Goal: Task Accomplishment & Management: Use online tool/utility

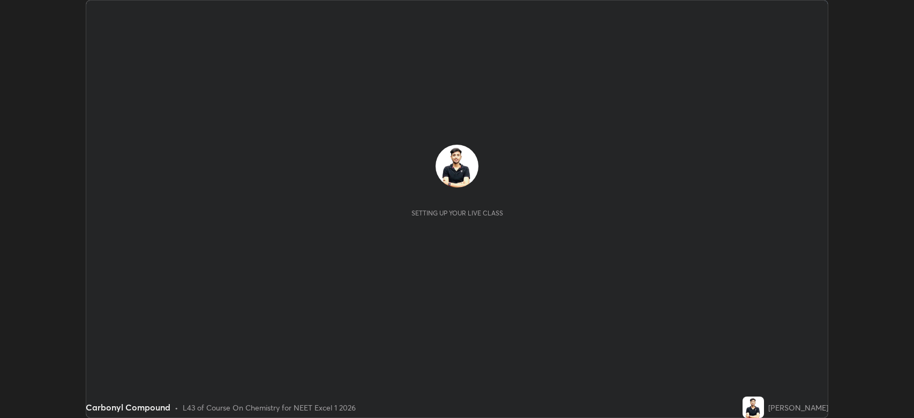
scroll to position [418, 914]
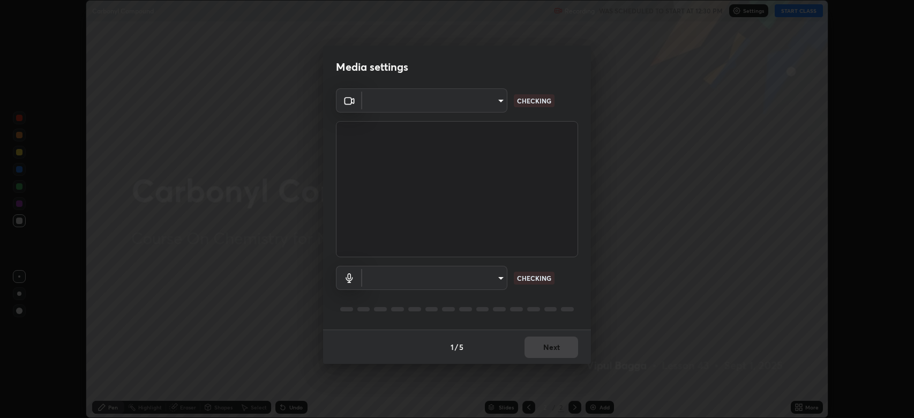
type input "794d03a334ab6cf92daa4269f68d25c817b6d7b5e31d9684855891884d0ab025"
type input "abfe49ea231096676f5dffd5fc284de79416b2b6bf9f32d11a432ff20e5decec"
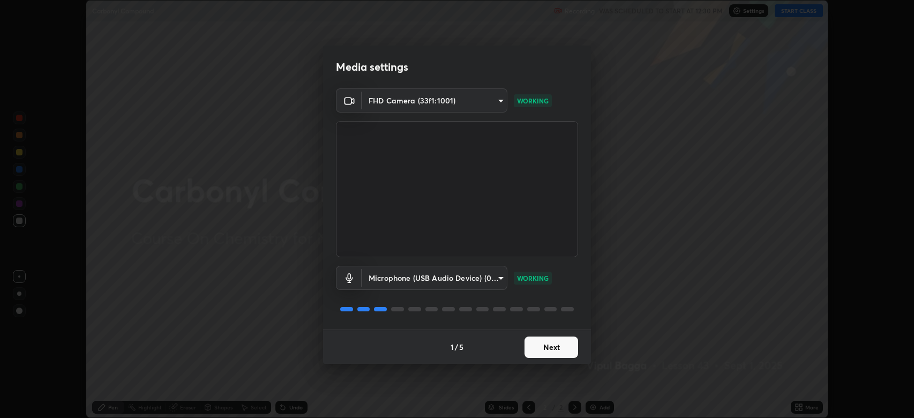
click at [551, 347] on button "Next" at bounding box center [552, 346] width 54 height 21
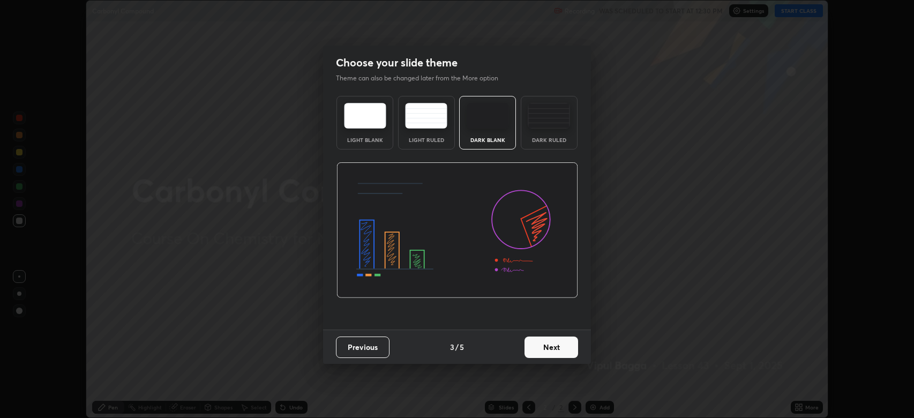
click at [550, 347] on button "Next" at bounding box center [552, 346] width 54 height 21
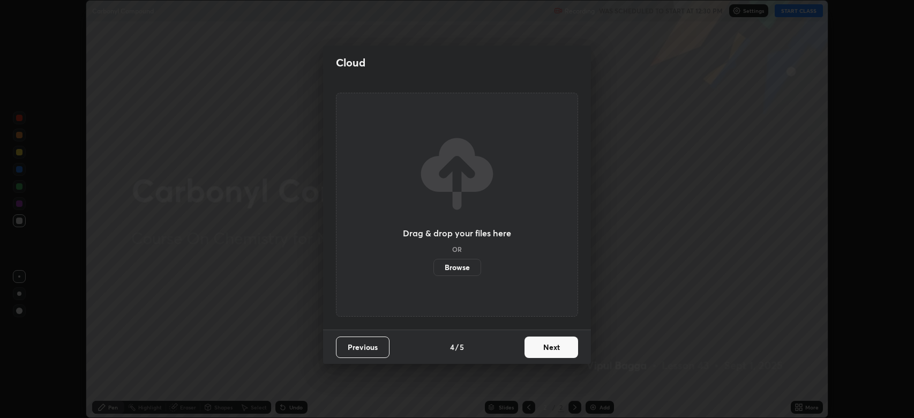
click at [553, 345] on button "Next" at bounding box center [552, 346] width 54 height 21
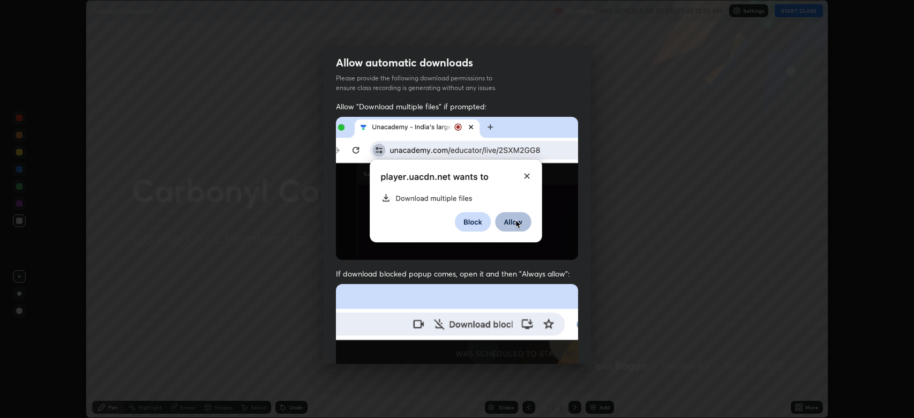
click at [552, 346] on img at bounding box center [457, 401] width 242 height 234
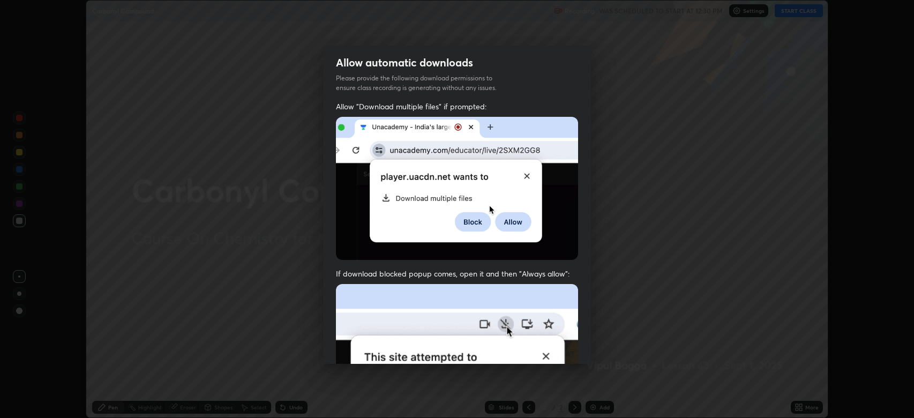
click at [549, 346] on img at bounding box center [457, 401] width 242 height 234
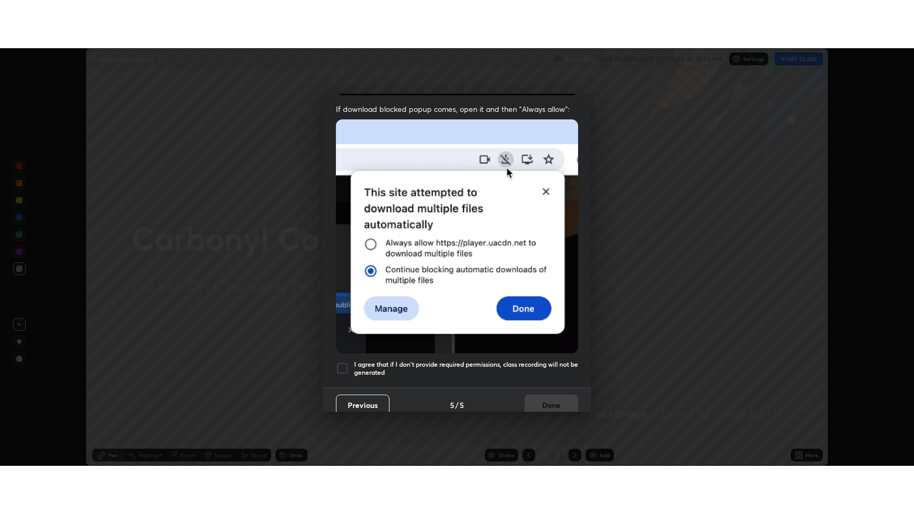
scroll to position [218, 0]
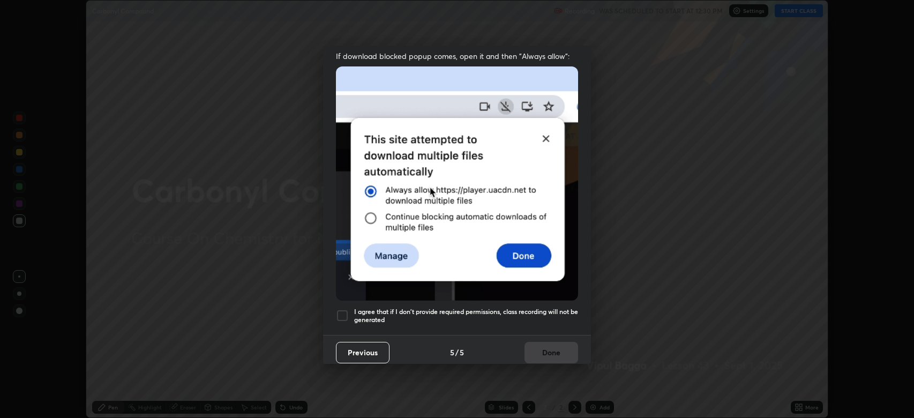
click at [347, 309] on div at bounding box center [342, 315] width 13 height 13
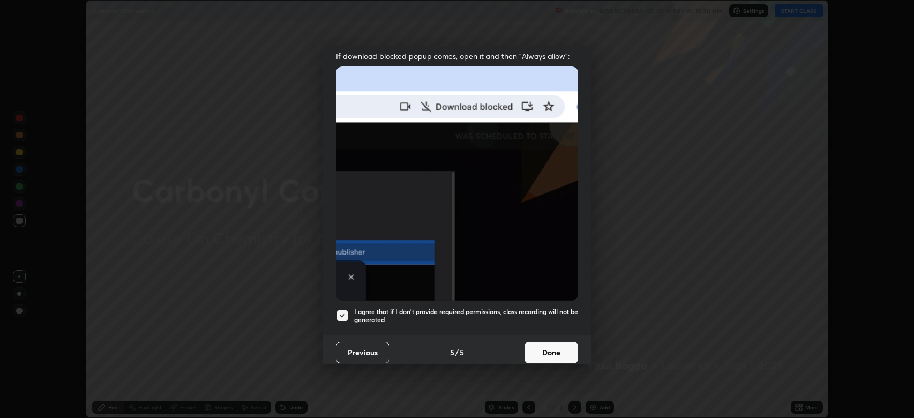
click at [553, 350] on button "Done" at bounding box center [552, 352] width 54 height 21
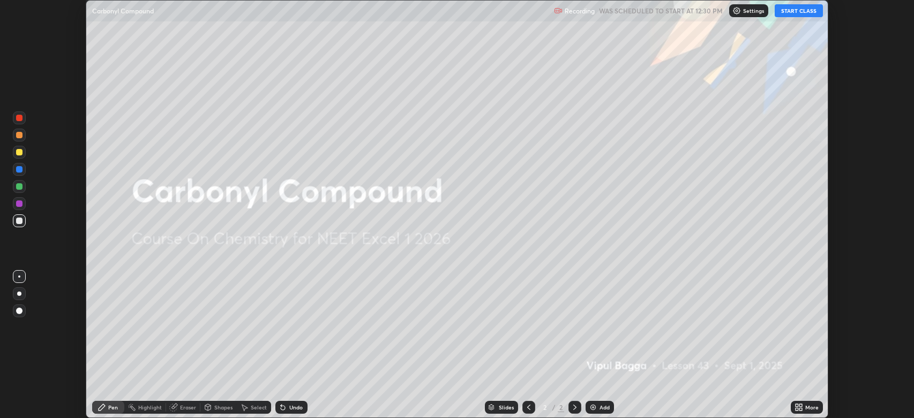
click at [790, 12] on button "START CLASS" at bounding box center [799, 10] width 48 height 13
click at [798, 408] on icon at bounding box center [797, 409] width 3 height 3
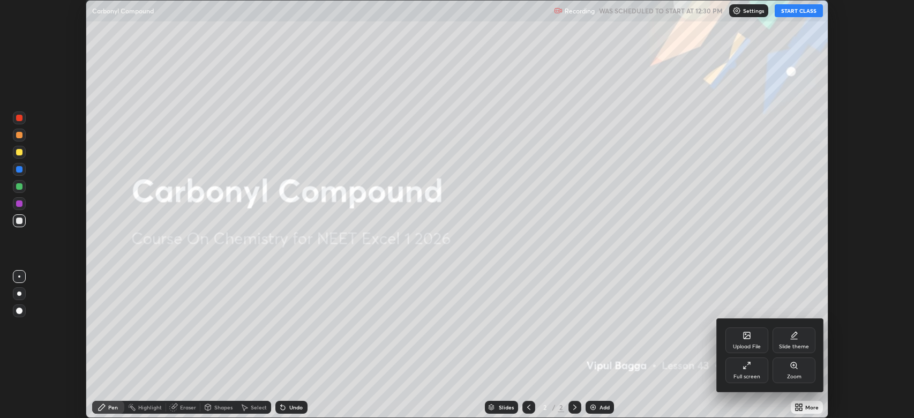
click at [742, 371] on div "Full screen" at bounding box center [746, 370] width 43 height 26
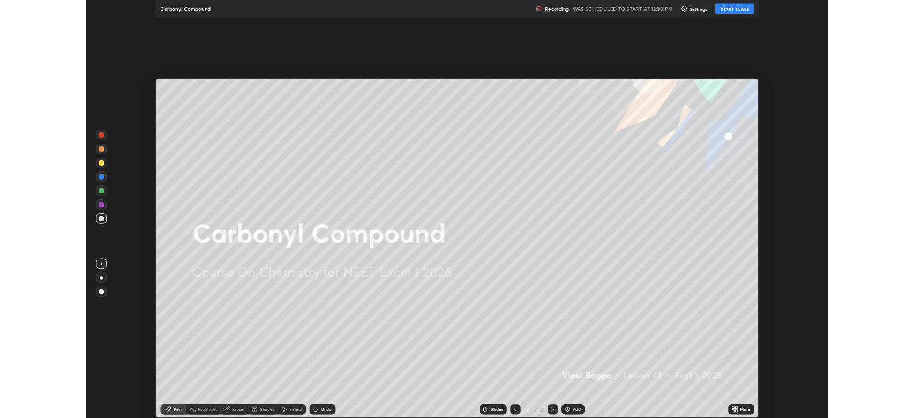
scroll to position [514, 914]
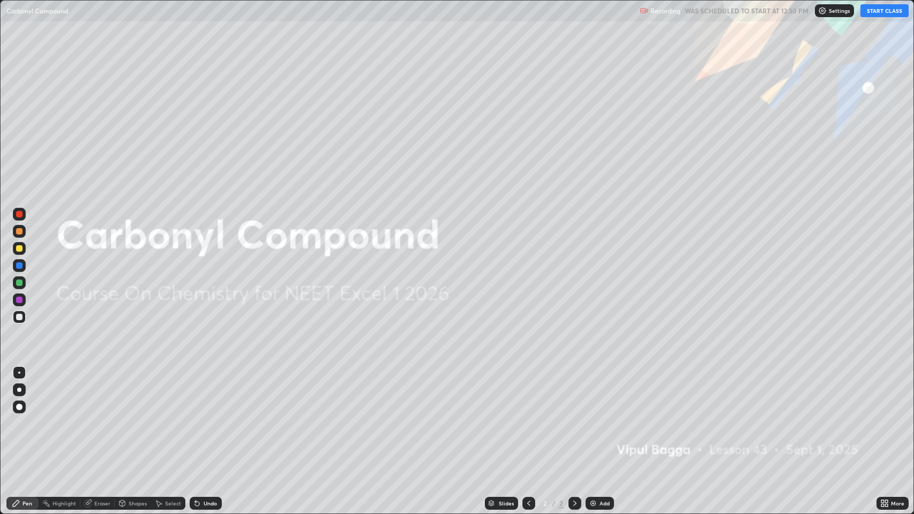
click at [21, 248] on div at bounding box center [19, 248] width 6 height 6
click at [18, 409] on div at bounding box center [19, 407] width 6 height 6
click at [16, 250] on div at bounding box center [19, 248] width 6 height 6
click at [135, 417] on div "Shapes" at bounding box center [138, 503] width 18 height 5
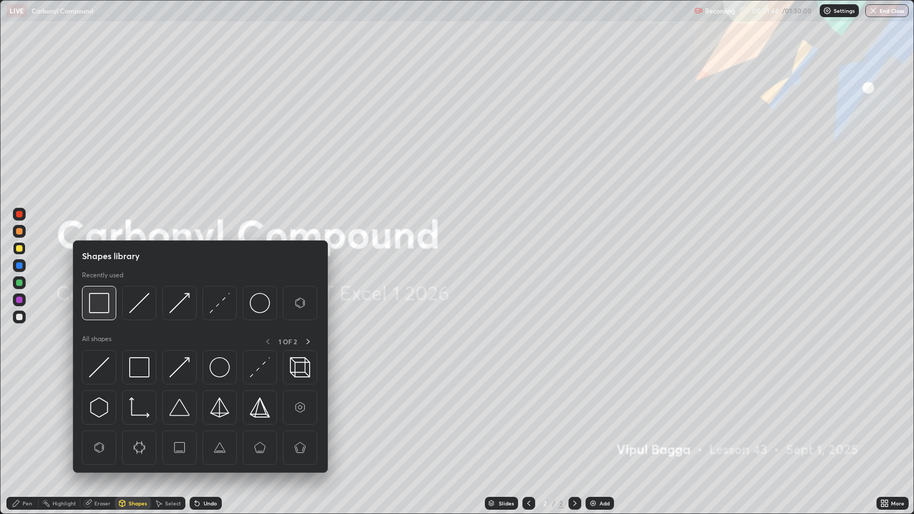
click at [95, 298] on img at bounding box center [99, 303] width 20 height 20
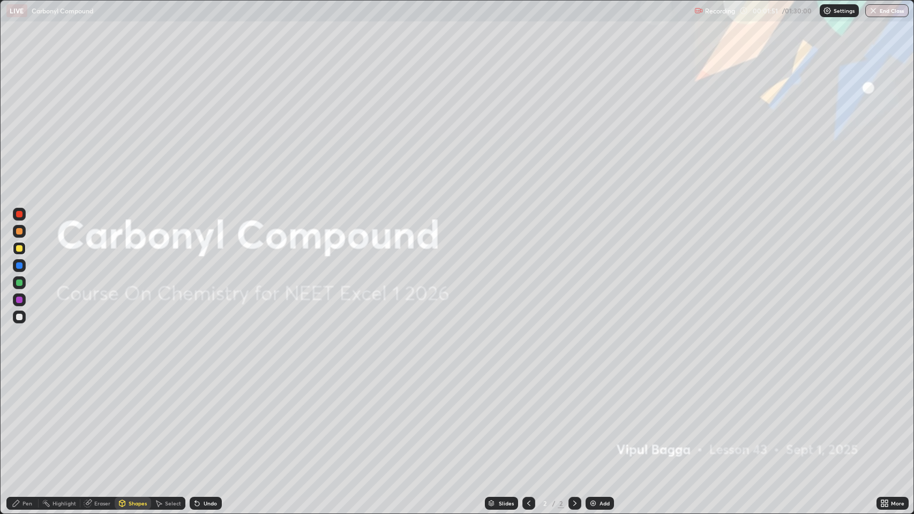
click at [27, 417] on div "Pen" at bounding box center [28, 503] width 10 height 5
click at [19, 317] on div at bounding box center [19, 317] width 6 height 6
click at [19, 231] on div at bounding box center [19, 231] width 6 height 6
click at [20, 266] on div at bounding box center [19, 266] width 6 height 6
click at [19, 231] on div at bounding box center [19, 231] width 6 height 6
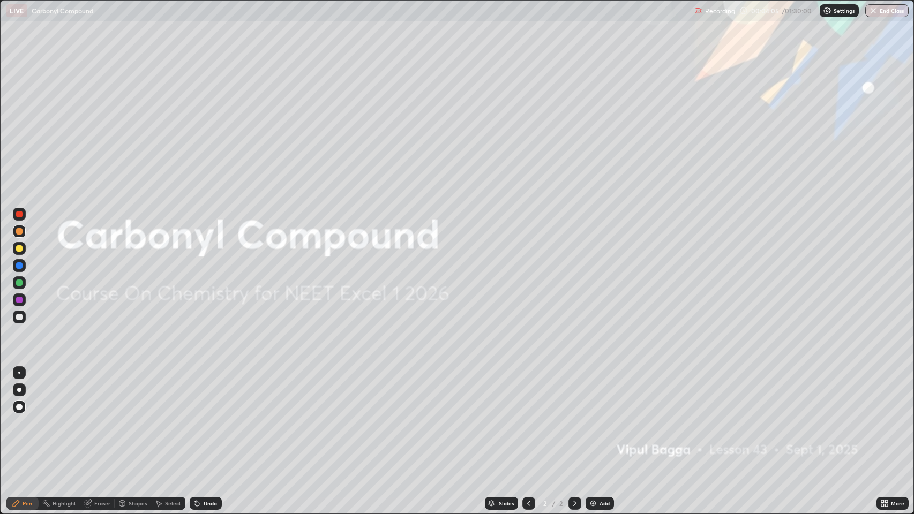
click at [19, 317] on div at bounding box center [19, 317] width 6 height 6
click at [596, 417] on div "Add" at bounding box center [600, 503] width 28 height 13
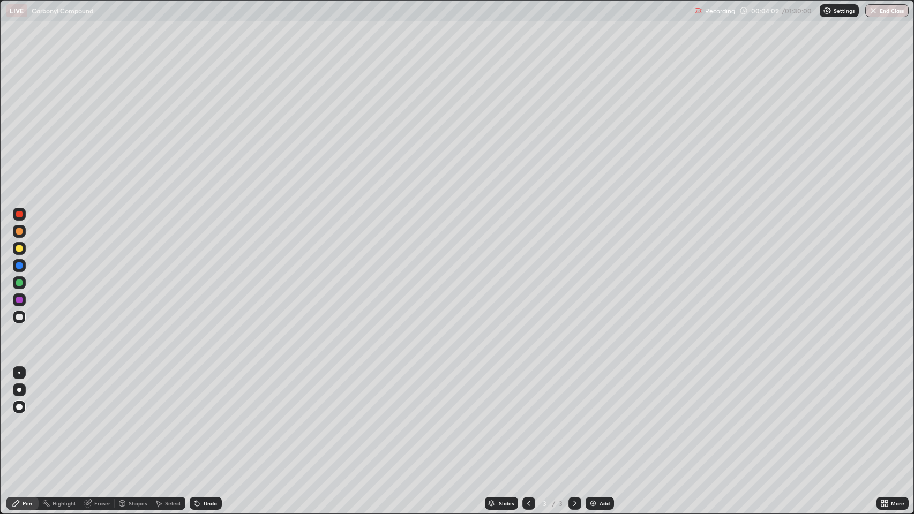
click at [43, 417] on circle at bounding box center [43, 501] width 1 height 1
click at [27, 417] on div "Pen" at bounding box center [28, 503] width 10 height 5
click at [21, 317] on div at bounding box center [19, 317] width 6 height 6
click at [139, 417] on div "Shapes" at bounding box center [138, 503] width 18 height 5
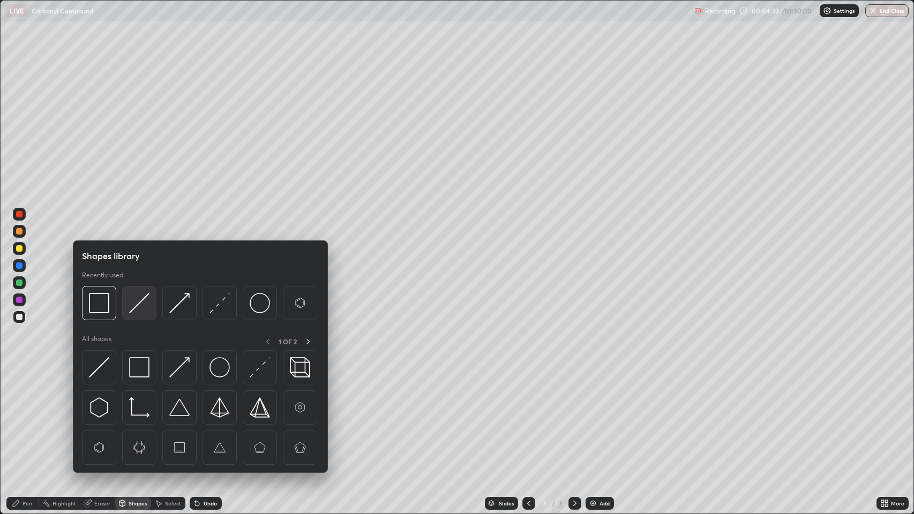
click at [133, 306] on img at bounding box center [139, 303] width 20 height 20
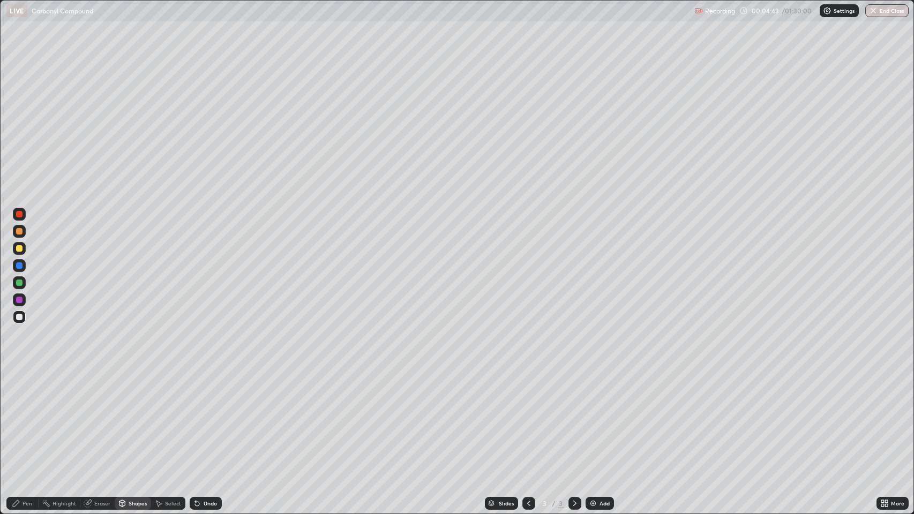
click at [27, 417] on div "Pen" at bounding box center [28, 503] width 10 height 5
click at [16, 246] on div at bounding box center [19, 248] width 6 height 6
click at [21, 417] on div "Pen" at bounding box center [22, 503] width 32 height 13
click at [216, 417] on div "Undo" at bounding box center [206, 503] width 32 height 13
click at [139, 417] on div "Shapes" at bounding box center [133, 503] width 36 height 13
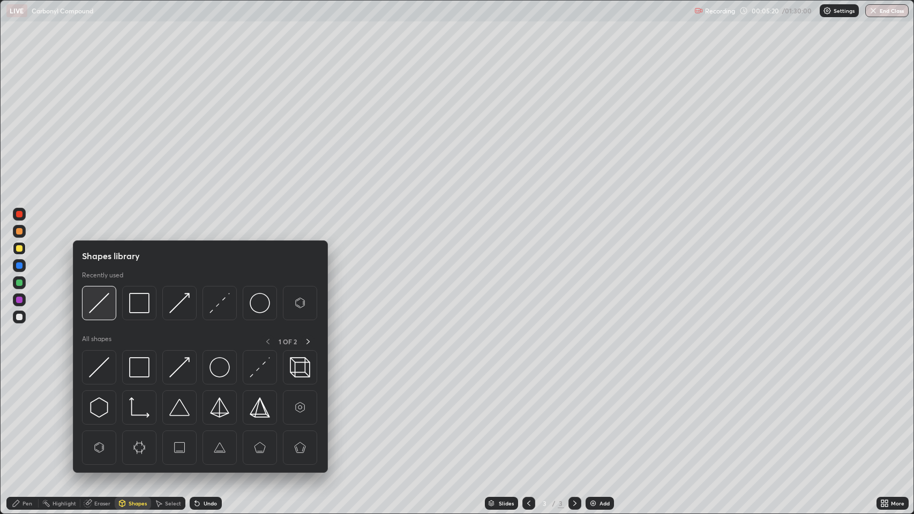
click at [98, 303] on img at bounding box center [99, 303] width 20 height 20
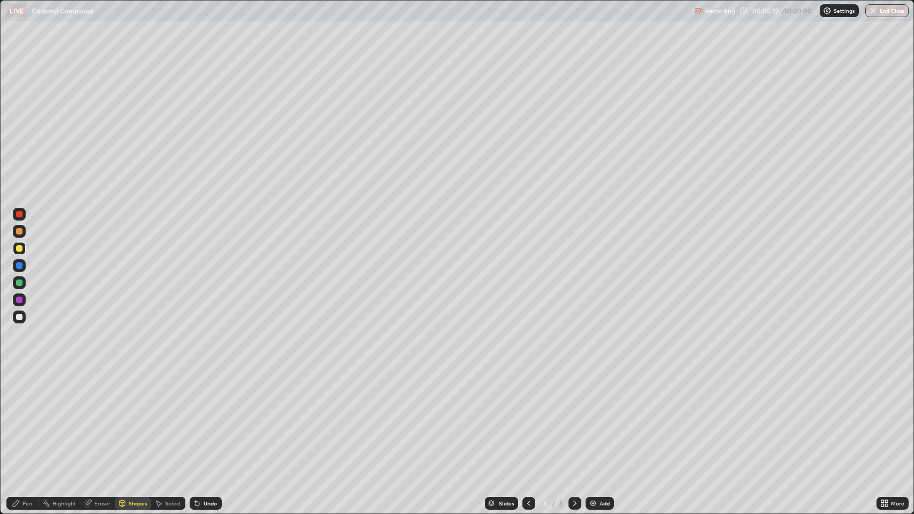
click at [27, 417] on div "Pen" at bounding box center [28, 503] width 10 height 5
click at [18, 319] on div at bounding box center [19, 317] width 6 height 6
click at [138, 417] on div "Shapes" at bounding box center [138, 503] width 18 height 5
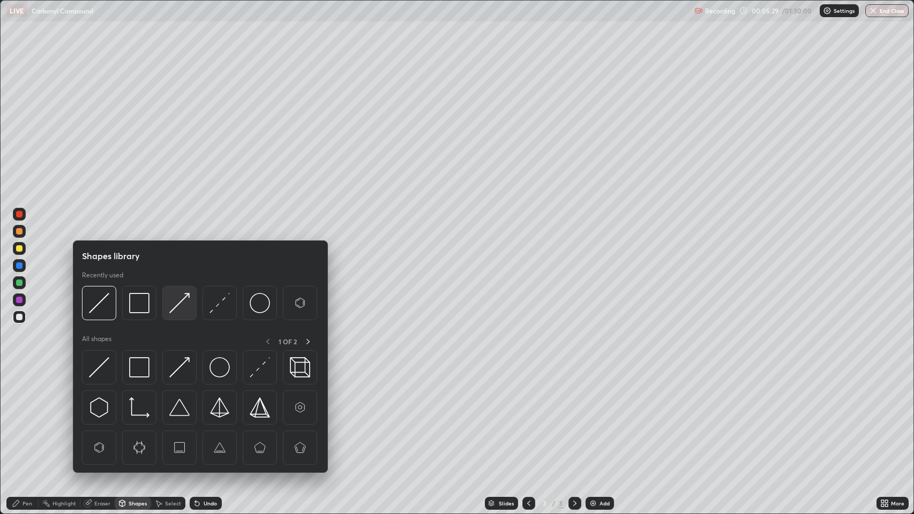
click at [184, 304] on img at bounding box center [179, 303] width 20 height 20
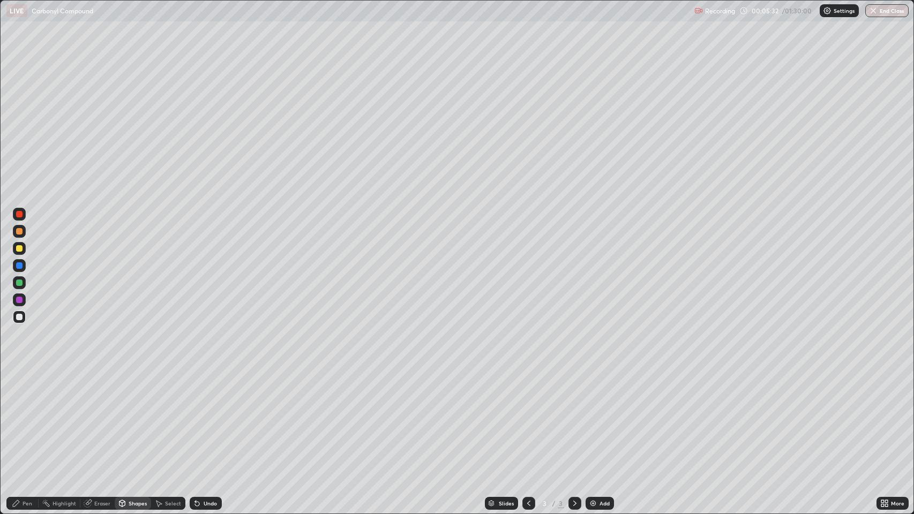
click at [26, 417] on div "Pen" at bounding box center [22, 503] width 32 height 13
click at [19, 230] on div at bounding box center [19, 231] width 6 height 6
click at [21, 315] on div at bounding box center [19, 317] width 6 height 6
click at [217, 417] on div "Undo" at bounding box center [206, 503] width 32 height 13
click at [18, 246] on div at bounding box center [19, 248] width 6 height 6
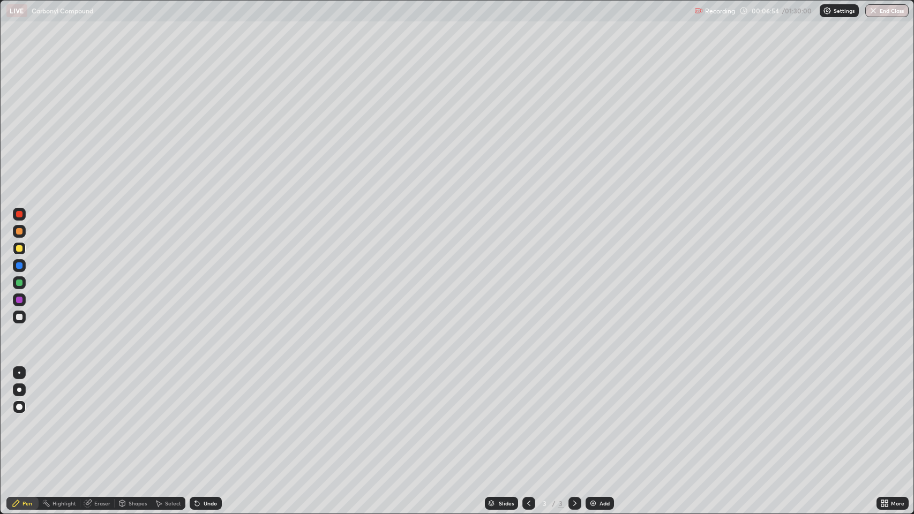
click at [134, 417] on div "Shapes" at bounding box center [138, 503] width 18 height 5
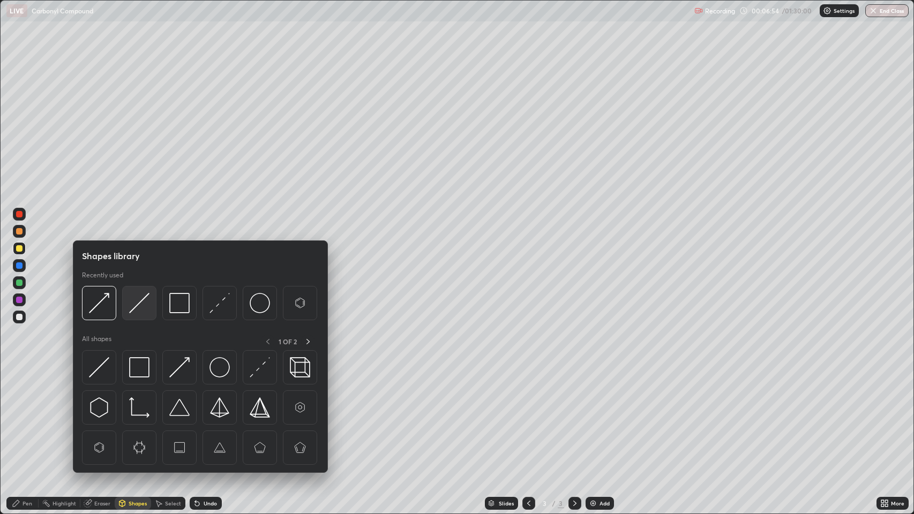
click at [137, 304] on img at bounding box center [139, 303] width 20 height 20
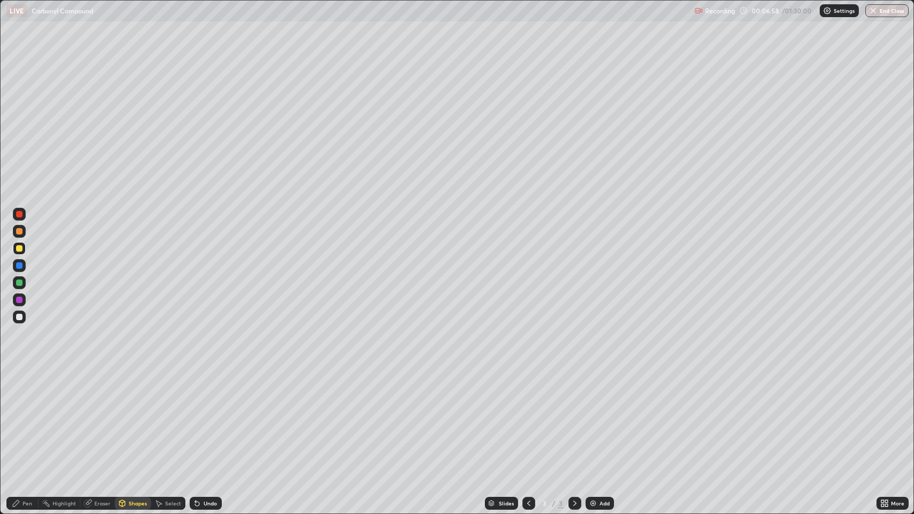
click at [28, 417] on div "Pen" at bounding box center [28, 503] width 10 height 5
click at [21, 316] on div at bounding box center [19, 317] width 6 height 6
click at [17, 319] on div at bounding box center [19, 317] width 6 height 6
click at [128, 417] on div "Shapes" at bounding box center [133, 503] width 36 height 13
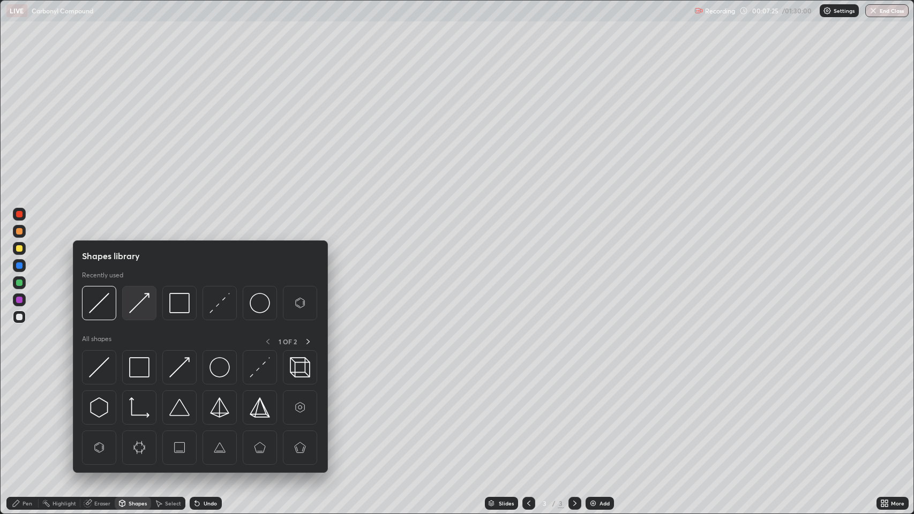
click at [142, 303] on img at bounding box center [139, 303] width 20 height 20
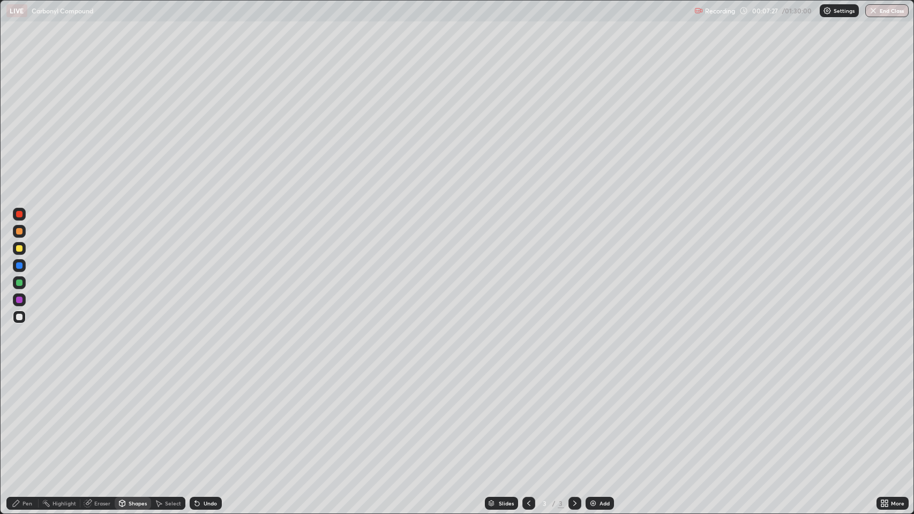
click at [34, 417] on div "Pen" at bounding box center [22, 503] width 32 height 13
click at [19, 265] on div at bounding box center [19, 266] width 6 height 6
click at [19, 283] on div at bounding box center [19, 283] width 6 height 6
click at [28, 417] on div "Pen" at bounding box center [28, 503] width 10 height 5
click at [19, 317] on div at bounding box center [19, 317] width 6 height 6
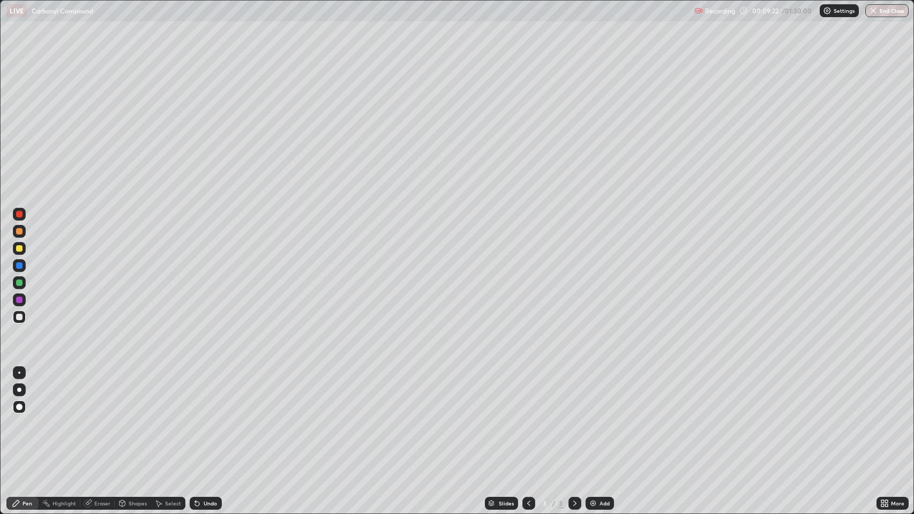
click at [19, 266] on div at bounding box center [19, 266] width 6 height 6
click at [19, 300] on div at bounding box center [19, 300] width 6 height 6
click at [134, 417] on div "Shapes" at bounding box center [138, 503] width 18 height 5
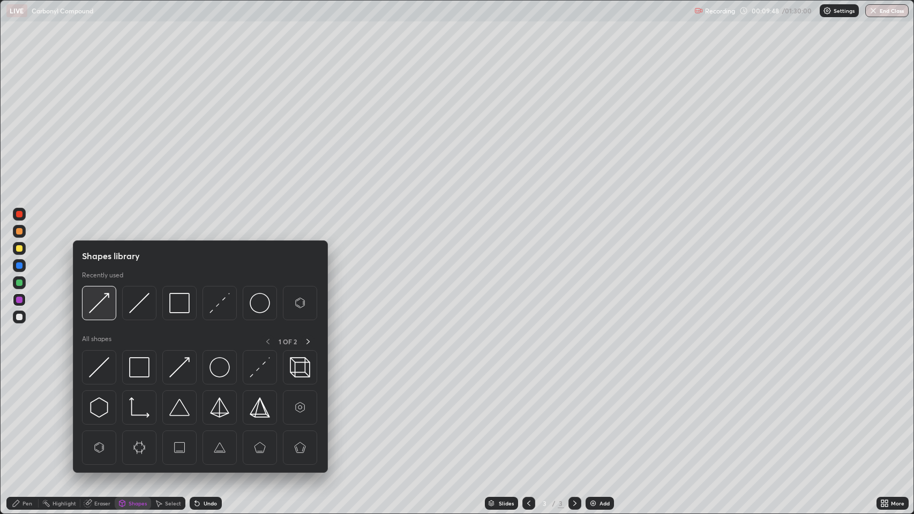
click at [96, 302] on img at bounding box center [99, 303] width 20 height 20
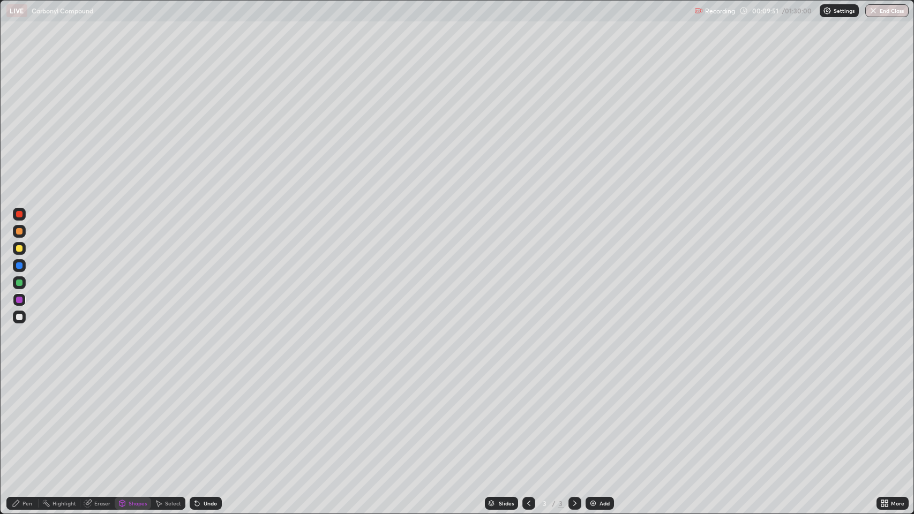
click at [20, 317] on div at bounding box center [19, 317] width 6 height 6
click at [206, 417] on div "Undo" at bounding box center [210, 503] width 13 height 5
click at [19, 417] on icon at bounding box center [16, 503] width 9 height 9
click at [18, 317] on div at bounding box center [19, 317] width 6 height 6
click at [24, 417] on div "Pen" at bounding box center [28, 503] width 10 height 5
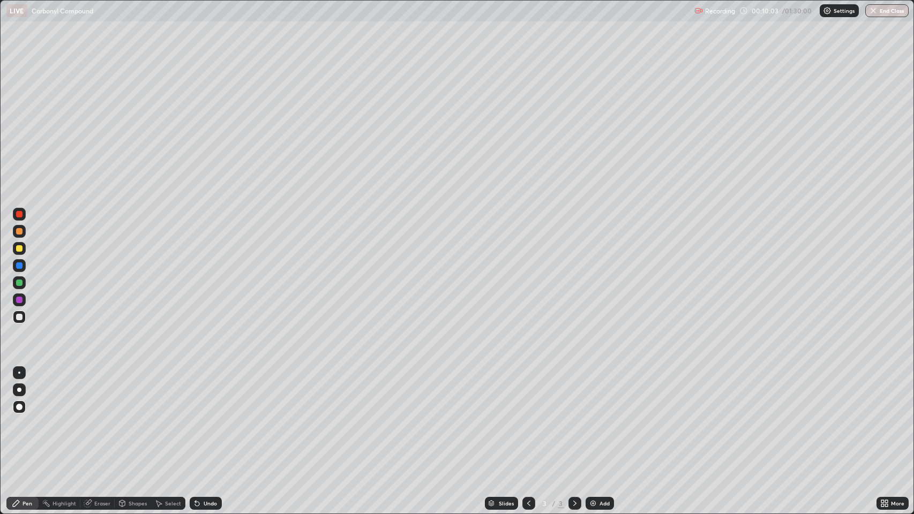
click at [19, 317] on div at bounding box center [19, 317] width 6 height 6
click at [141, 417] on div "Shapes" at bounding box center [138, 503] width 18 height 5
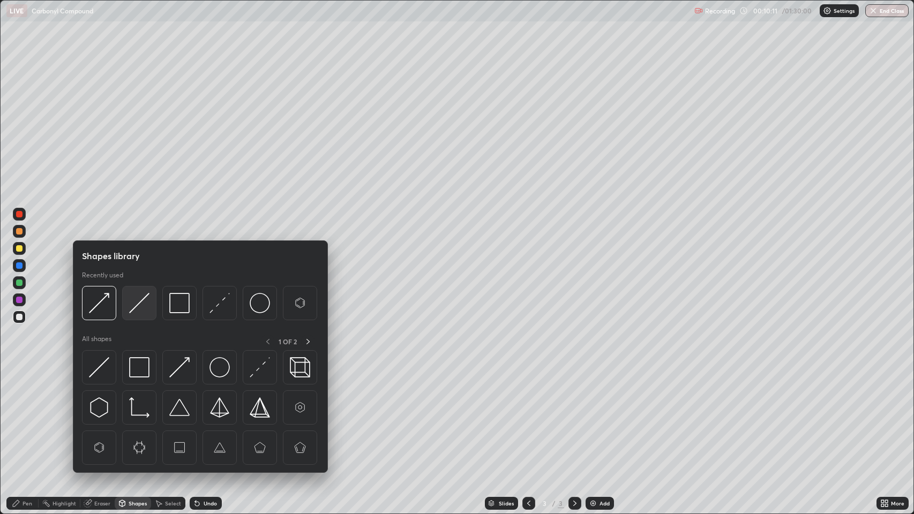
click at [145, 302] on img at bounding box center [139, 303] width 20 height 20
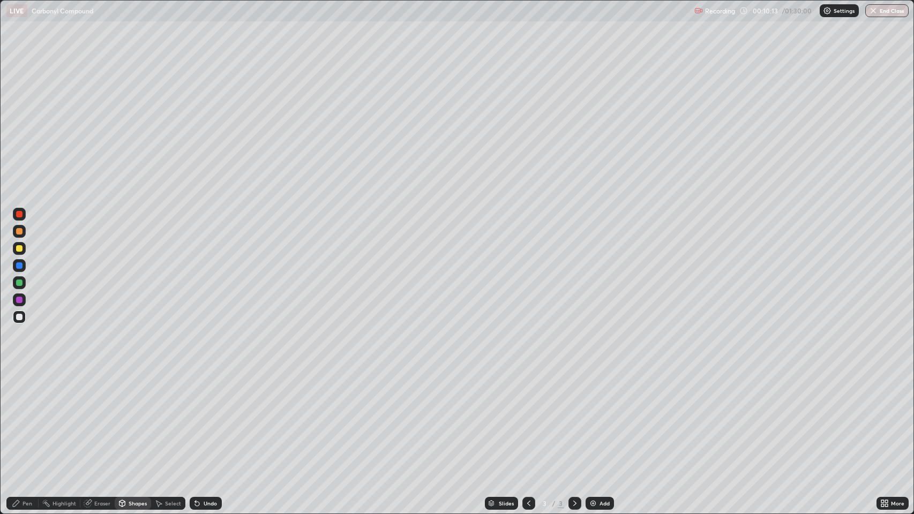
click at [27, 417] on div "Pen" at bounding box center [28, 503] width 10 height 5
click at [19, 317] on div at bounding box center [19, 317] width 6 height 6
click at [131, 417] on div "Shapes" at bounding box center [138, 503] width 18 height 5
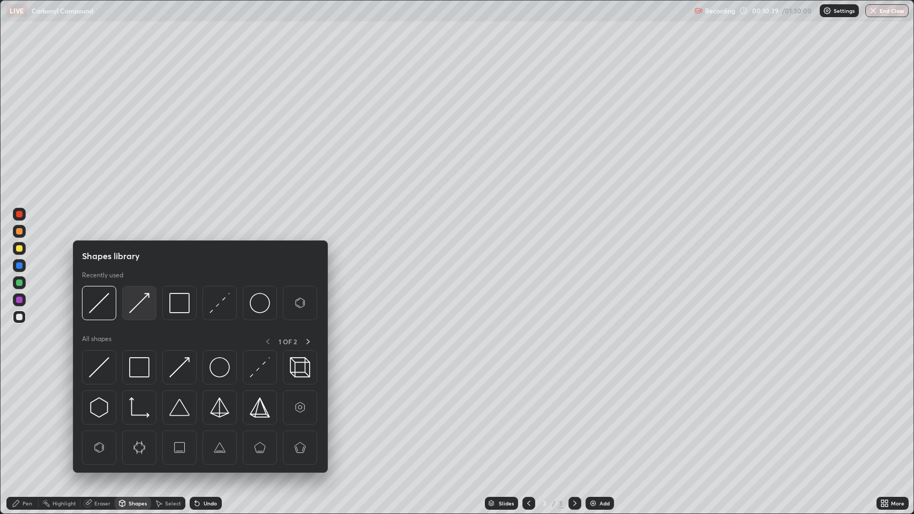
click at [144, 306] on img at bounding box center [139, 303] width 20 height 20
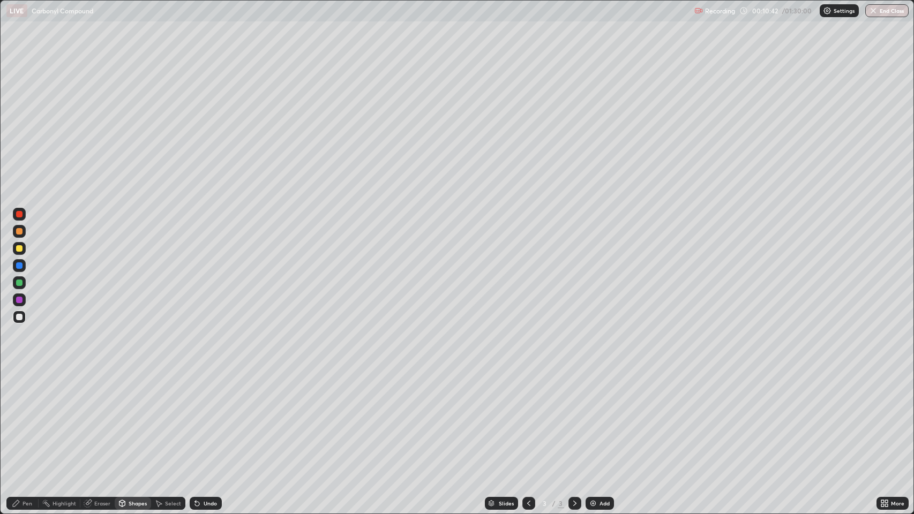
click at [27, 417] on div "Pen" at bounding box center [28, 503] width 10 height 5
click at [20, 232] on div at bounding box center [19, 231] width 6 height 6
click at [209, 417] on div "Undo" at bounding box center [210, 503] width 13 height 5
click at [207, 417] on div "Undo" at bounding box center [210, 503] width 13 height 5
click at [20, 317] on div at bounding box center [19, 317] width 6 height 6
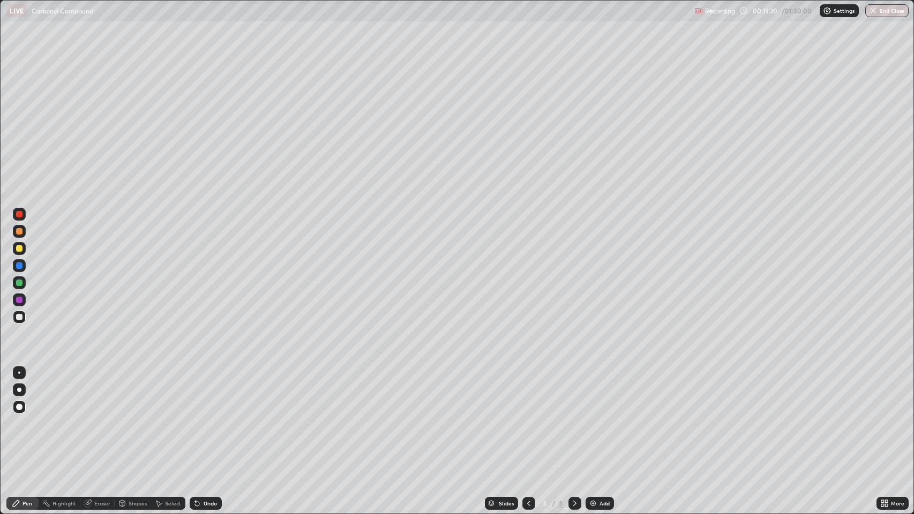
click at [21, 215] on div at bounding box center [19, 214] width 6 height 6
click at [19, 300] on div at bounding box center [19, 300] width 6 height 6
click at [19, 266] on div at bounding box center [19, 266] width 6 height 6
click at [22, 319] on div at bounding box center [19, 317] width 13 height 13
click at [19, 317] on div at bounding box center [19, 317] width 6 height 6
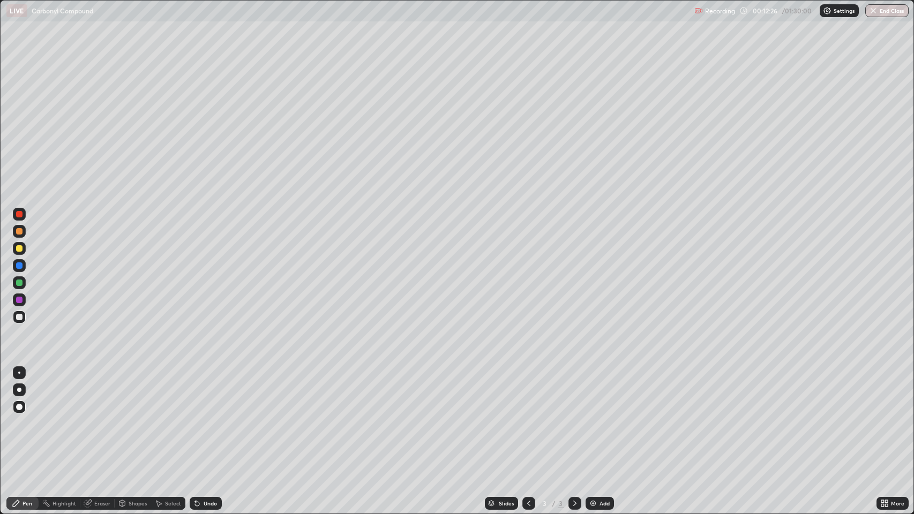
click at [17, 233] on div at bounding box center [19, 231] width 6 height 6
click at [178, 417] on div "Select" at bounding box center [173, 503] width 16 height 5
click at [208, 417] on div "Undo" at bounding box center [210, 503] width 13 height 5
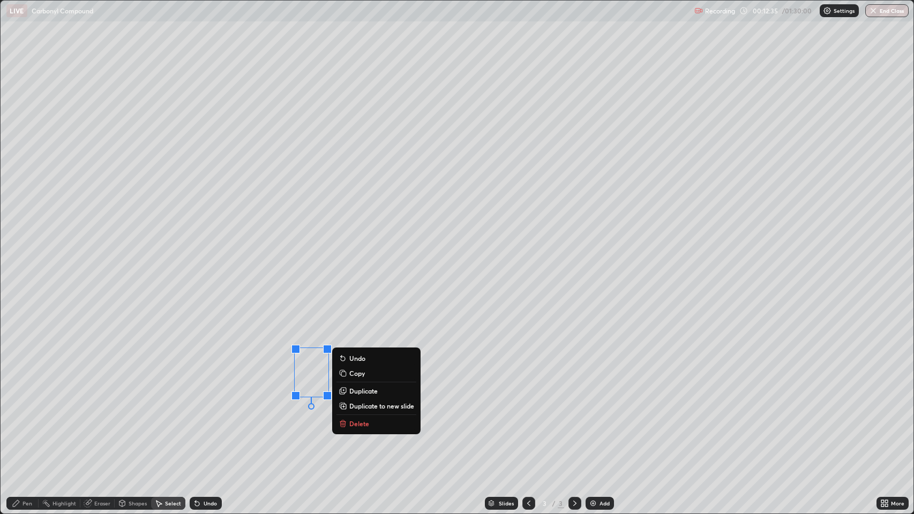
click at [27, 417] on div "Pen" at bounding box center [28, 503] width 10 height 5
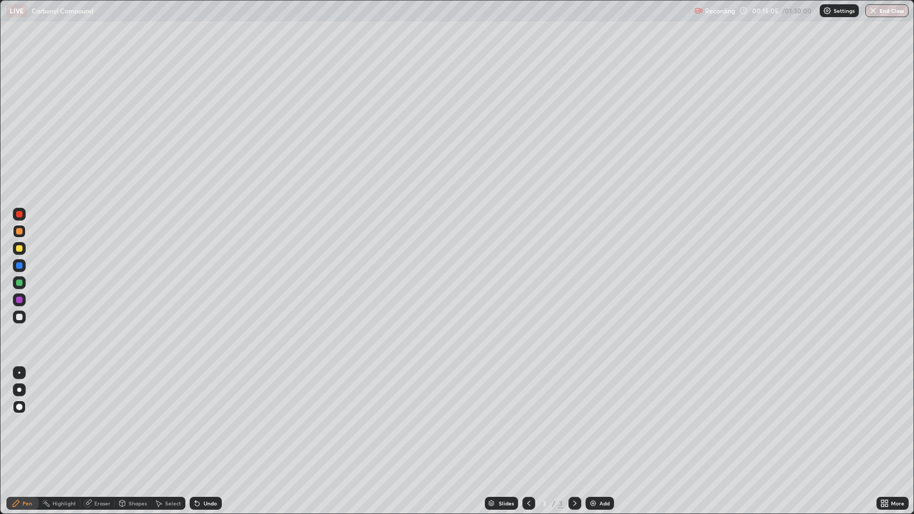
click at [20, 319] on div at bounding box center [19, 317] width 6 height 6
click at [595, 417] on img at bounding box center [593, 503] width 9 height 9
click at [32, 417] on div "Pen" at bounding box center [22, 503] width 32 height 13
click at [135, 417] on div "Shapes" at bounding box center [138, 503] width 18 height 5
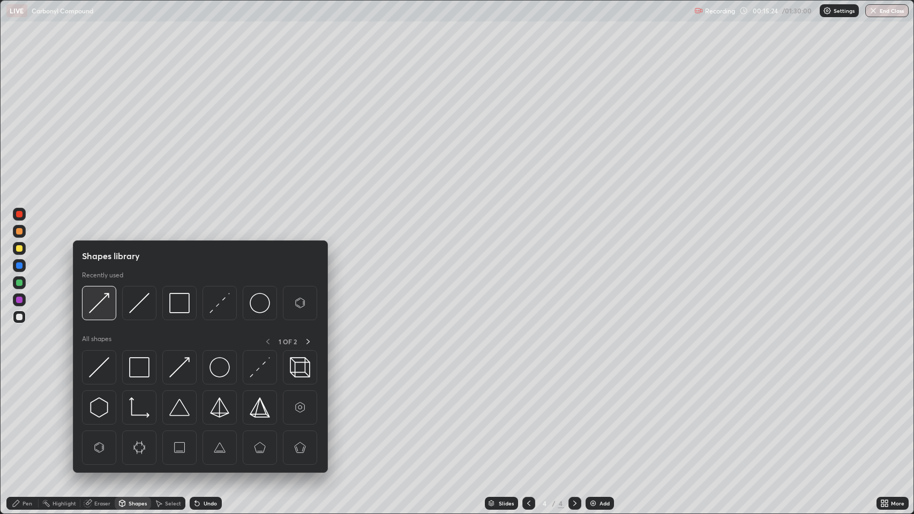
click at [103, 298] on img at bounding box center [99, 303] width 20 height 20
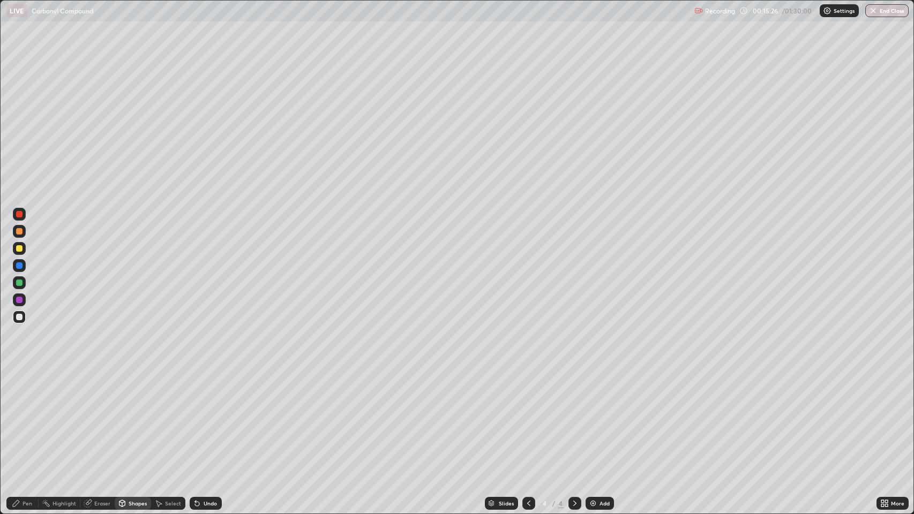
click at [27, 417] on div "Pen" at bounding box center [28, 503] width 10 height 5
click at [19, 233] on div at bounding box center [19, 231] width 6 height 6
click at [133, 417] on div "Shapes" at bounding box center [138, 503] width 18 height 5
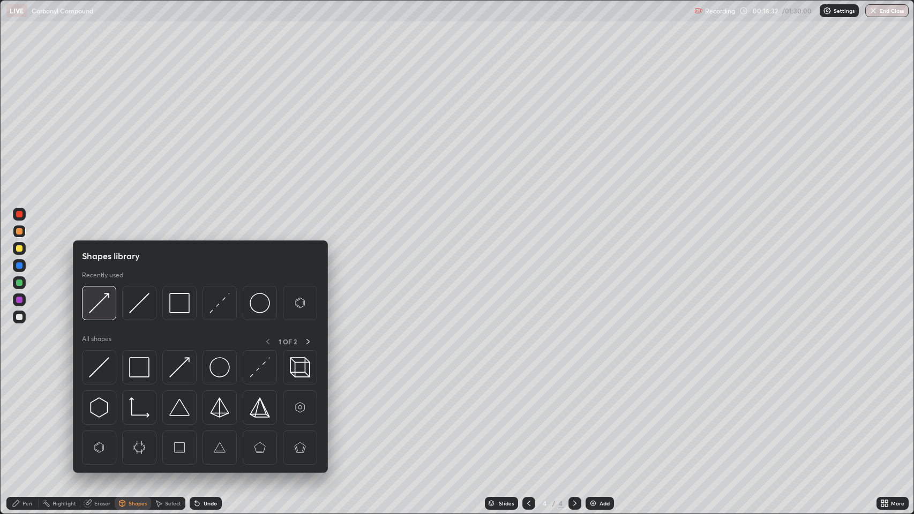
click at [101, 302] on img at bounding box center [99, 303] width 20 height 20
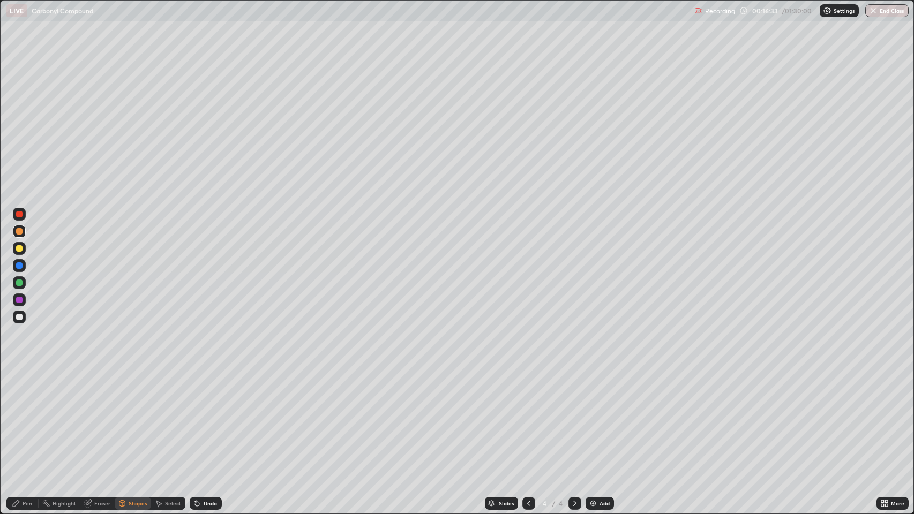
click at [19, 315] on div at bounding box center [19, 317] width 6 height 6
click at [27, 417] on div "Pen" at bounding box center [28, 503] width 10 height 5
click at [21, 230] on div at bounding box center [19, 231] width 6 height 6
click at [16, 233] on div at bounding box center [19, 231] width 6 height 6
click at [21, 318] on div at bounding box center [19, 317] width 6 height 6
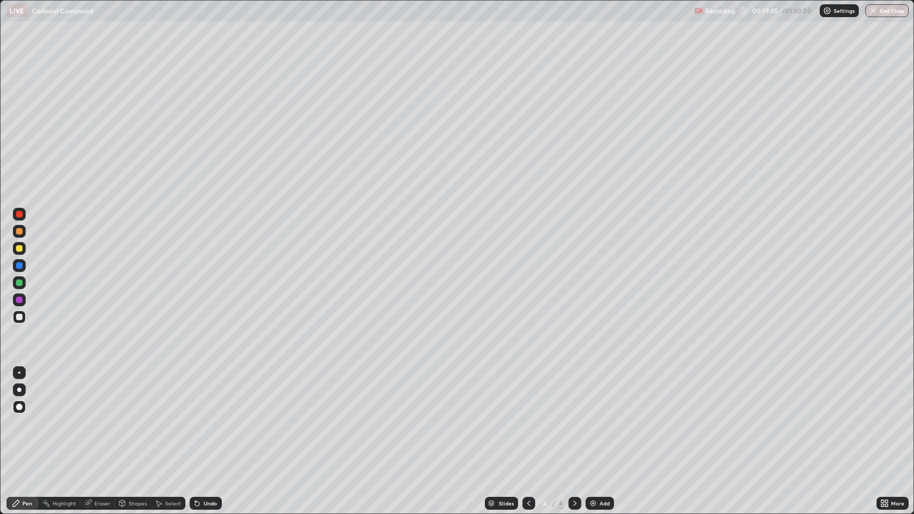
click at [18, 314] on div at bounding box center [19, 317] width 6 height 6
click at [26, 417] on div "Pen" at bounding box center [28, 503] width 10 height 5
click at [19, 317] on div at bounding box center [19, 317] width 6 height 6
click at [17, 318] on div at bounding box center [19, 317] width 6 height 6
click at [25, 417] on div "Pen" at bounding box center [28, 503] width 10 height 5
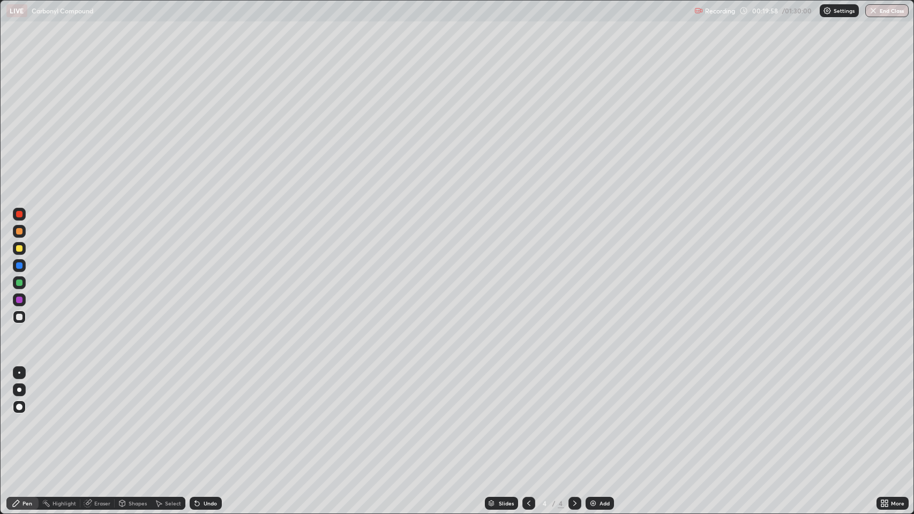
click at [594, 417] on img at bounding box center [593, 503] width 9 height 9
click at [132, 417] on div "Shapes" at bounding box center [138, 503] width 18 height 5
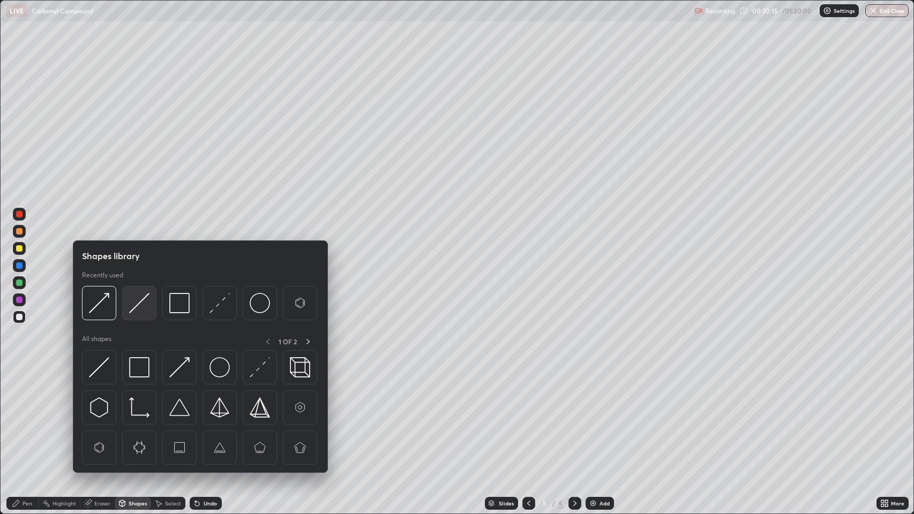
click at [138, 303] on img at bounding box center [139, 303] width 20 height 20
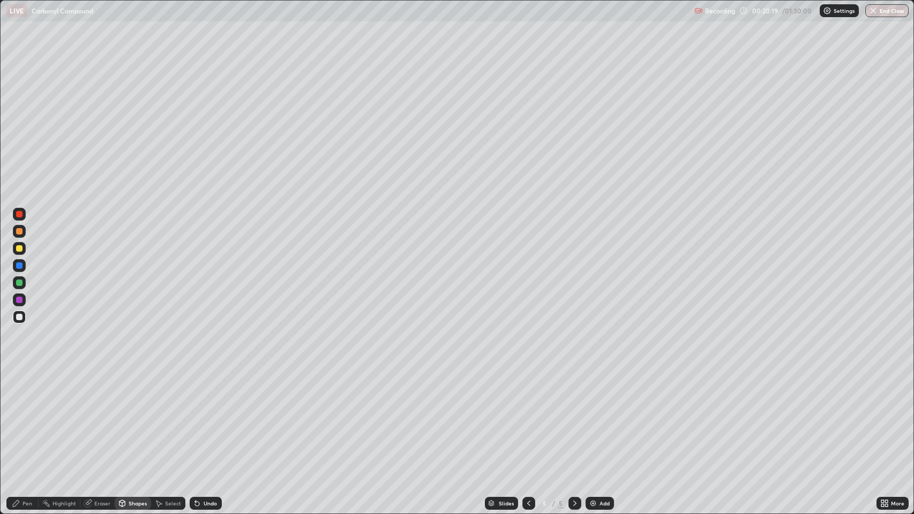
click at [16, 319] on div at bounding box center [19, 317] width 6 height 6
click at [25, 417] on div "Pen" at bounding box center [28, 503] width 10 height 5
click at [18, 246] on div at bounding box center [19, 248] width 6 height 6
click at [134, 417] on div "Shapes" at bounding box center [138, 503] width 18 height 5
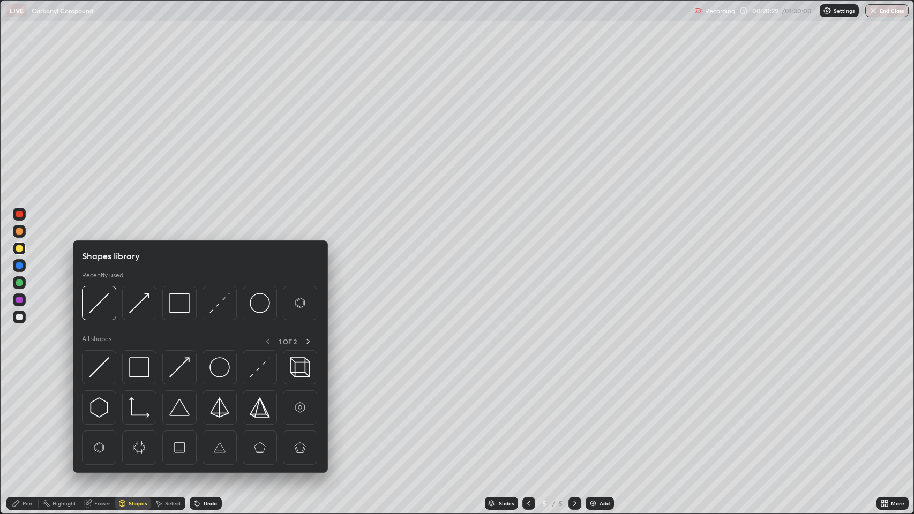
click at [134, 417] on div "Shapes" at bounding box center [138, 503] width 18 height 5
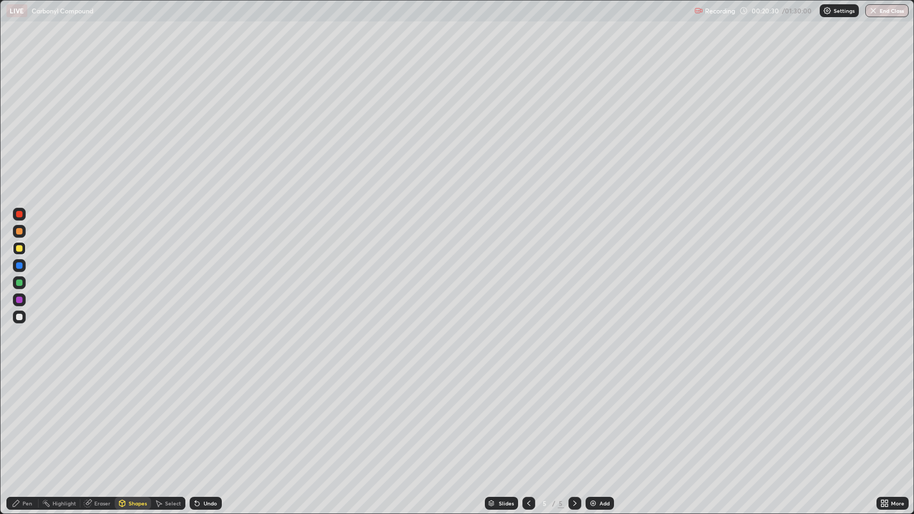
click at [137, 417] on div "Shapes" at bounding box center [138, 503] width 18 height 5
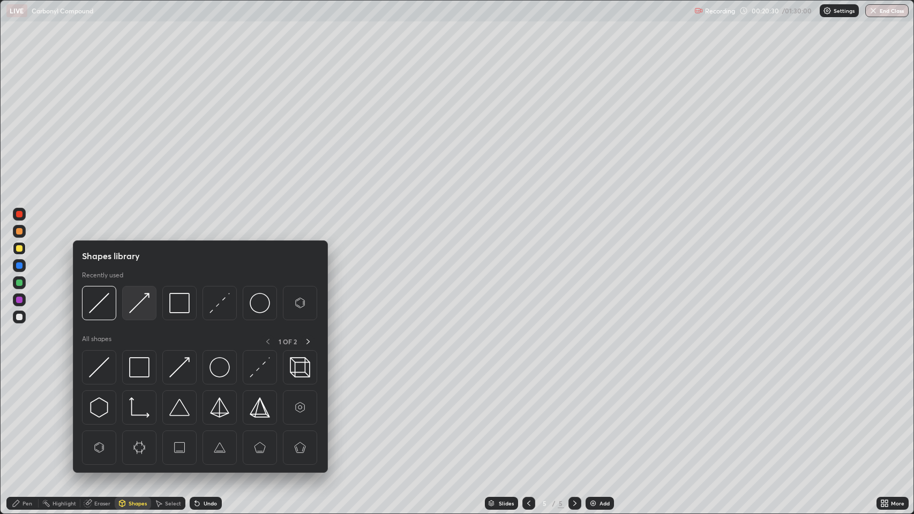
click at [142, 300] on img at bounding box center [139, 303] width 20 height 20
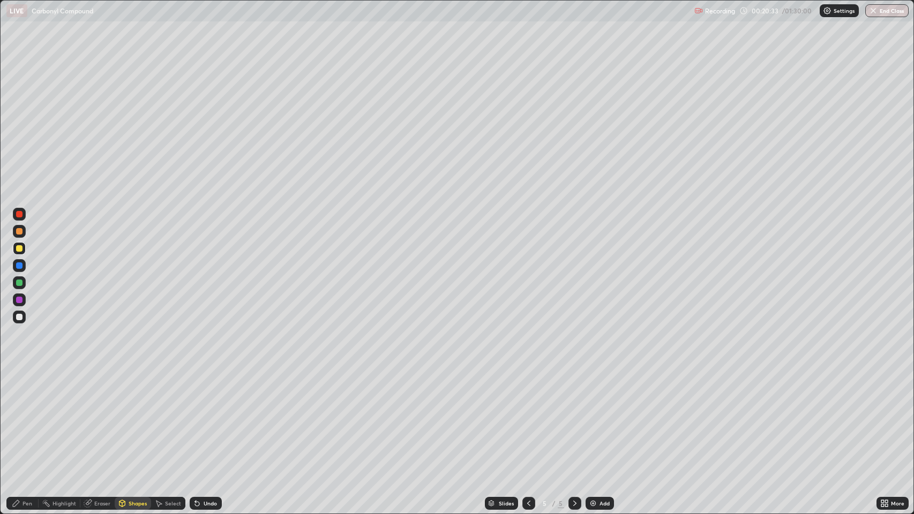
click at [29, 417] on div "Pen" at bounding box center [28, 503] width 10 height 5
click at [19, 317] on div at bounding box center [19, 317] width 6 height 6
click at [204, 417] on div "Undo" at bounding box center [210, 503] width 13 height 5
click at [18, 228] on div at bounding box center [19, 231] width 6 height 6
click at [136, 417] on div "Shapes" at bounding box center [138, 503] width 18 height 5
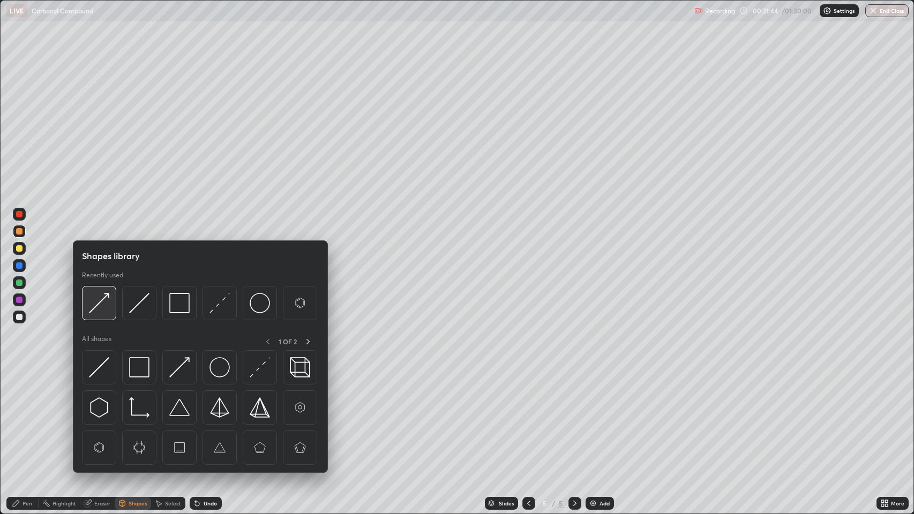
click at [95, 302] on img at bounding box center [99, 303] width 20 height 20
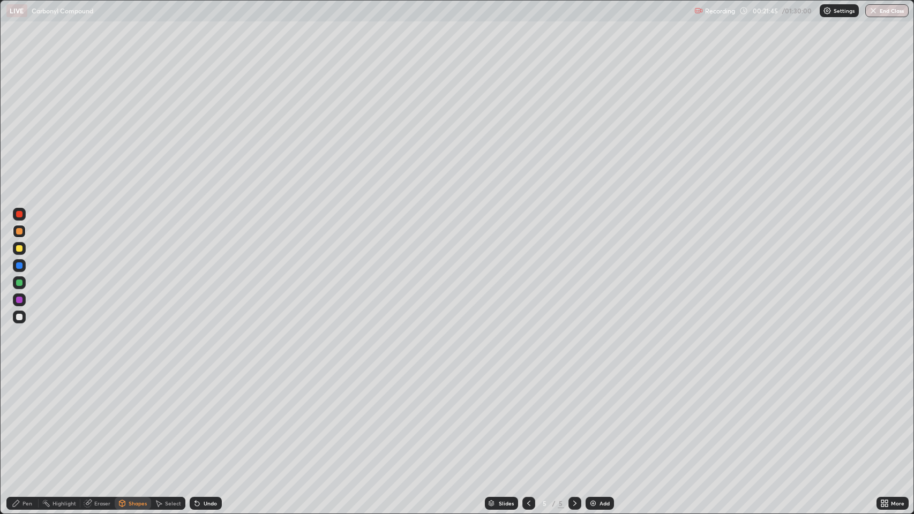
click at [25, 417] on div "Pen" at bounding box center [28, 503] width 10 height 5
click at [139, 417] on div "Shapes" at bounding box center [138, 503] width 18 height 5
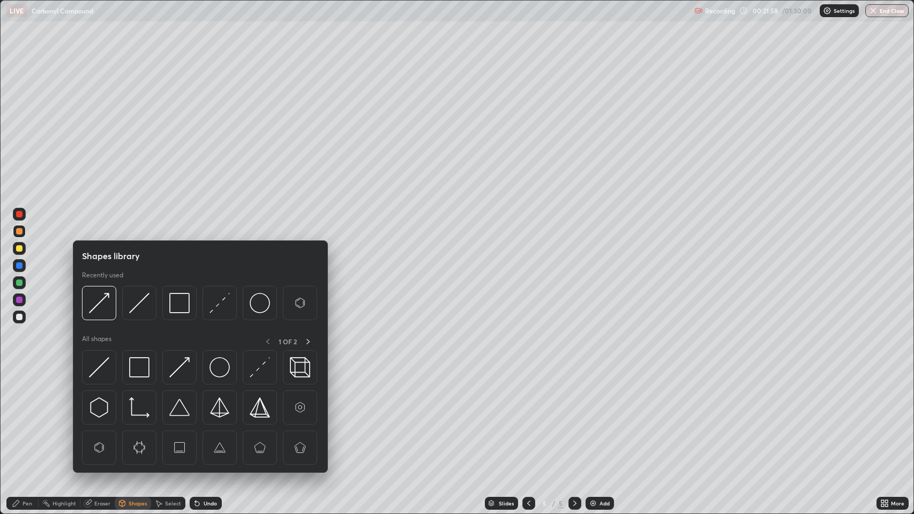
click at [108, 298] on img at bounding box center [99, 303] width 20 height 20
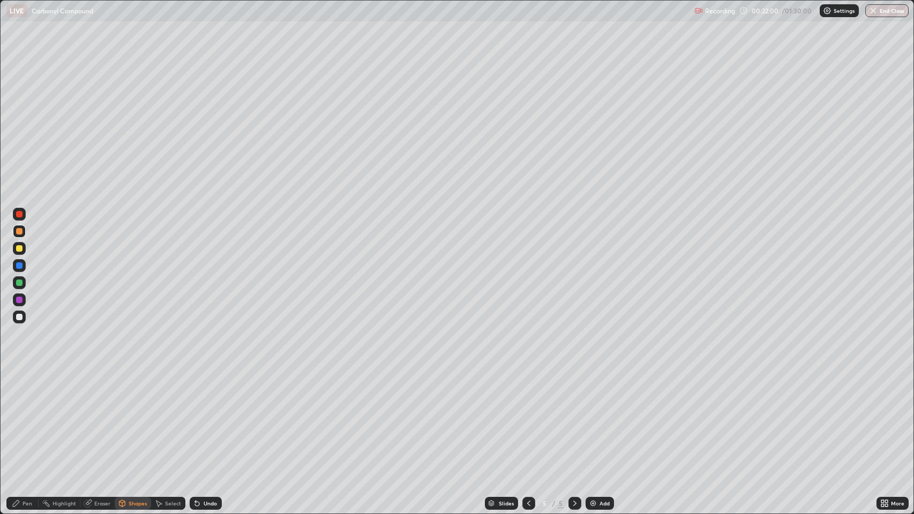
click at [43, 417] on circle at bounding box center [42, 502] width 1 height 1
click at [23, 417] on div "Pen" at bounding box center [22, 503] width 32 height 13
click at [207, 417] on div "Undo" at bounding box center [210, 503] width 13 height 5
click at [17, 316] on div at bounding box center [19, 317] width 6 height 6
click at [19, 316] on div at bounding box center [19, 317] width 6 height 6
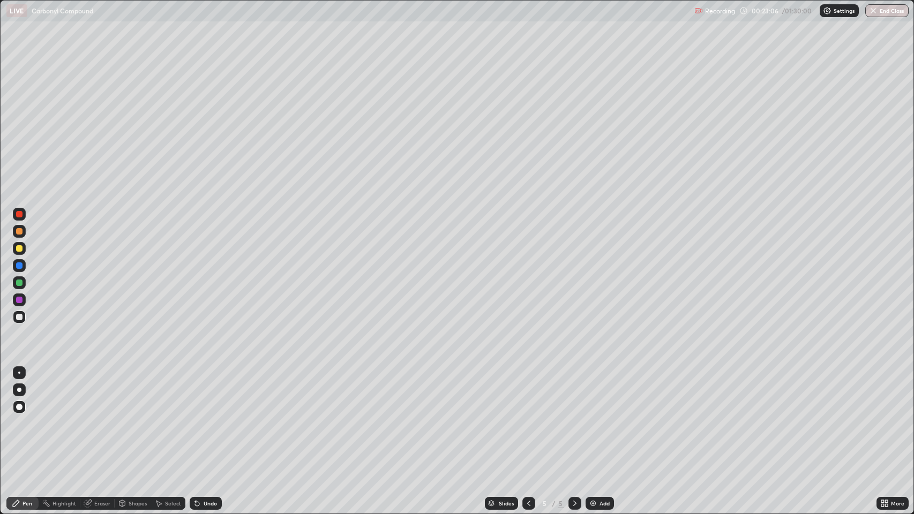
click at [19, 316] on div at bounding box center [19, 317] width 6 height 6
click at [18, 317] on div at bounding box center [19, 317] width 6 height 6
click at [27, 417] on div "Pen" at bounding box center [28, 503] width 10 height 5
click at [19, 317] on div at bounding box center [19, 317] width 6 height 6
click at [592, 417] on img at bounding box center [593, 503] width 9 height 9
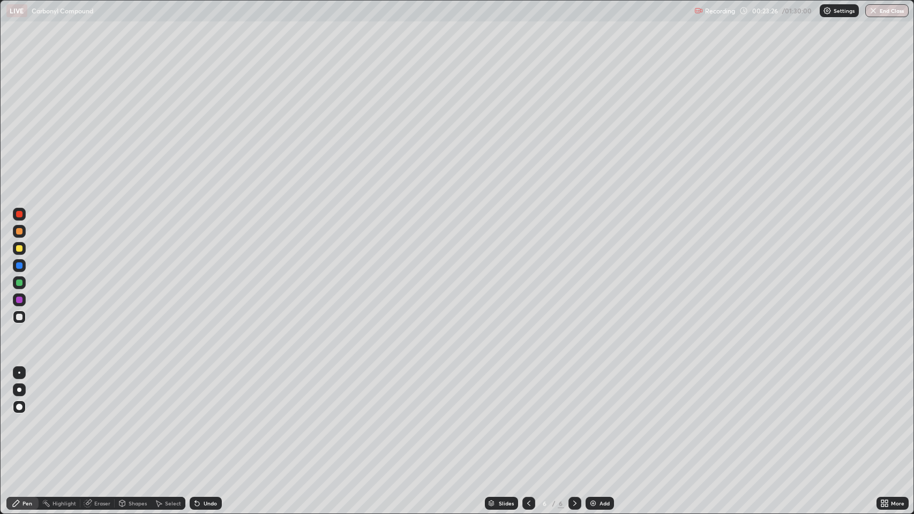
click at [133, 417] on div "Shapes" at bounding box center [133, 503] width 36 height 13
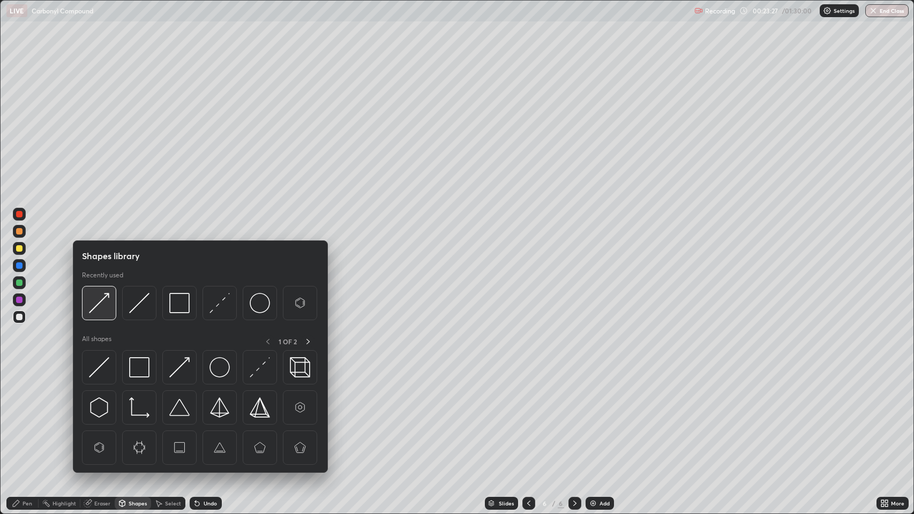
click at [104, 303] on img at bounding box center [99, 303] width 20 height 20
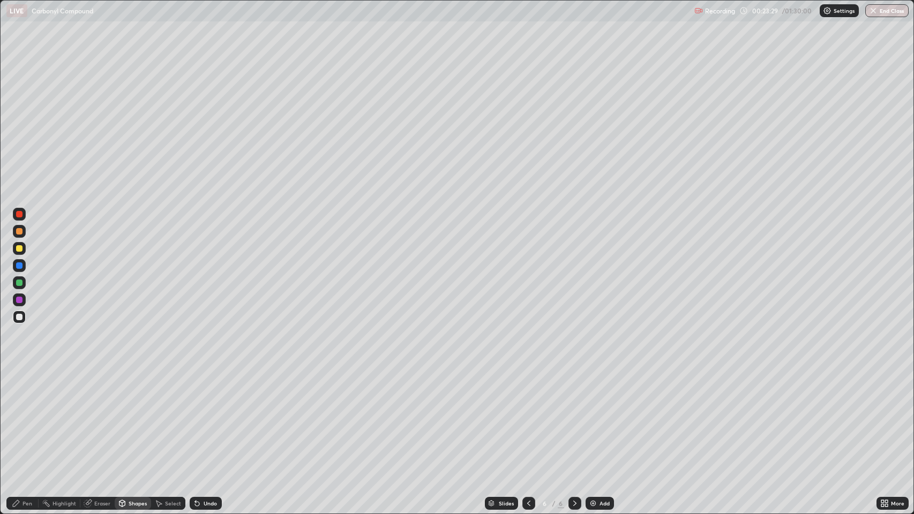
click at [26, 417] on div "Pen" at bounding box center [28, 503] width 10 height 5
click at [19, 214] on div at bounding box center [19, 214] width 6 height 6
click at [18, 315] on div at bounding box center [19, 317] width 6 height 6
click at [134, 417] on div "Shapes" at bounding box center [138, 503] width 18 height 5
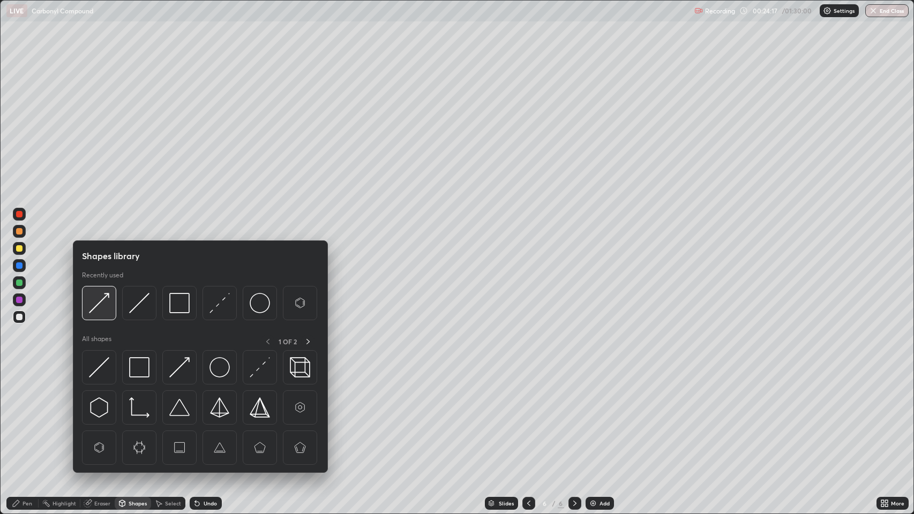
click at [106, 296] on img at bounding box center [99, 303] width 20 height 20
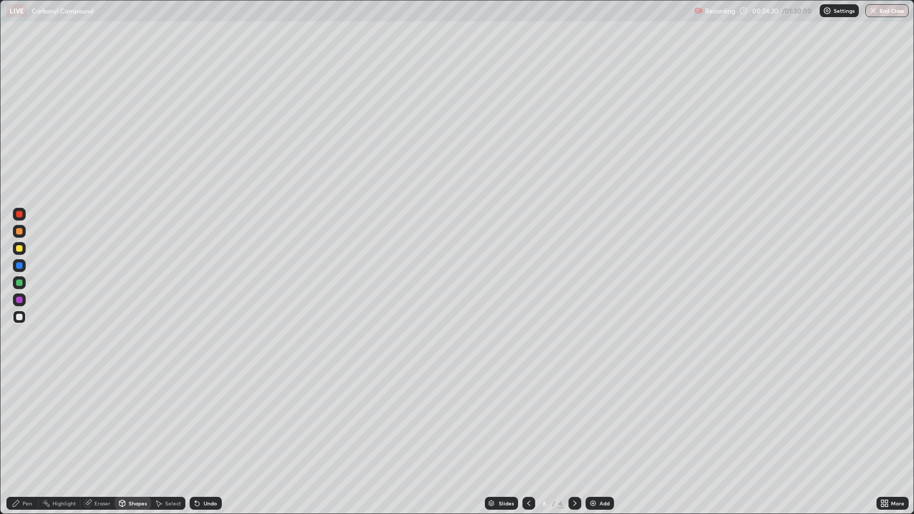
click at [210, 417] on div "Undo" at bounding box center [210, 503] width 13 height 5
click at [28, 417] on div "Pen" at bounding box center [28, 503] width 10 height 5
click at [19, 230] on div at bounding box center [19, 231] width 6 height 6
click at [19, 317] on div at bounding box center [19, 317] width 6 height 6
click at [99, 417] on div "Eraser" at bounding box center [102, 503] width 16 height 5
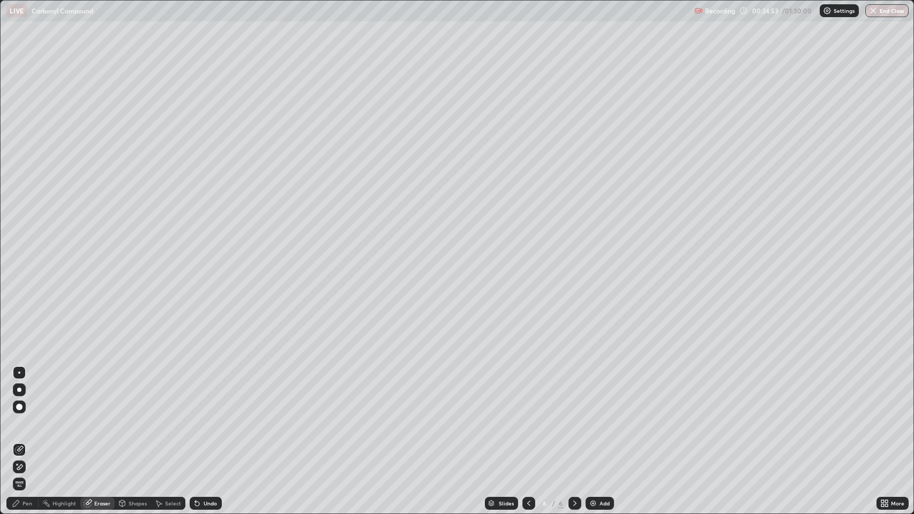
click at [27, 417] on div "Pen" at bounding box center [28, 503] width 10 height 5
click at [136, 417] on div "Shapes" at bounding box center [138, 503] width 18 height 5
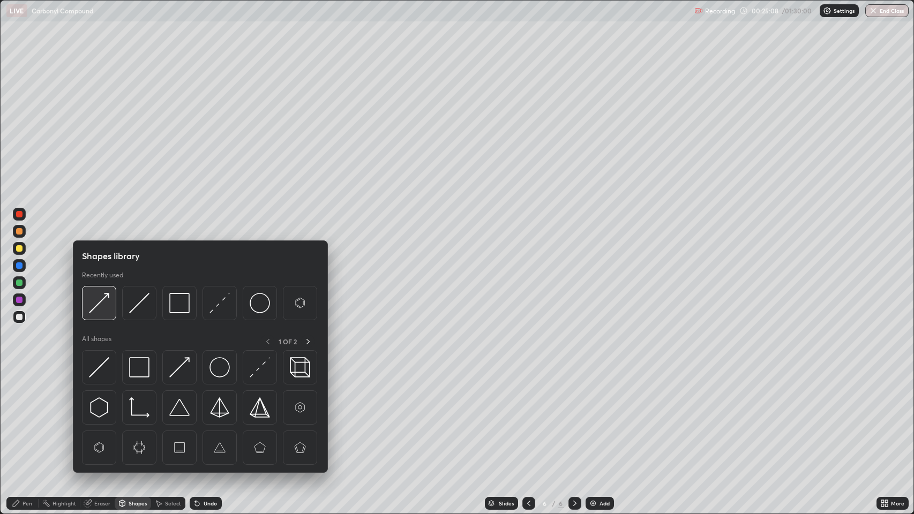
click at [107, 301] on img at bounding box center [99, 303] width 20 height 20
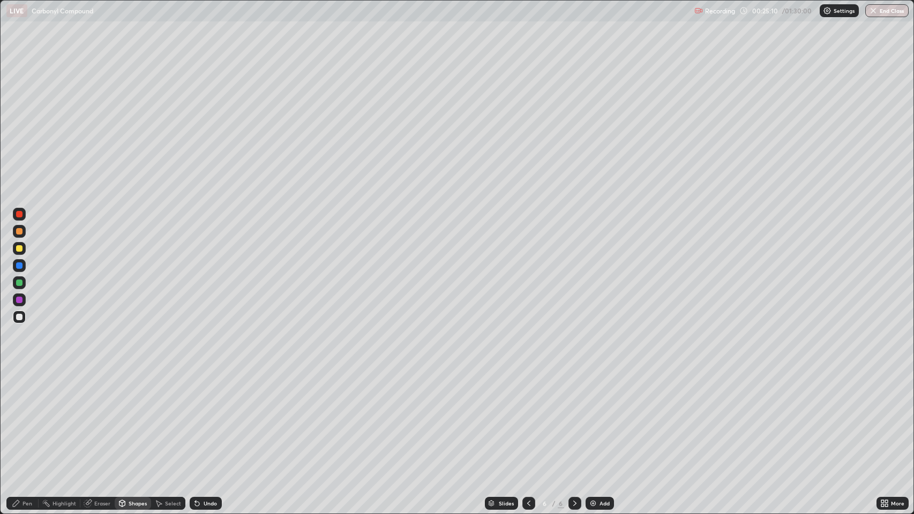
click at [16, 417] on icon at bounding box center [16, 503] width 6 height 6
click at [131, 417] on div "Shapes" at bounding box center [133, 503] width 36 height 13
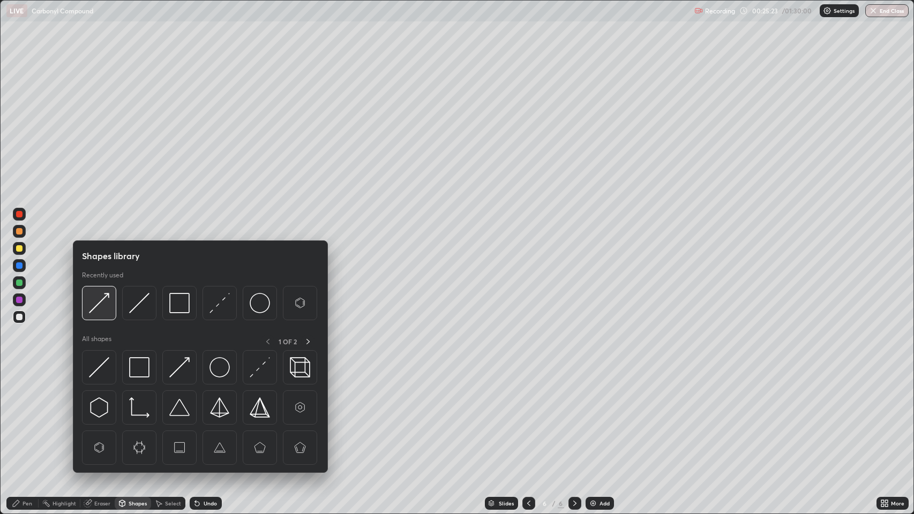
click at [104, 299] on img at bounding box center [99, 303] width 20 height 20
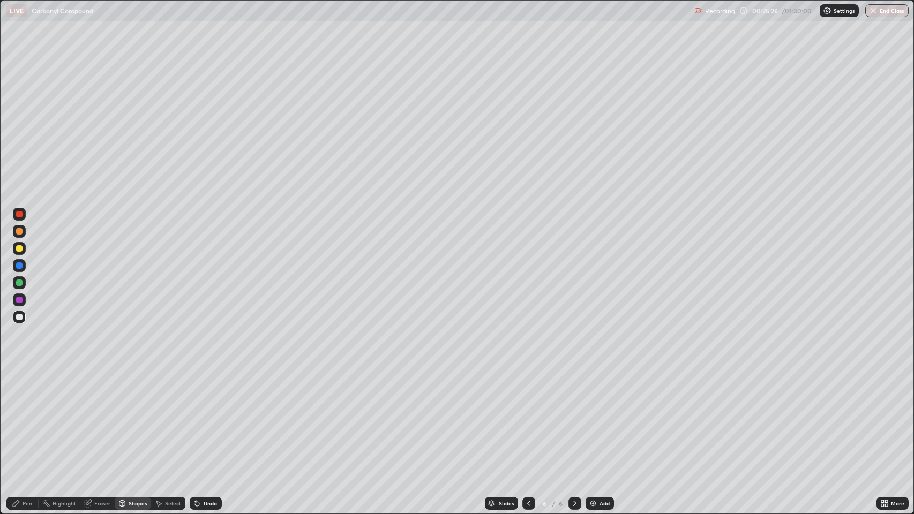
click at [20, 417] on div "Pen" at bounding box center [22, 503] width 32 height 13
click at [20, 316] on div at bounding box center [19, 317] width 6 height 6
click at [19, 317] on div at bounding box center [19, 317] width 6 height 6
click at [29, 417] on div "Pen" at bounding box center [28, 503] width 10 height 5
click at [19, 315] on div at bounding box center [19, 317] width 6 height 6
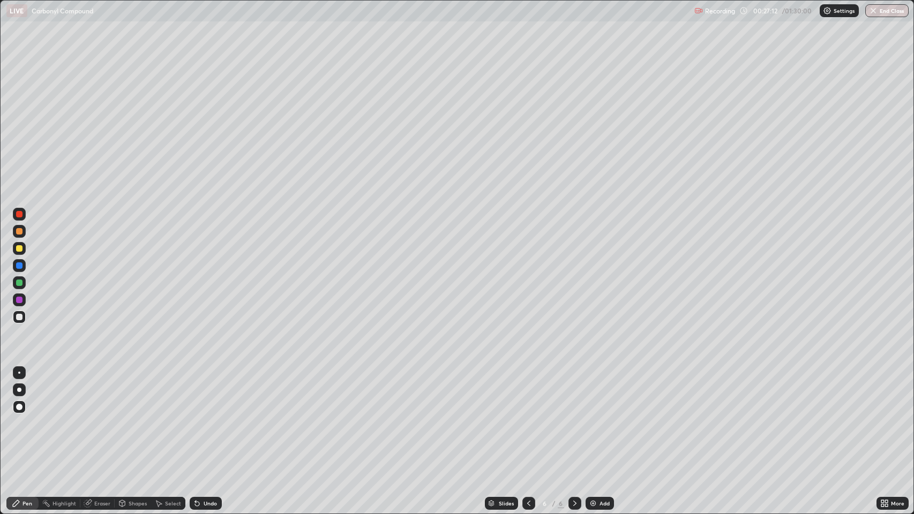
click at [597, 417] on div "Add" at bounding box center [600, 503] width 28 height 13
click at [204, 417] on div "Undo" at bounding box center [210, 503] width 13 height 5
click at [136, 417] on div "Shapes" at bounding box center [138, 503] width 18 height 5
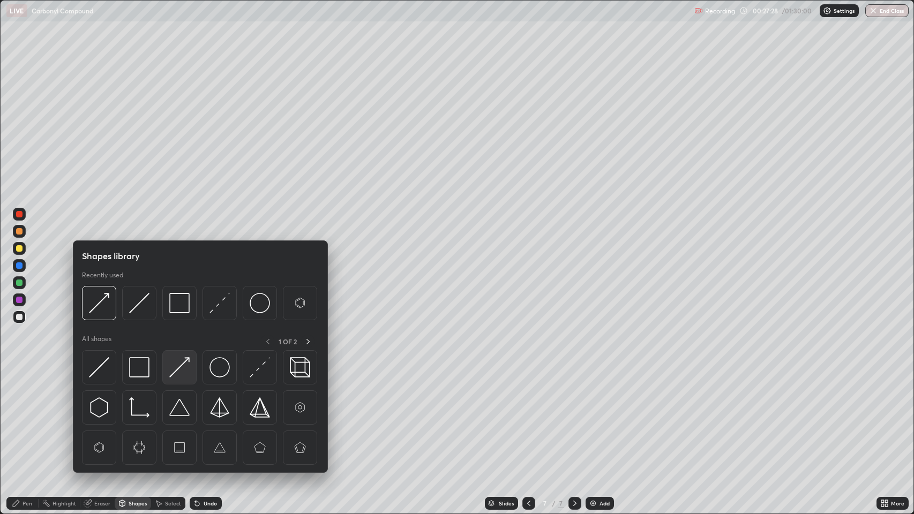
click at [179, 361] on img at bounding box center [179, 367] width 20 height 20
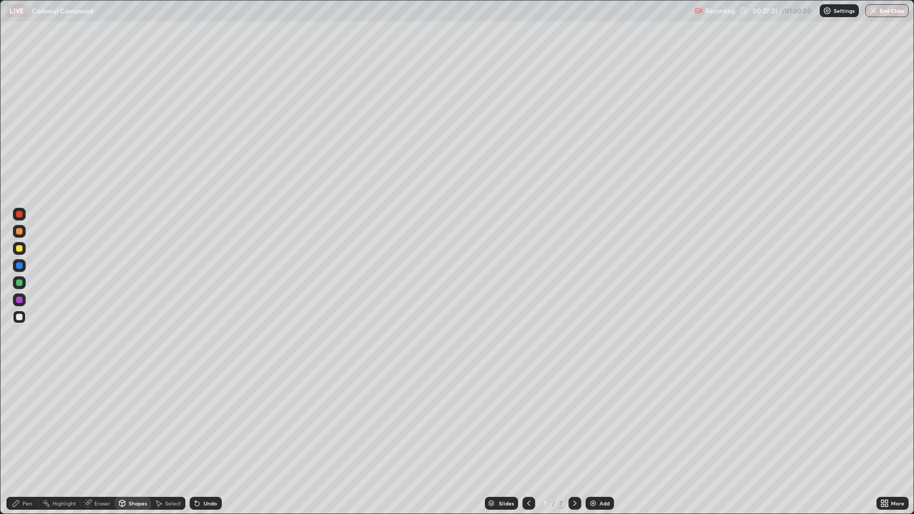
click at [26, 417] on div "Pen" at bounding box center [28, 503] width 10 height 5
click at [138, 417] on div "Shapes" at bounding box center [138, 503] width 18 height 5
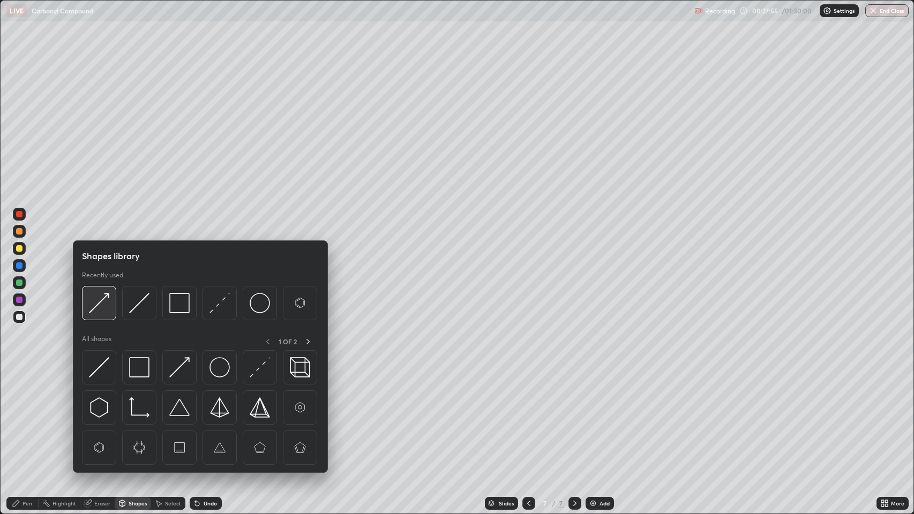
click at [107, 306] on img at bounding box center [99, 303] width 20 height 20
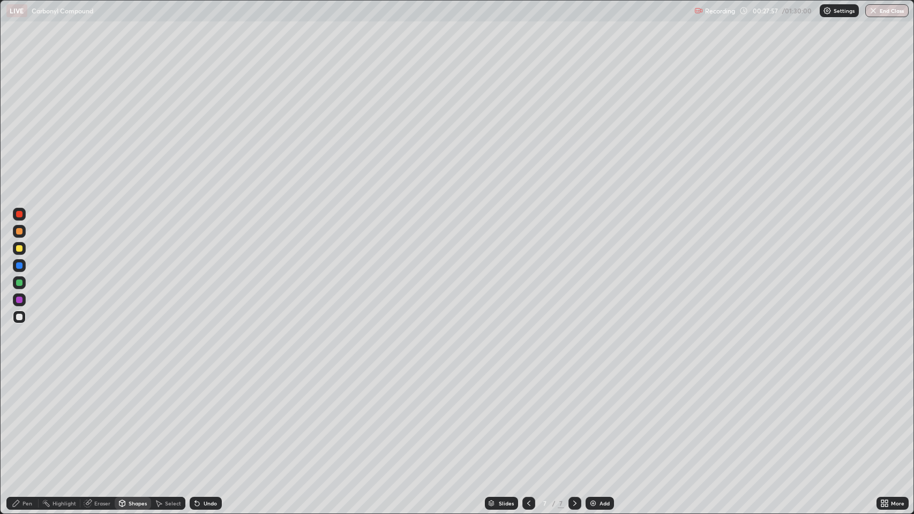
click at [27, 417] on div "Pen" at bounding box center [28, 503] width 10 height 5
click at [209, 417] on div "Undo" at bounding box center [210, 503] width 13 height 5
click at [19, 230] on div at bounding box center [19, 231] width 6 height 6
click at [616, 38] on button "Undo" at bounding box center [625, 43] width 31 height 13
click at [18, 280] on div at bounding box center [19, 283] width 6 height 6
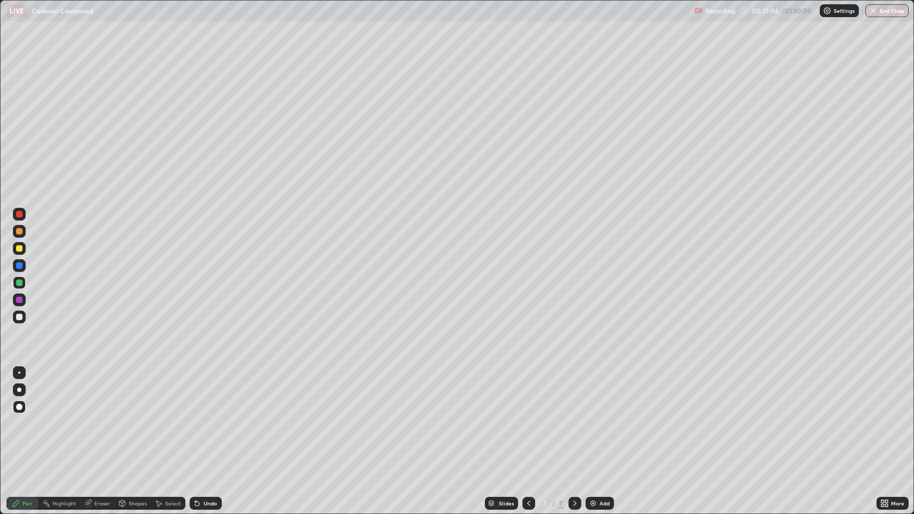
click at [19, 231] on div at bounding box center [19, 231] width 6 height 6
click at [19, 286] on div at bounding box center [19, 283] width 6 height 6
click at [18, 318] on div at bounding box center [19, 317] width 6 height 6
click at [17, 320] on div at bounding box center [19, 317] width 13 height 13
click at [28, 417] on div "Pen" at bounding box center [22, 503] width 32 height 13
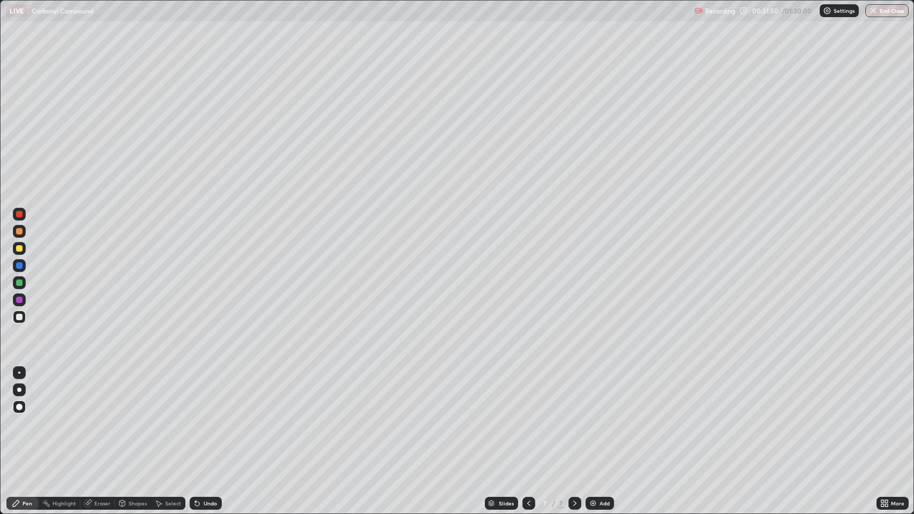
click at [589, 417] on img at bounding box center [593, 503] width 9 height 9
click at [131, 417] on div "Shapes" at bounding box center [138, 503] width 18 height 5
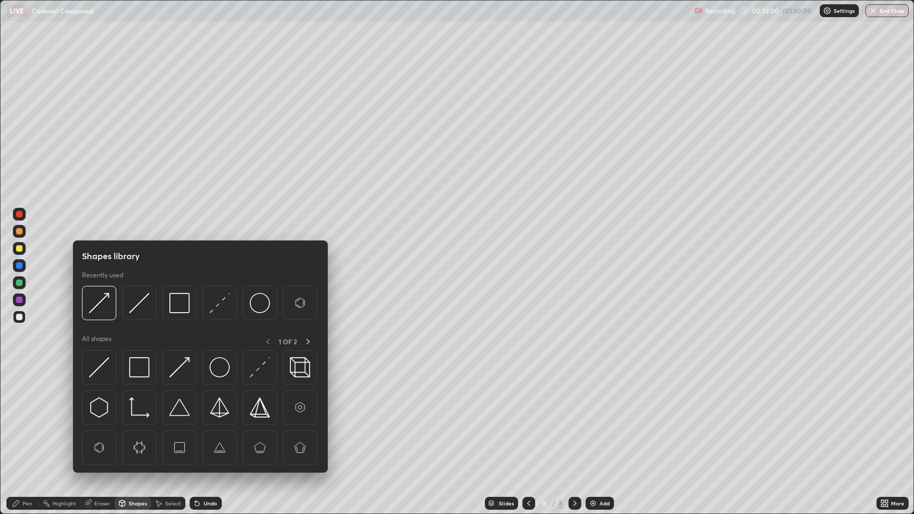
click at [105, 417] on img at bounding box center [99, 448] width 20 height 20
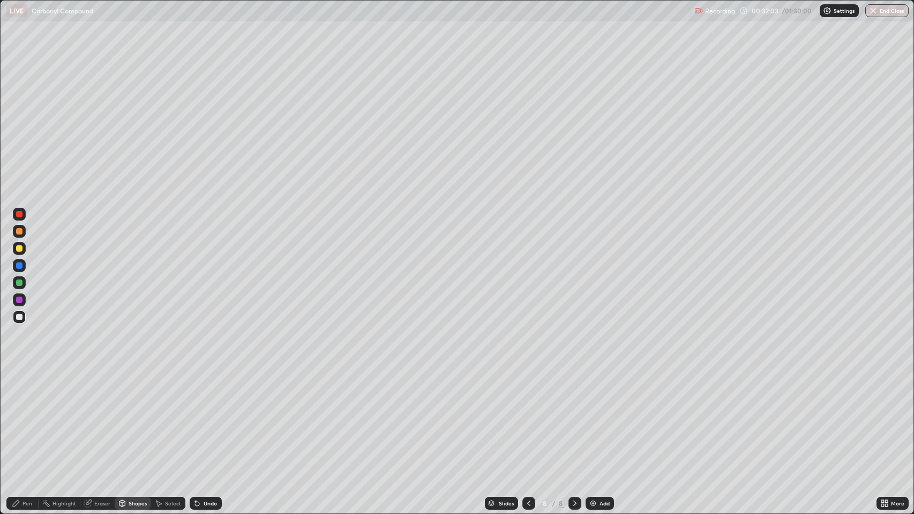
click at [135, 417] on div "Shapes" at bounding box center [138, 503] width 18 height 5
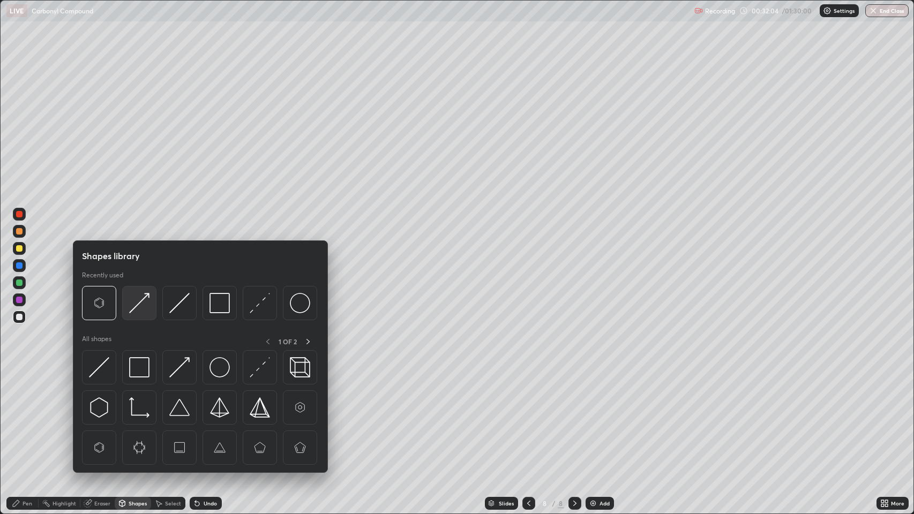
click at [140, 301] on img at bounding box center [139, 303] width 20 height 20
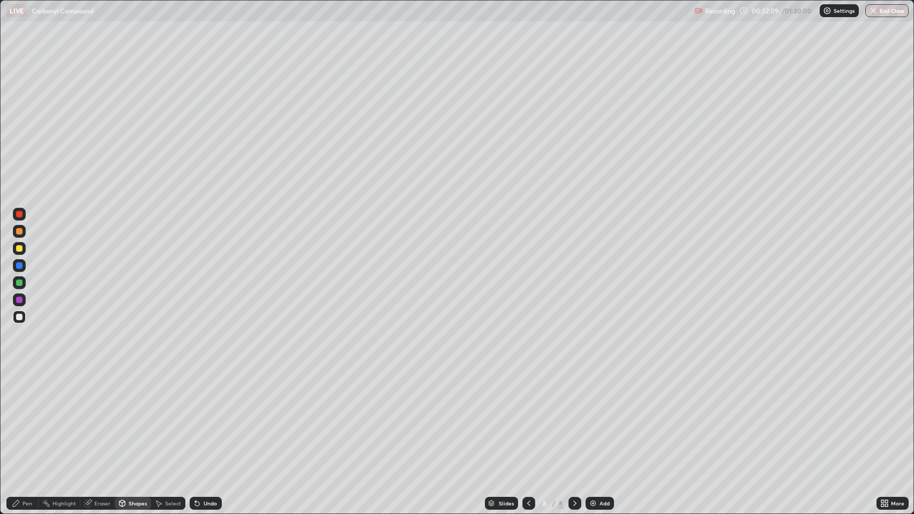
click at [27, 417] on div "Pen" at bounding box center [28, 503] width 10 height 5
click at [18, 315] on div at bounding box center [19, 317] width 6 height 6
click at [136, 417] on div "Shapes" at bounding box center [138, 503] width 18 height 5
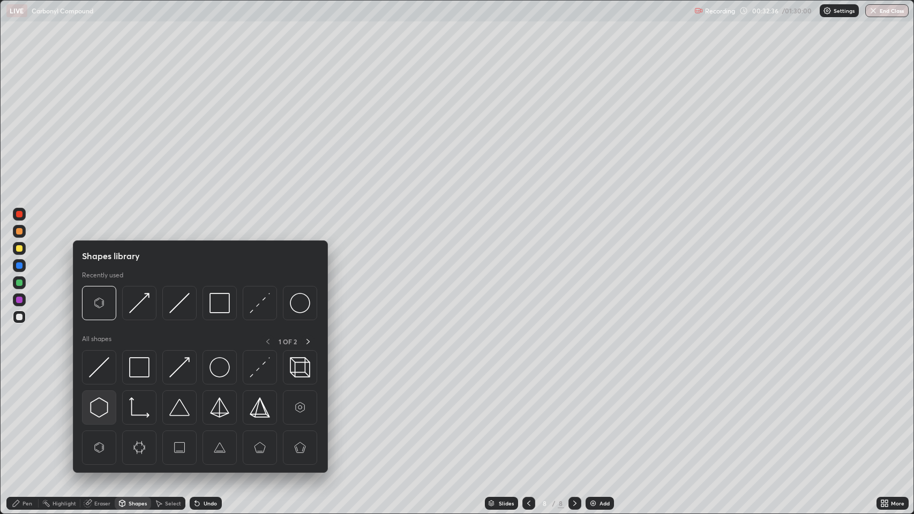
click at [103, 403] on img at bounding box center [99, 408] width 20 height 20
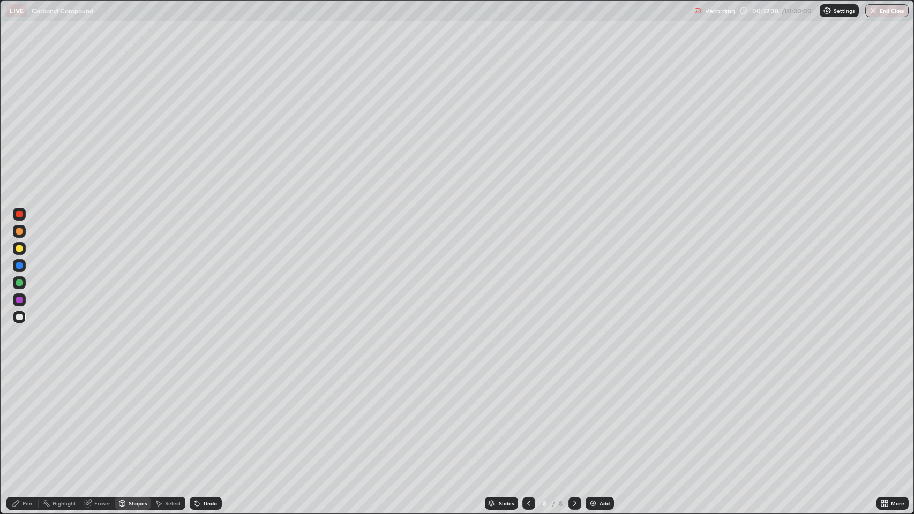
click at [29, 417] on div "Pen" at bounding box center [28, 503] width 10 height 5
click at [133, 417] on div "Shapes" at bounding box center [138, 503] width 18 height 5
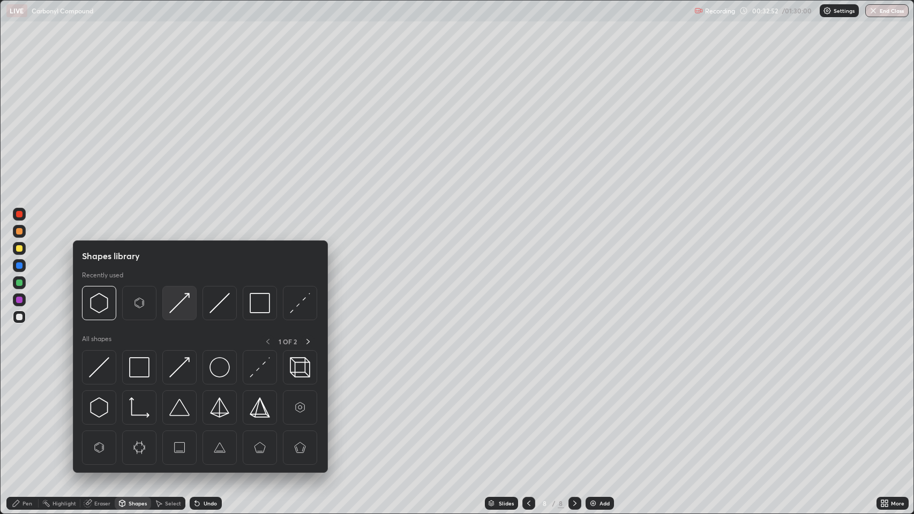
click at [180, 307] on img at bounding box center [179, 303] width 20 height 20
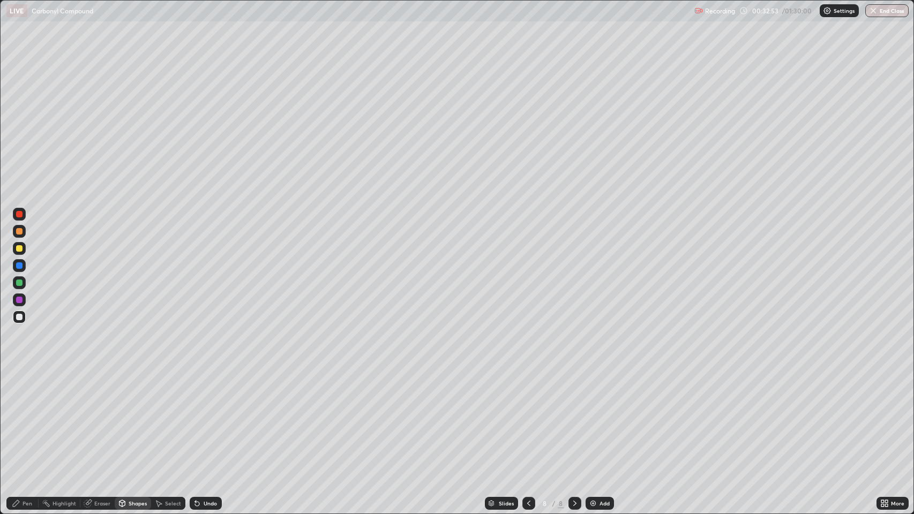
click at [21, 417] on div "Pen" at bounding box center [22, 503] width 32 height 13
click at [21, 281] on div at bounding box center [19, 283] width 6 height 6
click at [18, 231] on div at bounding box center [19, 231] width 6 height 6
click at [17, 229] on div at bounding box center [19, 231] width 6 height 6
click at [17, 233] on div at bounding box center [19, 231] width 6 height 6
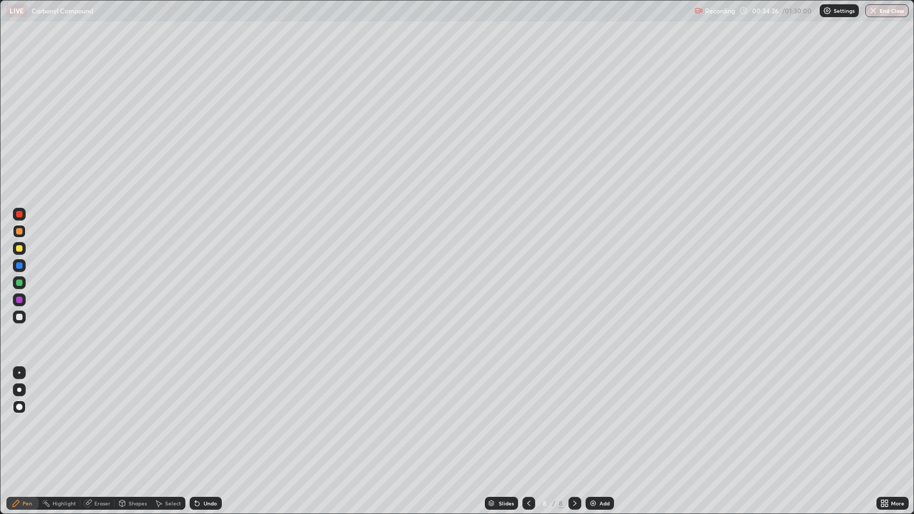
click at [196, 417] on icon at bounding box center [197, 504] width 4 height 4
click at [204, 417] on div "Undo" at bounding box center [210, 503] width 13 height 5
click at [201, 417] on div "Undo" at bounding box center [206, 503] width 32 height 13
click at [219, 417] on div "Undo" at bounding box center [206, 503] width 32 height 13
click at [217, 417] on div "Undo" at bounding box center [206, 503] width 32 height 13
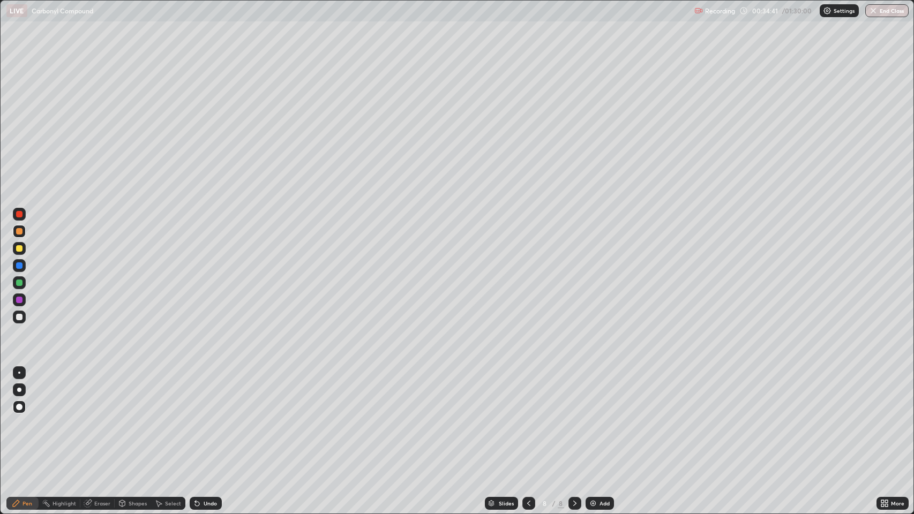
click at [19, 266] on div at bounding box center [19, 266] width 6 height 6
click at [19, 283] on div at bounding box center [19, 283] width 6 height 6
click at [17, 282] on div at bounding box center [19, 283] width 6 height 6
click at [19, 317] on div at bounding box center [19, 317] width 6 height 6
click at [17, 264] on div at bounding box center [19, 266] width 6 height 6
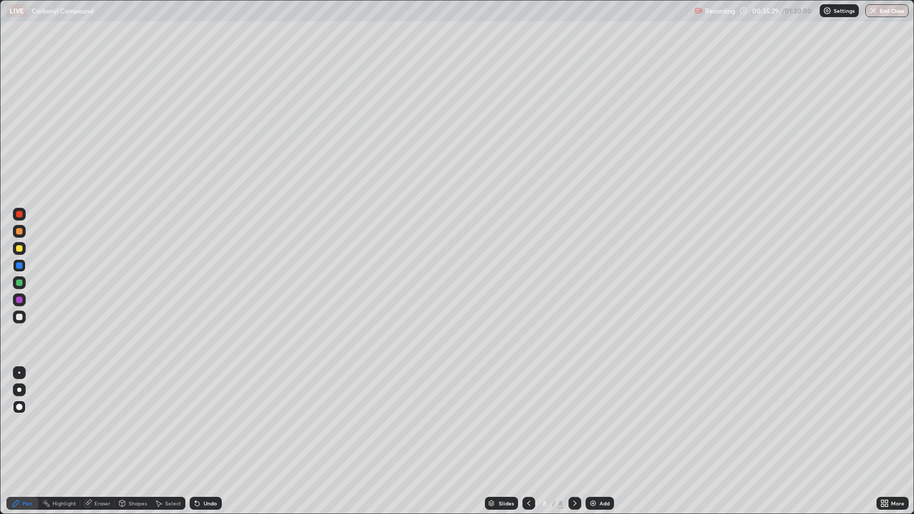
click at [205, 417] on div "Undo" at bounding box center [210, 503] width 13 height 5
click at [19, 316] on div at bounding box center [19, 317] width 6 height 6
click at [20, 297] on div at bounding box center [19, 300] width 6 height 6
click at [22, 417] on div "Pen" at bounding box center [22, 503] width 32 height 13
click at [18, 320] on div at bounding box center [19, 317] width 6 height 6
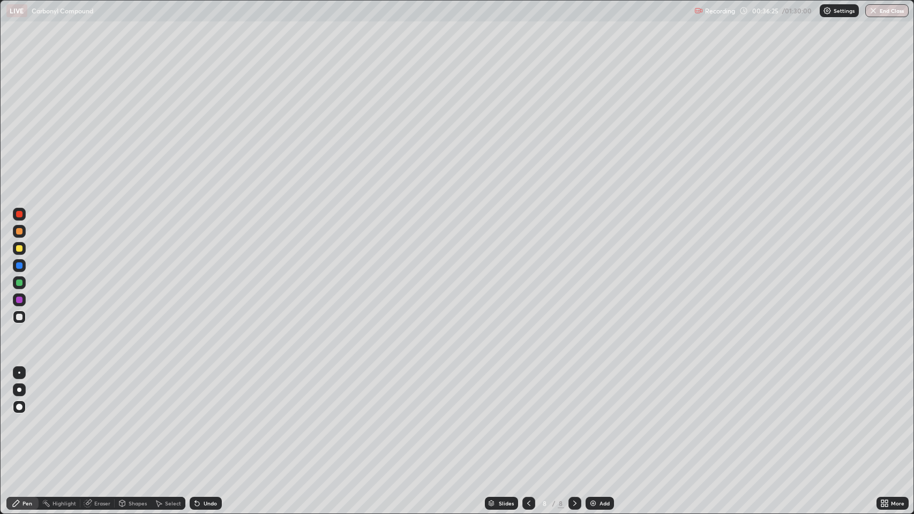
click at [27, 417] on div "Pen" at bounding box center [28, 503] width 10 height 5
click at [19, 317] on div at bounding box center [19, 317] width 6 height 6
click at [21, 320] on div at bounding box center [19, 317] width 6 height 6
click at [24, 417] on div "Pen" at bounding box center [28, 503] width 10 height 5
click at [27, 417] on div "Pen" at bounding box center [28, 503] width 10 height 5
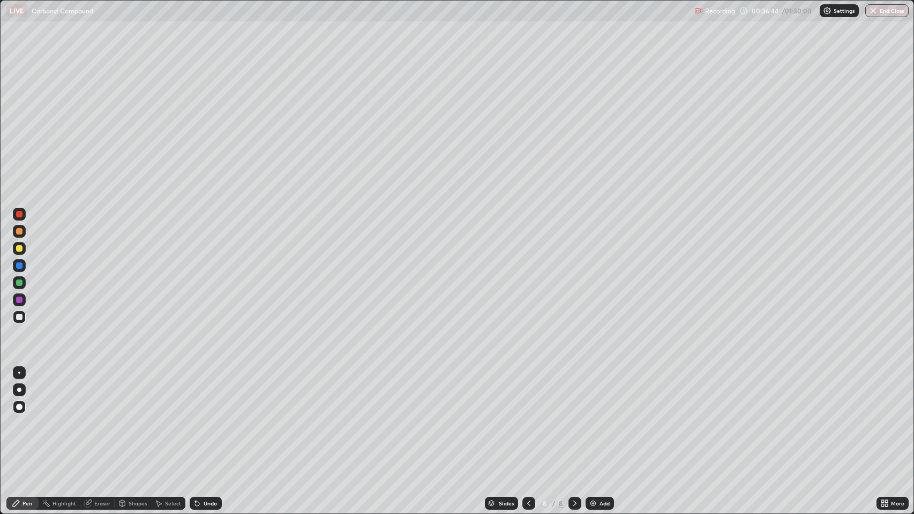
click at [593, 417] on img at bounding box center [593, 503] width 9 height 9
click at [525, 417] on div at bounding box center [528, 503] width 13 height 13
click at [18, 320] on div at bounding box center [19, 317] width 6 height 6
click at [21, 417] on div "Pen" at bounding box center [22, 503] width 32 height 13
click at [568, 417] on div at bounding box center [574, 503] width 13 height 13
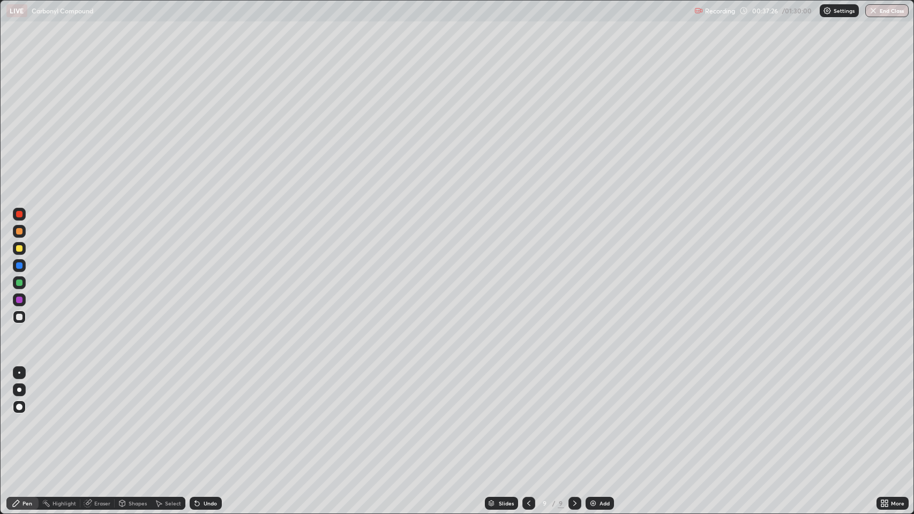
click at [138, 417] on div "Shapes" at bounding box center [138, 503] width 18 height 5
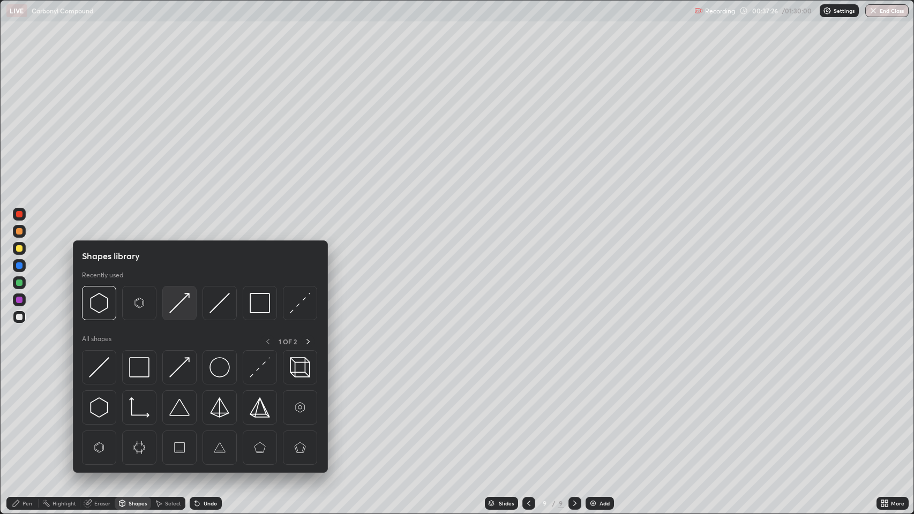
click at [174, 305] on img at bounding box center [179, 303] width 20 height 20
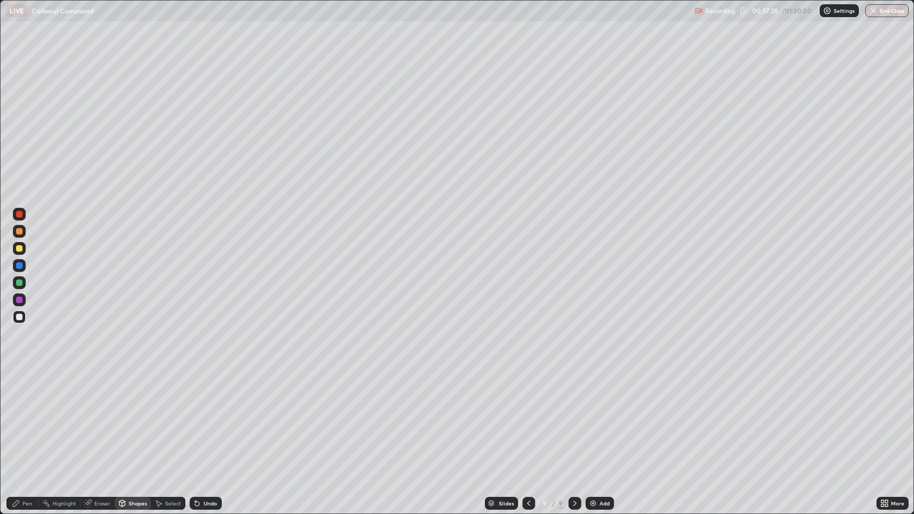
click at [27, 417] on div "Pen" at bounding box center [28, 503] width 10 height 5
click at [196, 417] on icon at bounding box center [197, 504] width 4 height 4
click at [135, 417] on div "Shapes" at bounding box center [138, 503] width 18 height 5
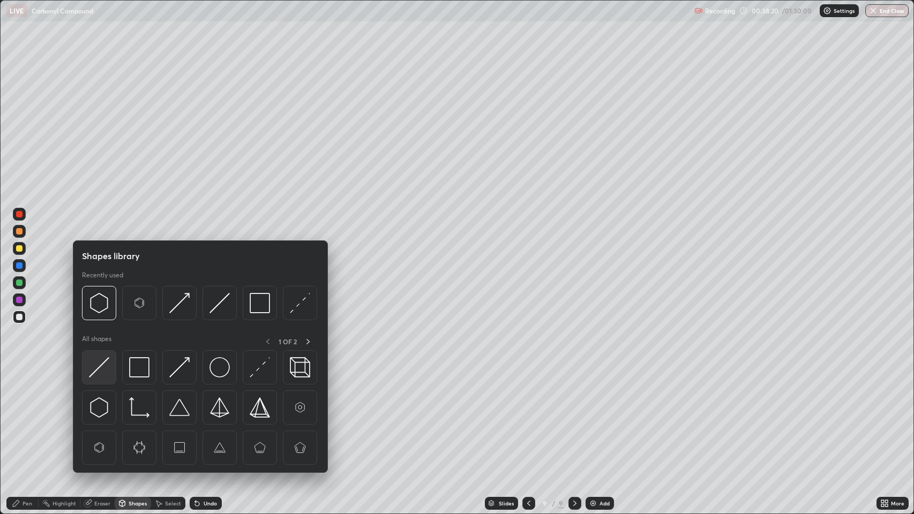
click at [100, 363] on img at bounding box center [99, 367] width 20 height 20
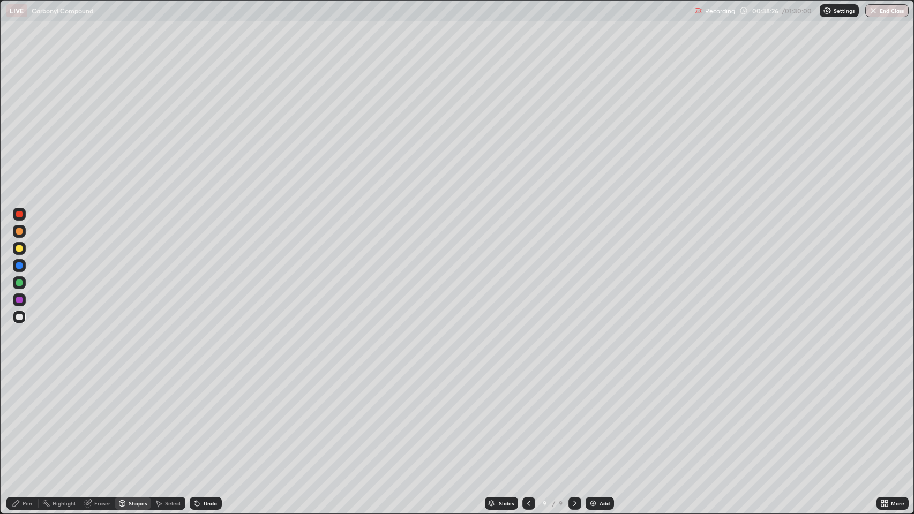
click at [215, 417] on div "Undo" at bounding box center [206, 503] width 32 height 13
click at [211, 417] on div "Undo" at bounding box center [210, 503] width 13 height 5
click at [213, 417] on div "Undo" at bounding box center [210, 503] width 13 height 5
click at [214, 417] on div "Undo" at bounding box center [210, 503] width 13 height 5
click at [216, 417] on div "Undo" at bounding box center [206, 503] width 32 height 13
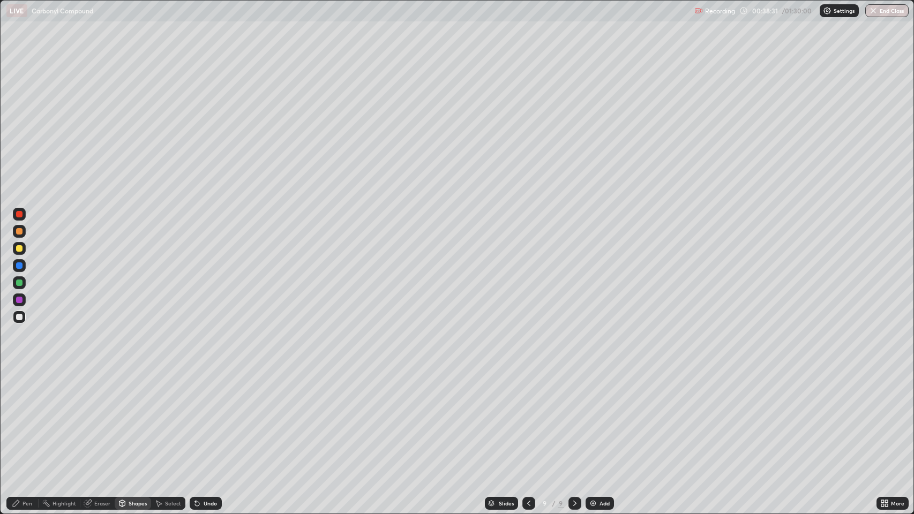
click at [216, 417] on div "Undo" at bounding box center [210, 503] width 13 height 5
click at [220, 417] on div "Undo" at bounding box center [206, 503] width 32 height 13
click at [219, 417] on div "Undo" at bounding box center [206, 503] width 32 height 13
click at [140, 417] on div "Shapes" at bounding box center [138, 503] width 18 height 5
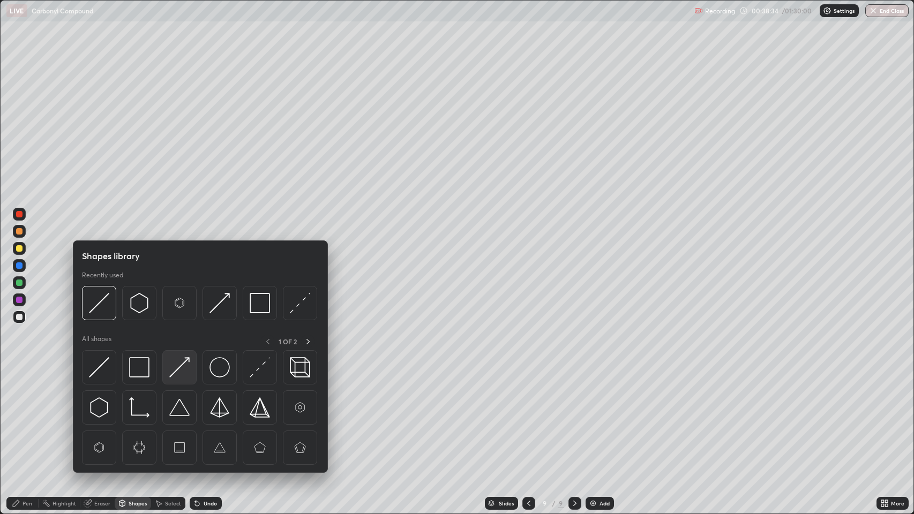
click at [182, 362] on img at bounding box center [179, 367] width 20 height 20
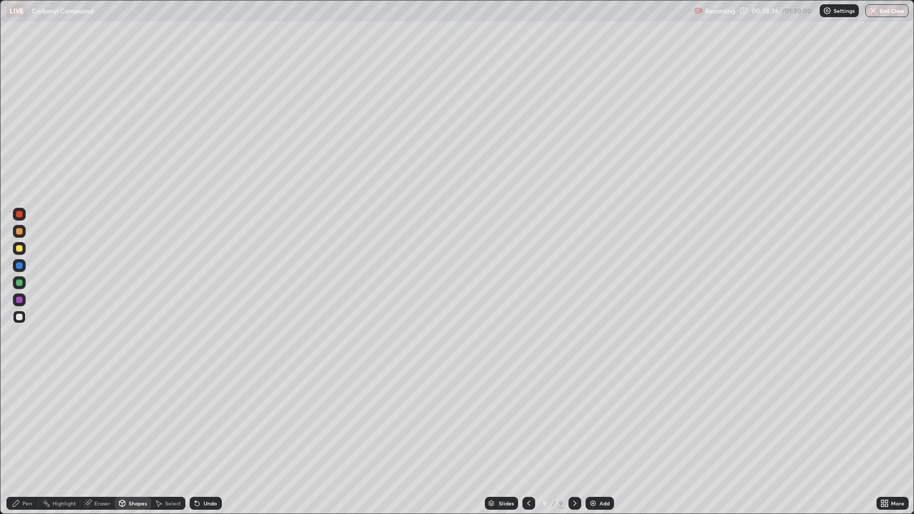
click at [31, 417] on div "Pen" at bounding box center [28, 503] width 10 height 5
click at [30, 417] on div "Pen" at bounding box center [28, 503] width 10 height 5
click at [209, 417] on div "Undo" at bounding box center [210, 503] width 13 height 5
click at [220, 417] on div "Undo" at bounding box center [206, 503] width 32 height 13
click at [21, 234] on div at bounding box center [19, 231] width 6 height 6
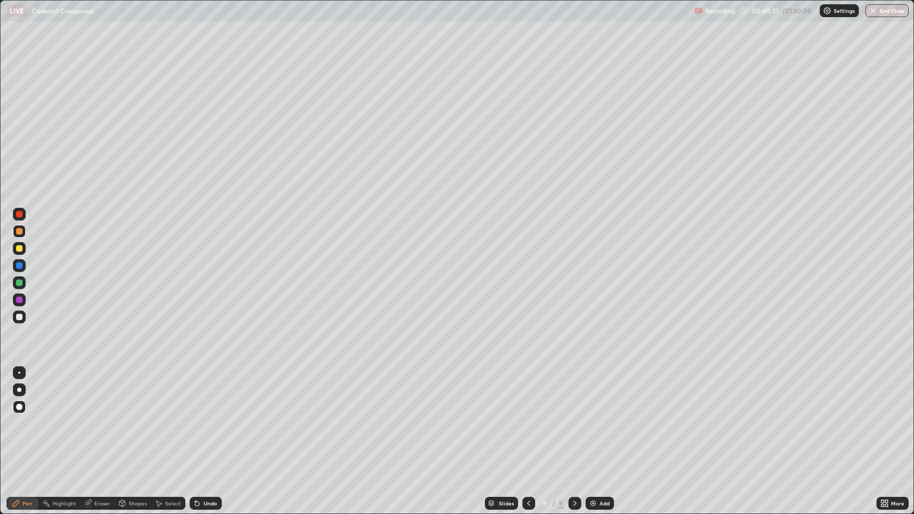
click at [19, 251] on div at bounding box center [19, 248] width 6 height 6
click at [19, 266] on div at bounding box center [19, 266] width 6 height 6
click at [207, 417] on div "Undo" at bounding box center [210, 503] width 13 height 5
click at [204, 417] on div "Undo" at bounding box center [210, 503] width 13 height 5
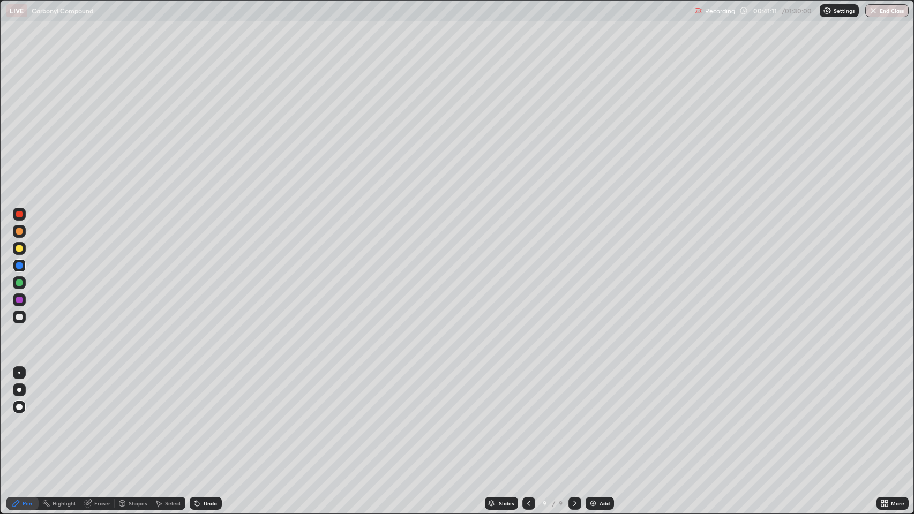
click at [206, 417] on div "Undo" at bounding box center [210, 503] width 13 height 5
click at [30, 417] on div "Pen" at bounding box center [28, 503] width 10 height 5
click at [19, 300] on div at bounding box center [19, 300] width 6 height 6
click at [19, 231] on div at bounding box center [19, 231] width 6 height 6
click at [32, 417] on div "Pen" at bounding box center [22, 503] width 32 height 13
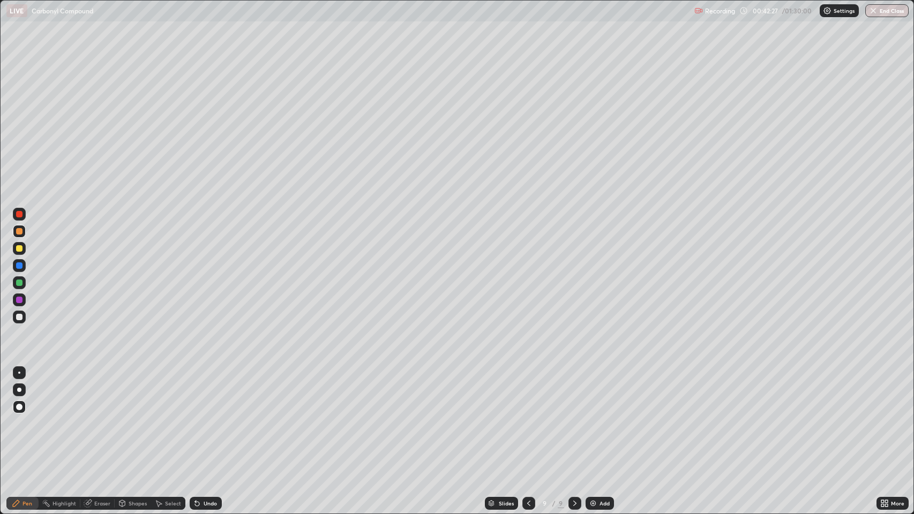
click at [19, 317] on div at bounding box center [19, 317] width 6 height 6
click at [19, 300] on div at bounding box center [19, 300] width 6 height 6
click at [19, 266] on div at bounding box center [19, 266] width 6 height 6
click at [22, 283] on div at bounding box center [19, 283] width 6 height 6
click at [21, 300] on div at bounding box center [19, 300] width 6 height 6
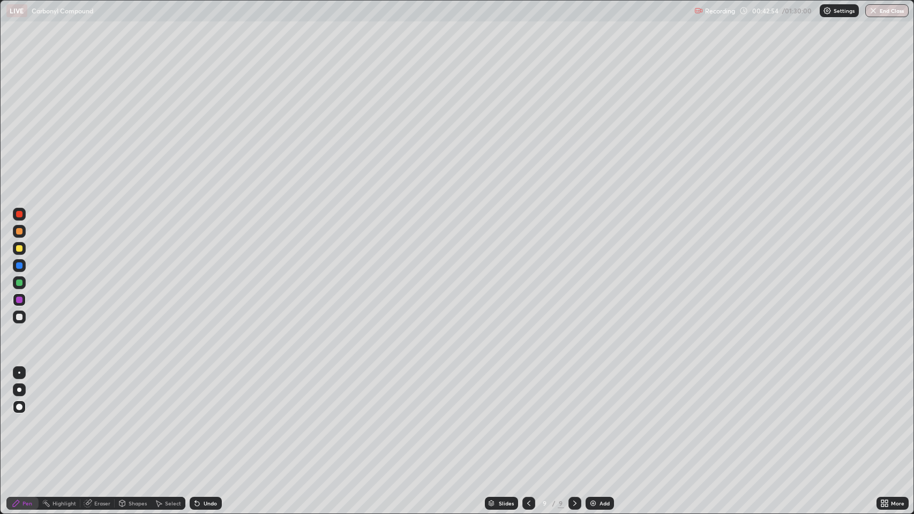
click at [21, 285] on div at bounding box center [19, 283] width 6 height 6
click at [95, 417] on div "Eraser" at bounding box center [102, 503] width 16 height 5
click at [21, 417] on icon at bounding box center [19, 467] width 9 height 9
click at [196, 417] on icon at bounding box center [197, 504] width 4 height 4
click at [20, 417] on icon at bounding box center [19, 450] width 9 height 9
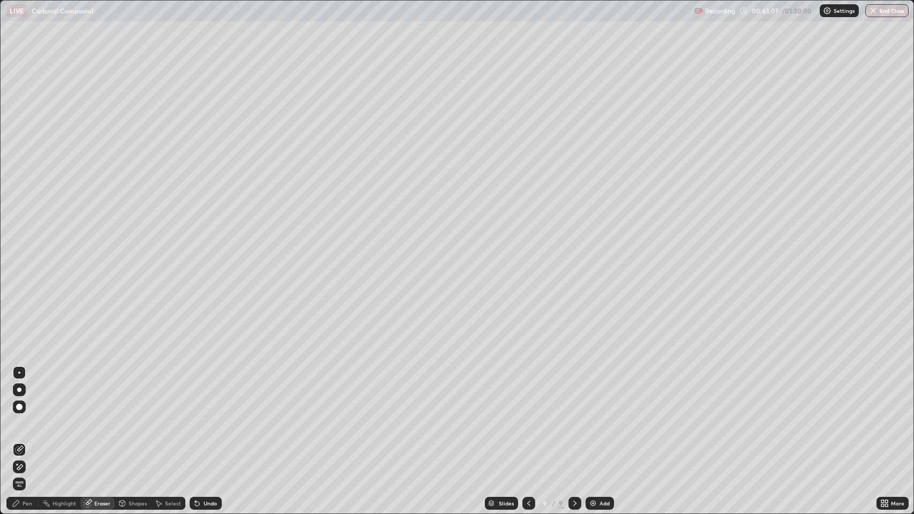
click at [27, 417] on div "Pen" at bounding box center [28, 503] width 10 height 5
click at [21, 298] on div at bounding box center [19, 300] width 6 height 6
click at [19, 317] on div at bounding box center [19, 317] width 6 height 6
click at [209, 417] on div "Undo" at bounding box center [210, 503] width 13 height 5
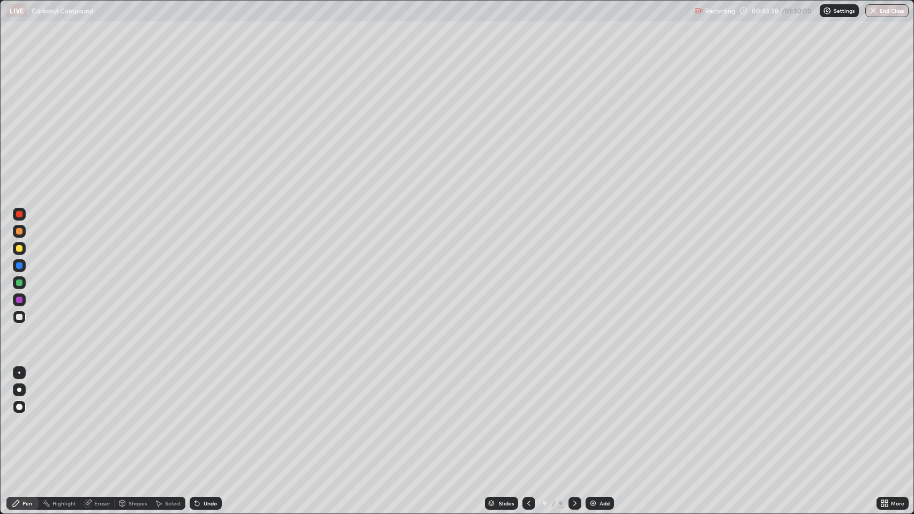
click at [209, 417] on div "Undo" at bounding box center [210, 503] width 13 height 5
click at [212, 417] on div "Undo" at bounding box center [210, 503] width 13 height 5
click at [213, 417] on div "Undo" at bounding box center [210, 503] width 13 height 5
click at [214, 417] on div "Undo" at bounding box center [210, 503] width 13 height 5
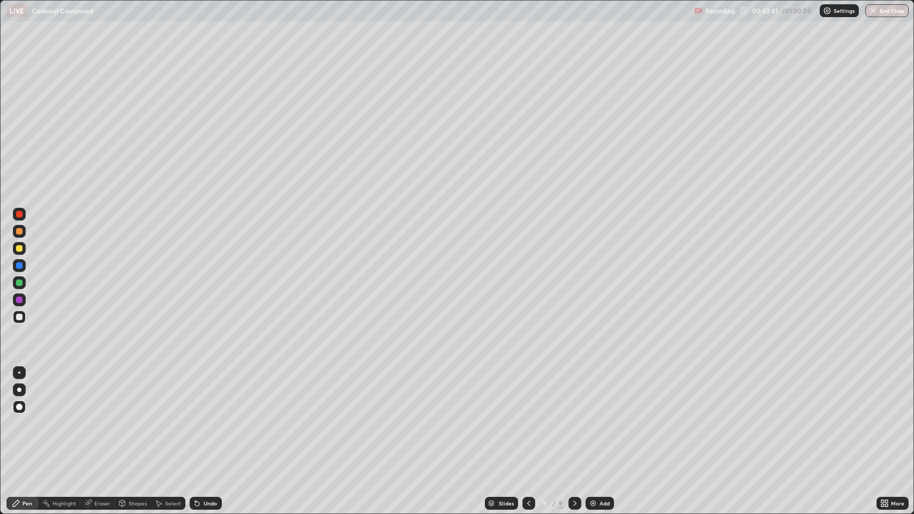
click at [26, 417] on div "Pen" at bounding box center [28, 503] width 10 height 5
click at [20, 314] on div at bounding box center [19, 317] width 6 height 6
click at [209, 417] on div "Undo" at bounding box center [210, 503] width 13 height 5
click at [208, 417] on div "Undo" at bounding box center [210, 503] width 13 height 5
click at [19, 316] on div at bounding box center [19, 317] width 6 height 6
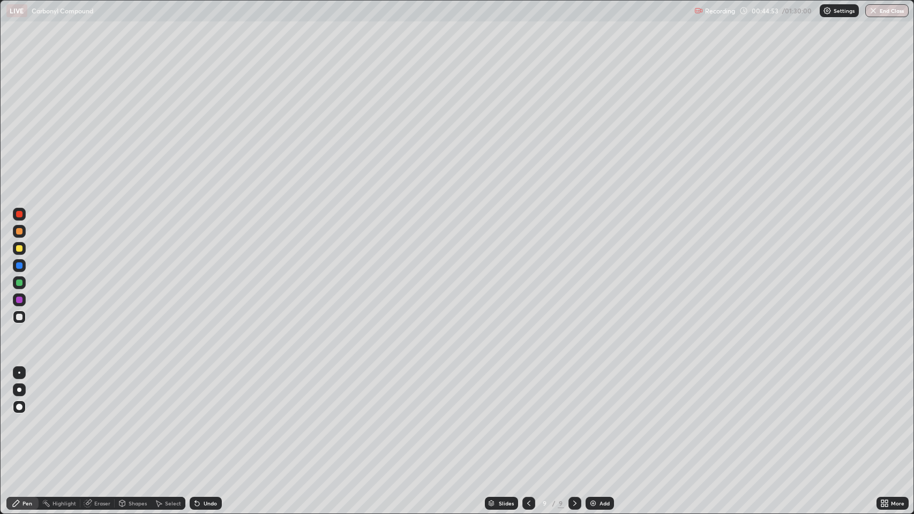
click at [20, 417] on div "Pen" at bounding box center [22, 503] width 32 height 13
click at [19, 317] on div at bounding box center [19, 317] width 6 height 6
click at [22, 417] on div "Pen" at bounding box center [22, 503] width 32 height 13
click at [19, 233] on div at bounding box center [19, 231] width 6 height 6
click at [207, 417] on div "Undo" at bounding box center [210, 503] width 13 height 5
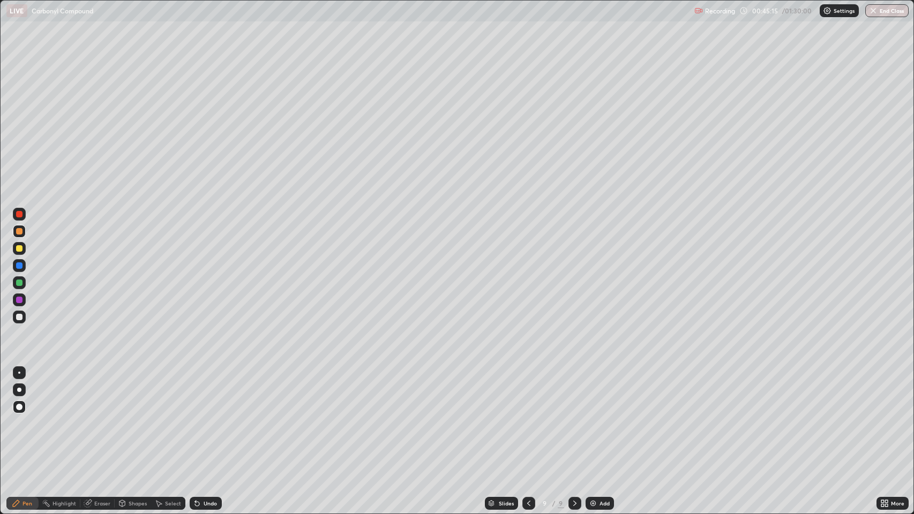
click at [27, 417] on div "Pen" at bounding box center [28, 503] width 10 height 5
click at [18, 315] on div at bounding box center [19, 317] width 6 height 6
click at [595, 417] on img at bounding box center [593, 503] width 9 height 9
click at [19, 249] on div at bounding box center [19, 248] width 6 height 6
click at [19, 266] on div at bounding box center [19, 266] width 6 height 6
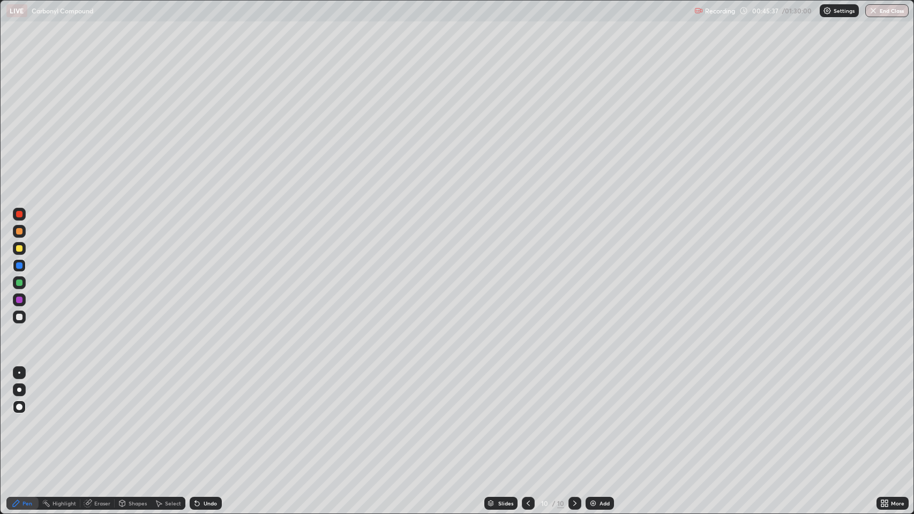
click at [19, 231] on div at bounding box center [19, 231] width 6 height 6
click at [20, 234] on div at bounding box center [19, 231] width 6 height 6
click at [20, 282] on div at bounding box center [19, 283] width 6 height 6
click at [19, 231] on div at bounding box center [19, 231] width 6 height 6
click at [19, 317] on div at bounding box center [19, 317] width 6 height 6
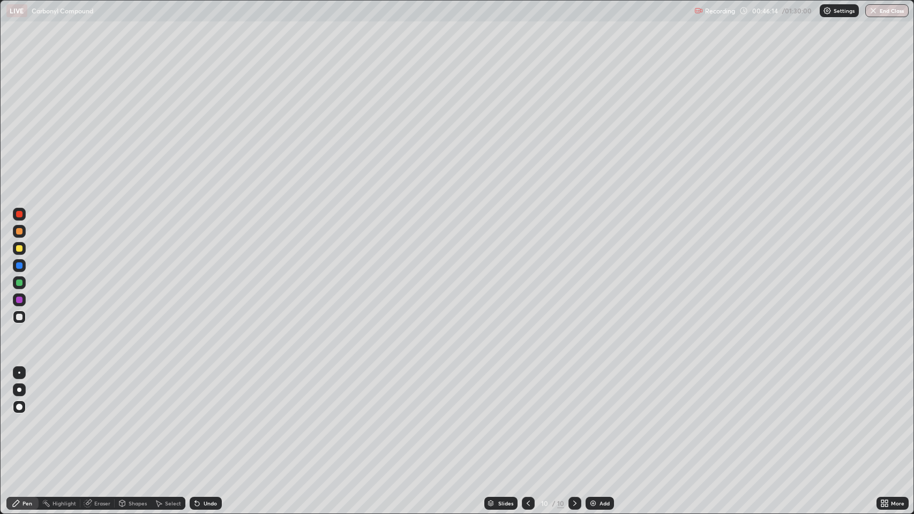
click at [138, 417] on div "Shapes" at bounding box center [138, 503] width 18 height 5
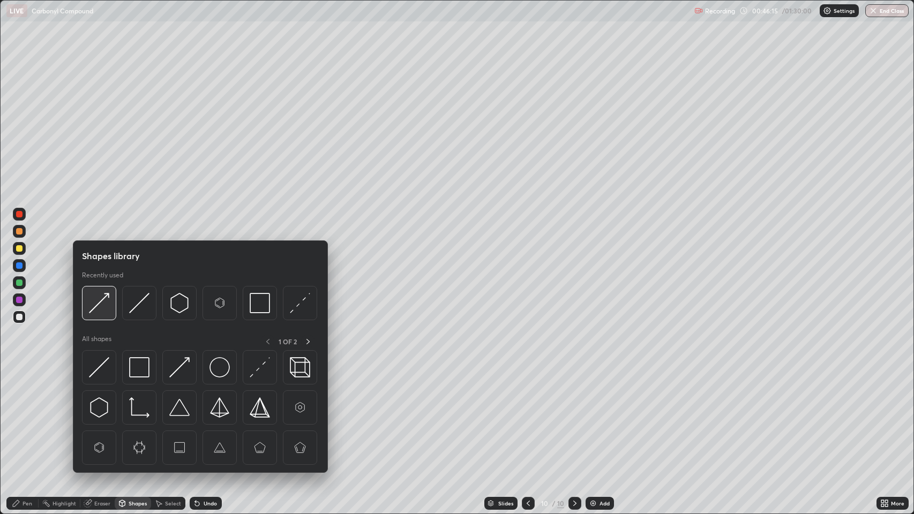
click at [106, 300] on img at bounding box center [99, 303] width 20 height 20
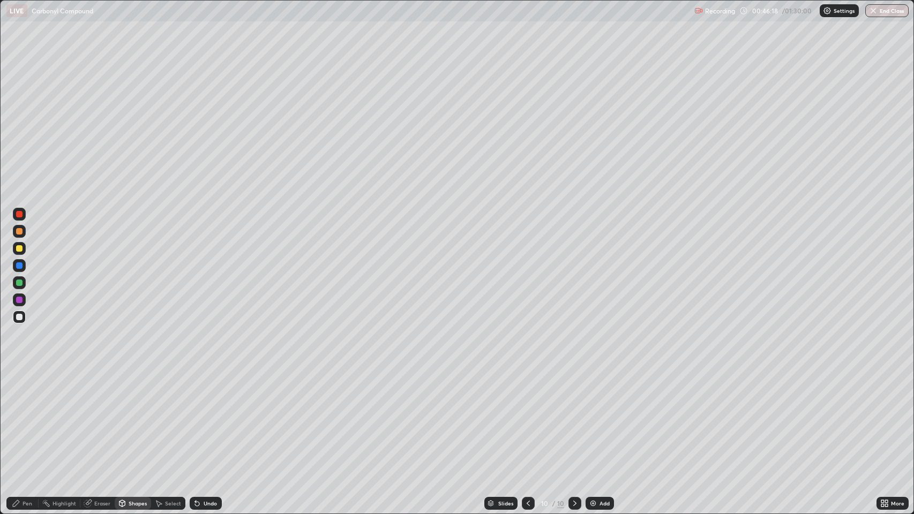
click at [31, 417] on div "Pen" at bounding box center [28, 503] width 10 height 5
click at [21, 318] on div at bounding box center [19, 317] width 6 height 6
click at [27, 417] on div "Pen" at bounding box center [28, 503] width 10 height 5
click at [19, 283] on div at bounding box center [19, 283] width 6 height 6
click at [27, 417] on div "Pen" at bounding box center [28, 503] width 10 height 5
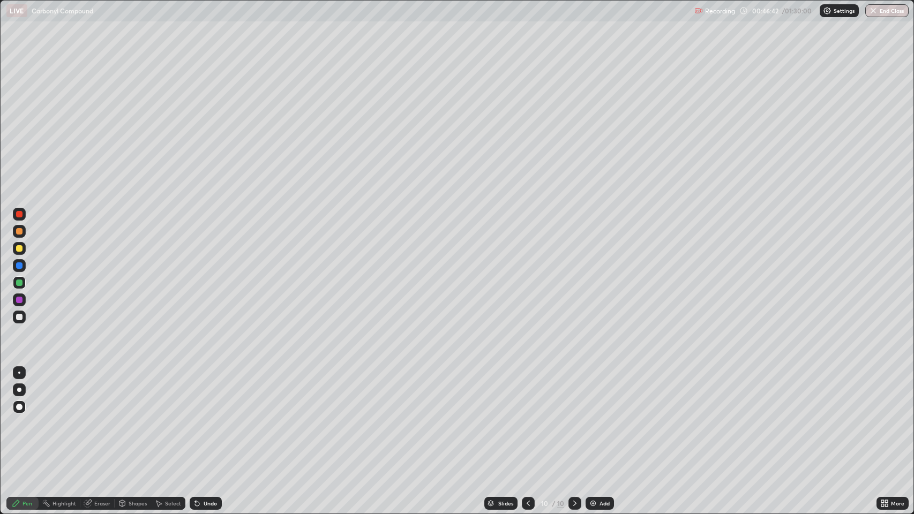
click at [17, 319] on div at bounding box center [19, 317] width 6 height 6
click at [20, 316] on div at bounding box center [19, 317] width 6 height 6
click at [141, 417] on div "Shapes" at bounding box center [138, 503] width 18 height 5
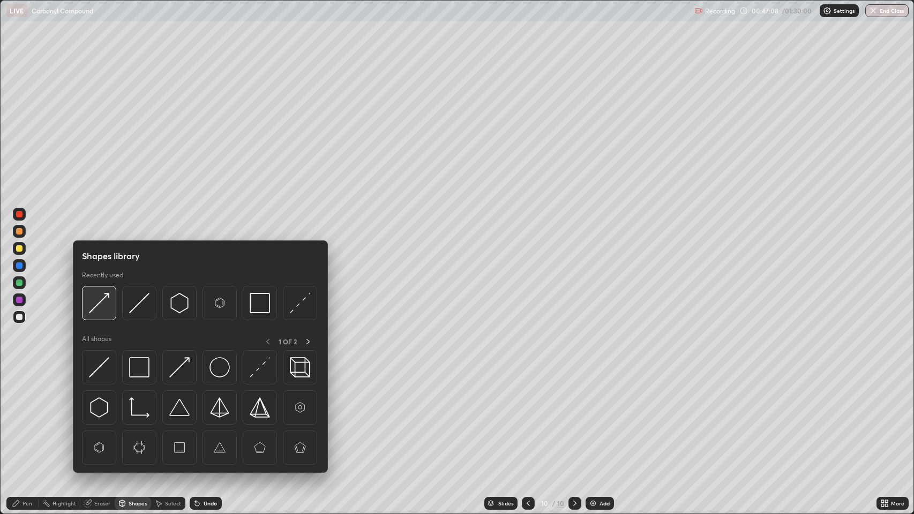
click at [106, 306] on img at bounding box center [99, 303] width 20 height 20
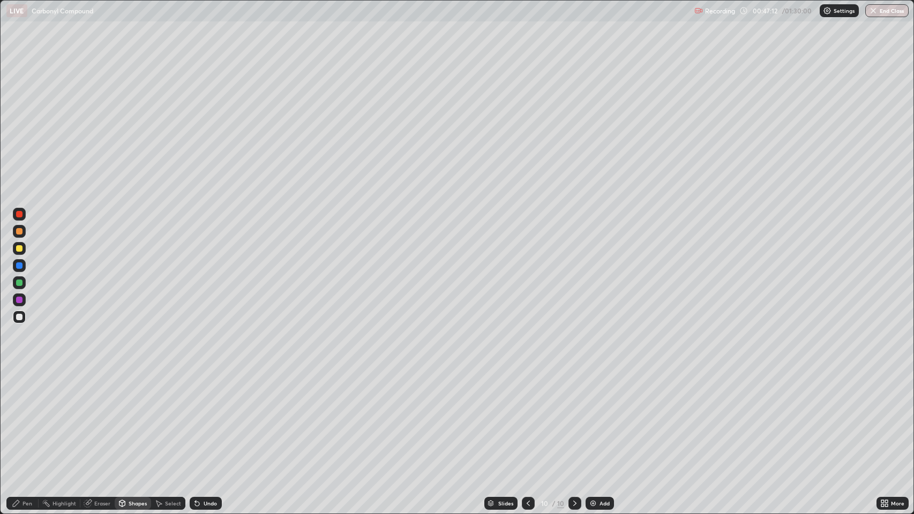
click at [27, 417] on div "Pen" at bounding box center [28, 503] width 10 height 5
click at [19, 316] on div at bounding box center [19, 317] width 6 height 6
click at [19, 231] on div at bounding box center [19, 231] width 6 height 6
click at [138, 417] on div "Shapes" at bounding box center [138, 503] width 18 height 5
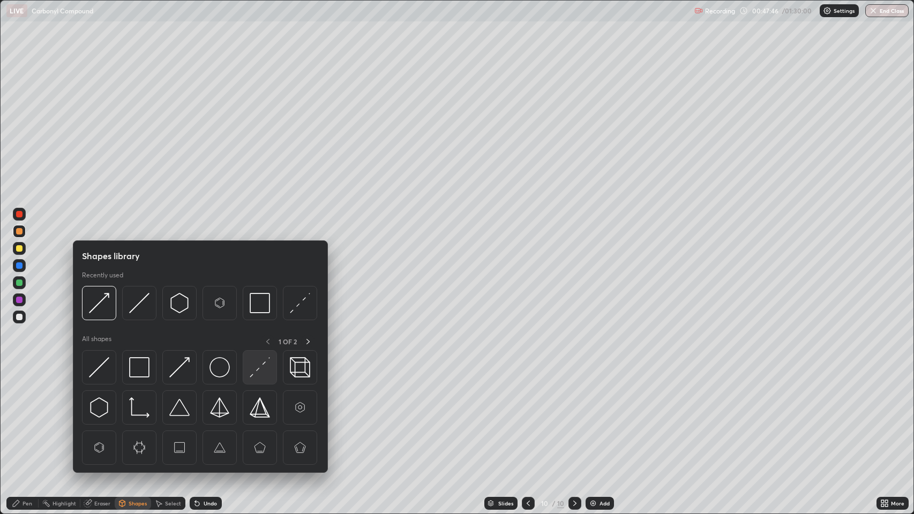
click at [261, 362] on img at bounding box center [260, 367] width 20 height 20
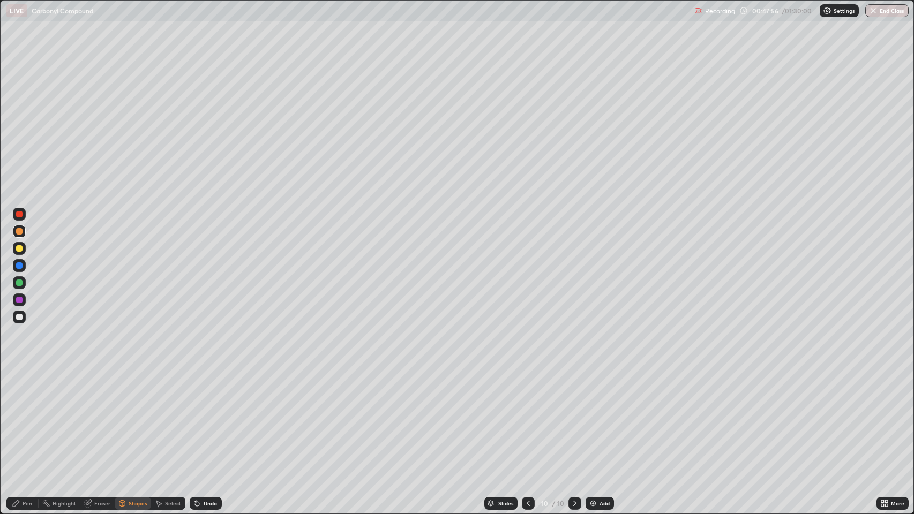
click at [29, 417] on div "Pen" at bounding box center [28, 503] width 10 height 5
click at [19, 317] on div at bounding box center [19, 317] width 6 height 6
click at [139, 417] on div "Shapes" at bounding box center [138, 503] width 18 height 5
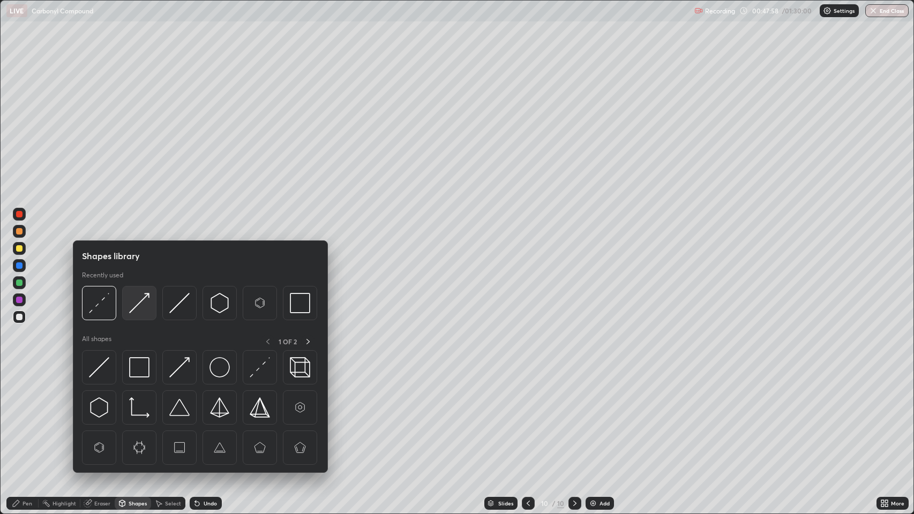
click at [134, 310] on img at bounding box center [139, 303] width 20 height 20
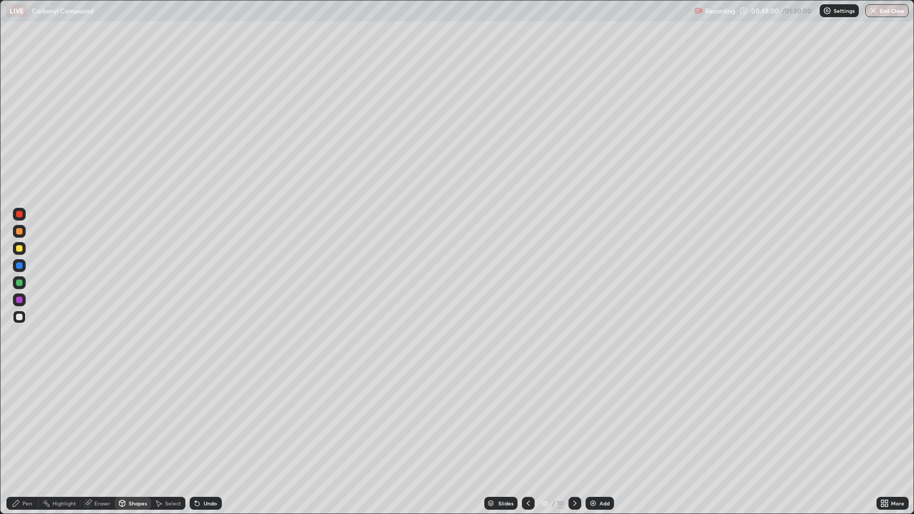
click at [27, 417] on div "Pen" at bounding box center [28, 503] width 10 height 5
click at [19, 316] on div at bounding box center [19, 317] width 6 height 6
click at [526, 417] on icon at bounding box center [528, 503] width 9 height 9
click at [528, 417] on icon at bounding box center [528, 503] width 9 height 9
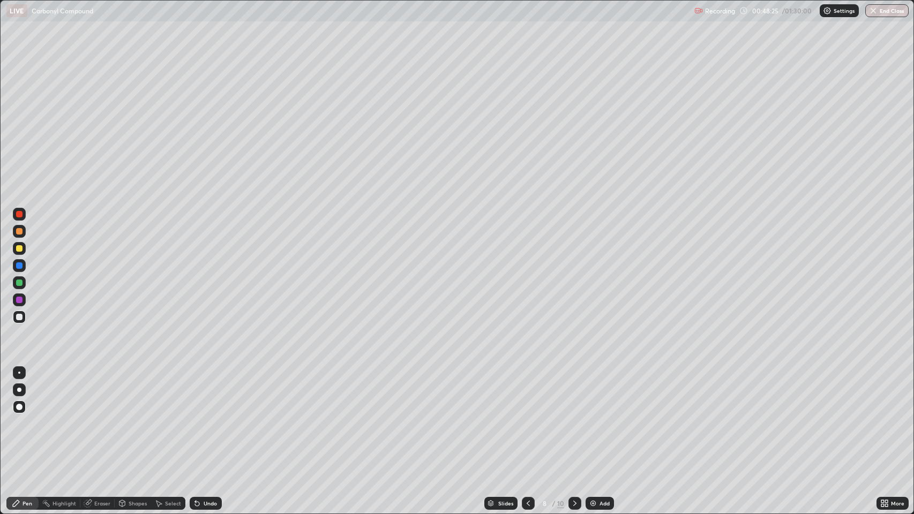
click at [526, 417] on div at bounding box center [528, 503] width 13 height 13
click at [527, 417] on icon at bounding box center [528, 503] width 9 height 9
click at [574, 417] on icon at bounding box center [575, 503] width 9 height 9
click at [573, 417] on icon at bounding box center [575, 503] width 9 height 9
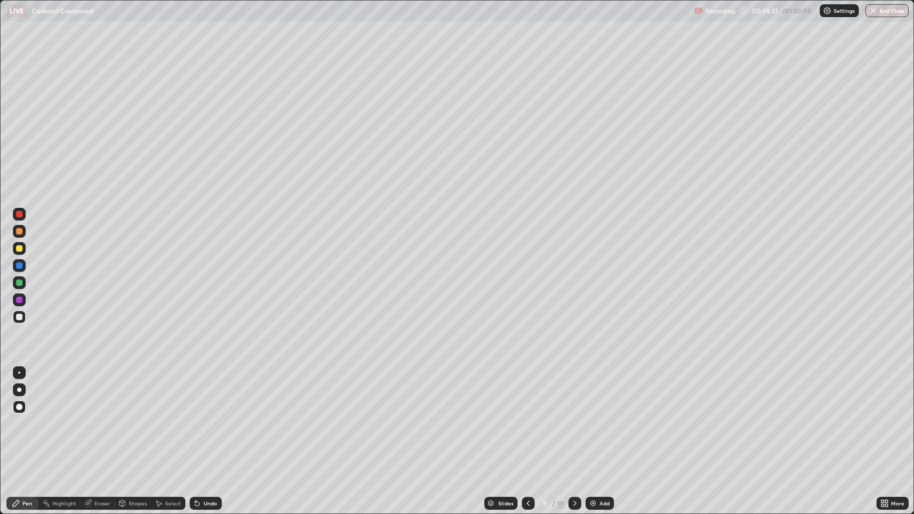
click at [574, 417] on icon at bounding box center [575, 503] width 9 height 9
click at [18, 263] on div at bounding box center [19, 266] width 6 height 6
click at [24, 417] on div "Pen" at bounding box center [28, 503] width 10 height 5
click at [18, 314] on div at bounding box center [19, 317] width 6 height 6
click at [20, 214] on div at bounding box center [19, 214] width 6 height 6
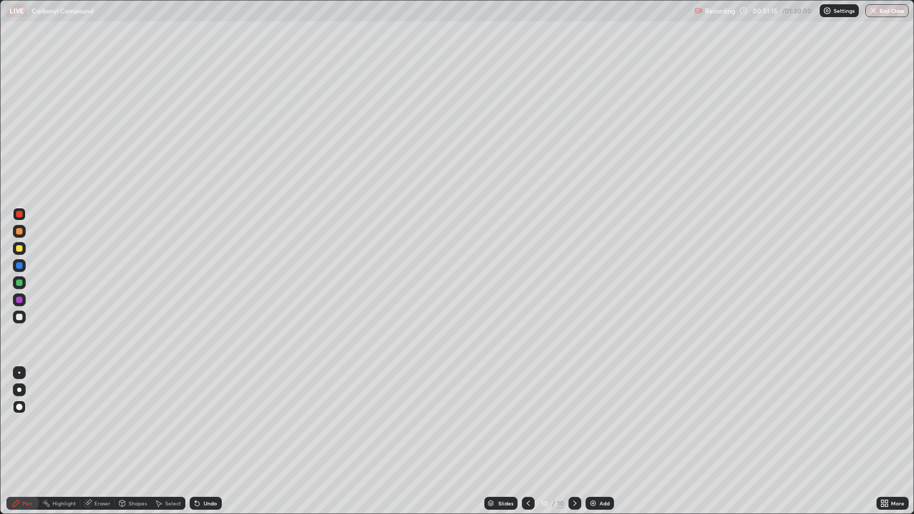
click at [27, 417] on div "Pen" at bounding box center [28, 503] width 10 height 5
click at [16, 315] on div at bounding box center [19, 317] width 6 height 6
click at [19, 266] on div at bounding box center [19, 266] width 6 height 6
click at [20, 315] on div at bounding box center [19, 317] width 6 height 6
click at [18, 317] on div at bounding box center [19, 317] width 6 height 6
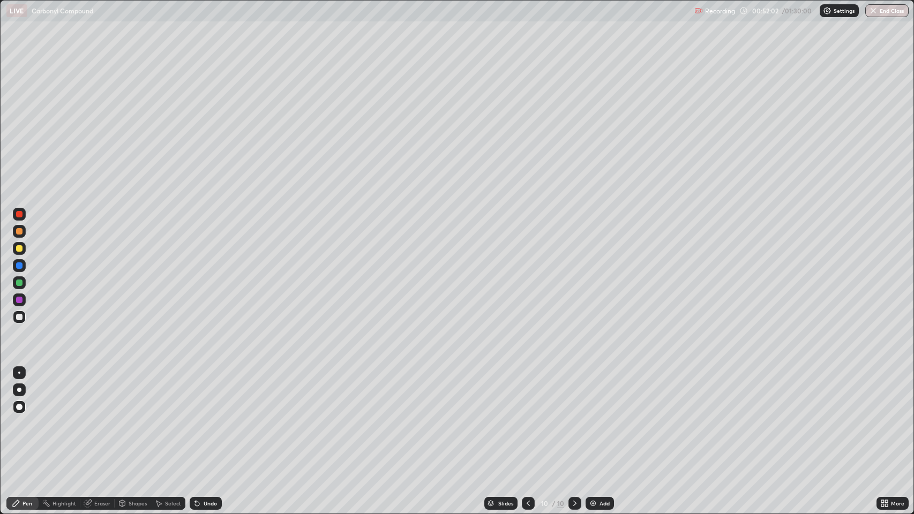
click at [26, 417] on div "Pen" at bounding box center [28, 503] width 10 height 5
click at [21, 246] on div at bounding box center [19, 248] width 6 height 6
click at [595, 417] on img at bounding box center [593, 503] width 9 height 9
click at [138, 417] on div "Shapes" at bounding box center [138, 503] width 18 height 5
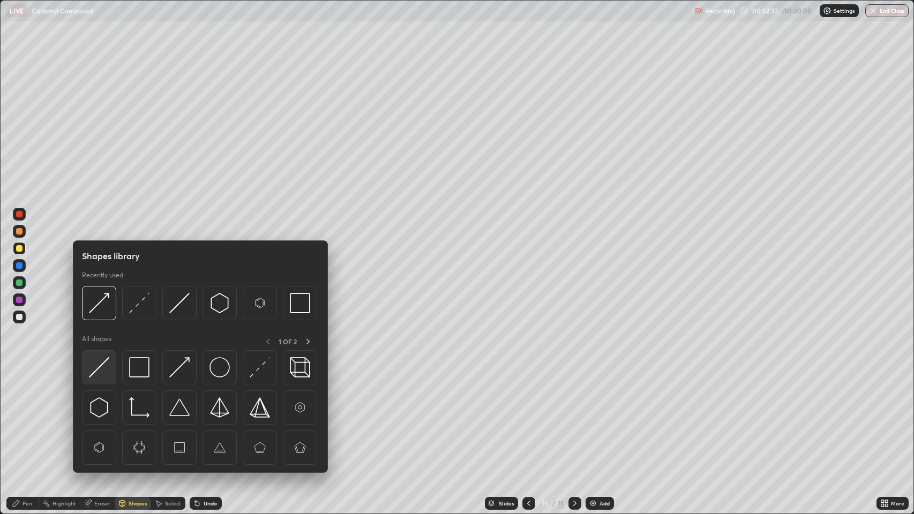
click at [104, 363] on img at bounding box center [99, 367] width 20 height 20
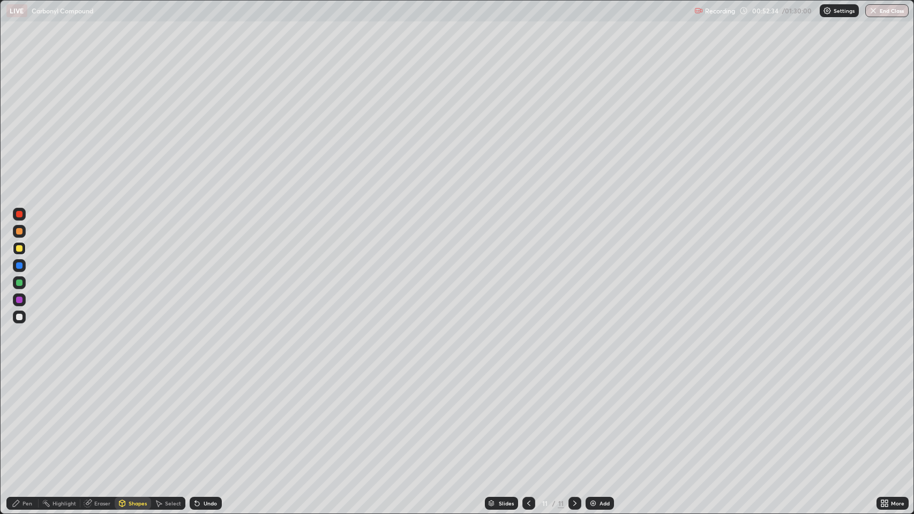
click at [18, 316] on div at bounding box center [19, 317] width 6 height 6
click at [31, 417] on div "Pen" at bounding box center [28, 503] width 10 height 5
click at [20, 317] on div at bounding box center [19, 317] width 6 height 6
click at [131, 417] on div "Shapes" at bounding box center [138, 503] width 18 height 5
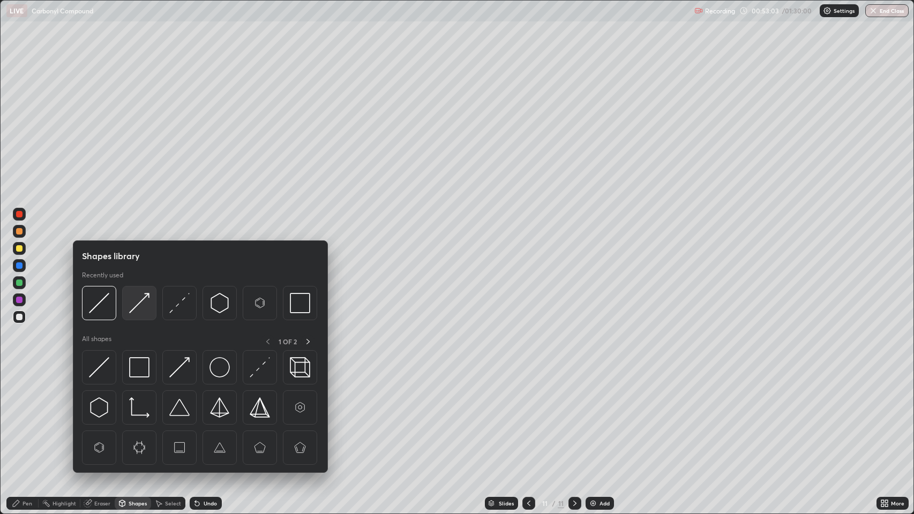
click at [144, 302] on img at bounding box center [139, 303] width 20 height 20
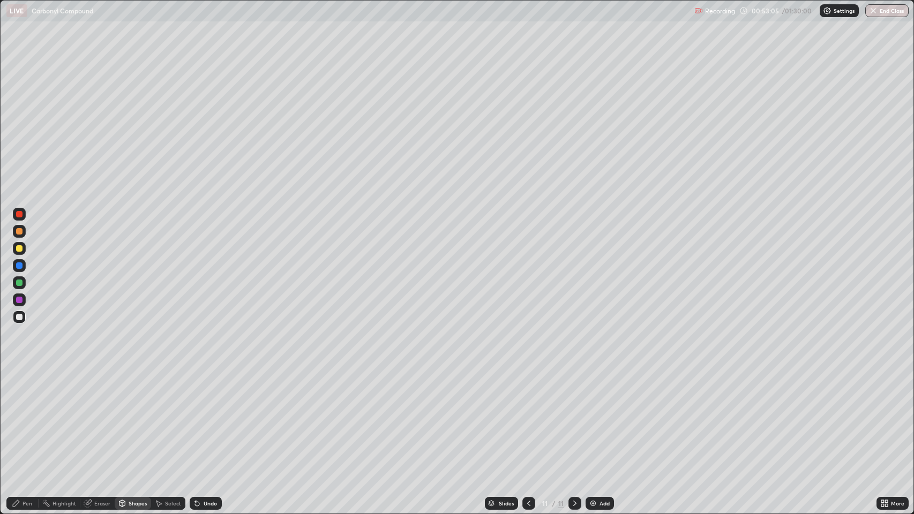
click at [28, 417] on div "Pen" at bounding box center [28, 503] width 10 height 5
click at [19, 317] on div at bounding box center [19, 317] width 6 height 6
click at [141, 417] on div "Shapes" at bounding box center [138, 503] width 18 height 5
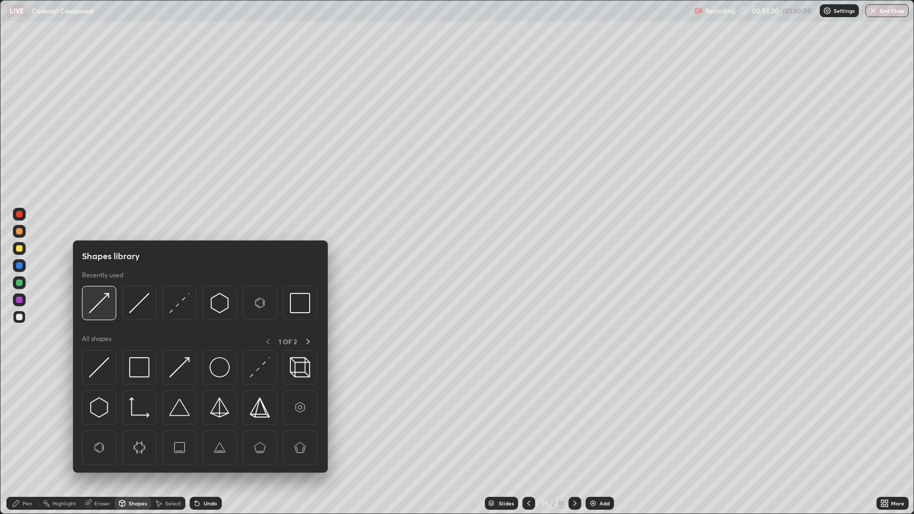
click at [103, 301] on img at bounding box center [99, 303] width 20 height 20
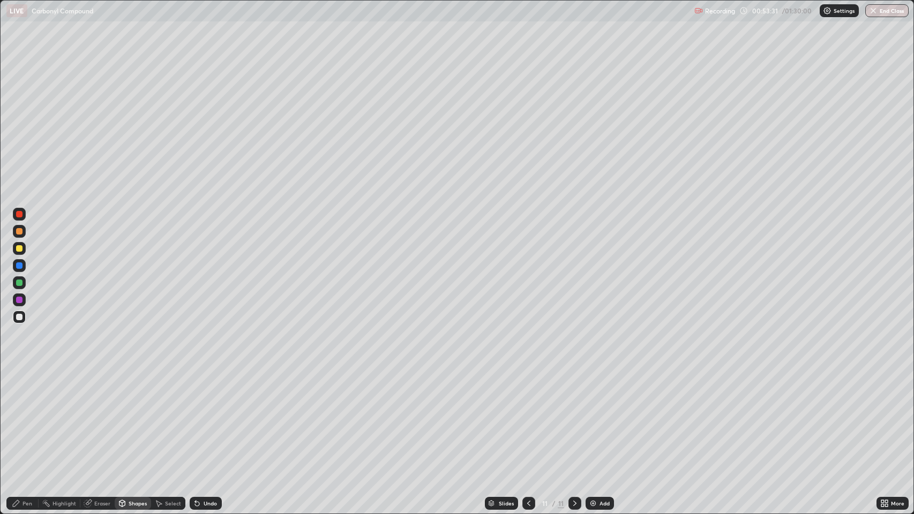
click at [26, 417] on div "Pen" at bounding box center [28, 503] width 10 height 5
click at [27, 417] on div "Pen" at bounding box center [28, 503] width 10 height 5
click at [19, 318] on div at bounding box center [19, 317] width 6 height 6
click at [19, 230] on div at bounding box center [19, 231] width 6 height 6
click at [19, 214] on div at bounding box center [19, 214] width 6 height 6
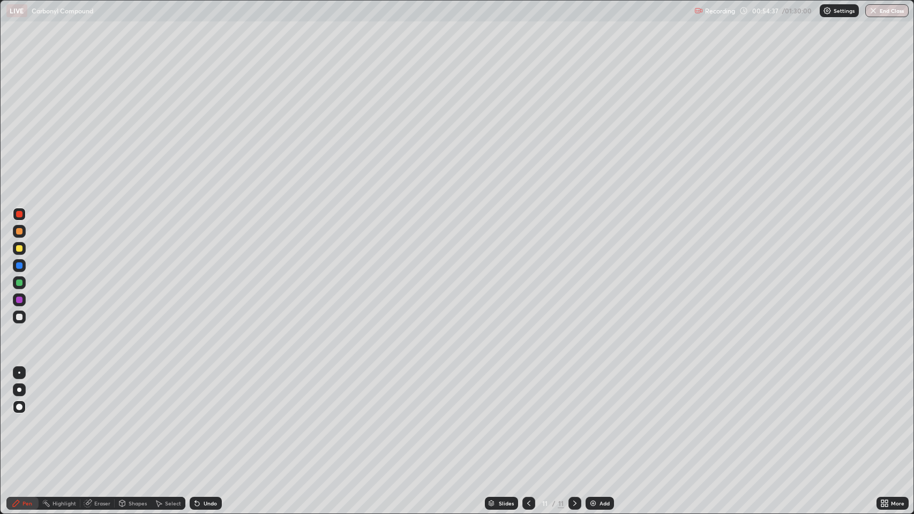
click at [26, 417] on div "Pen" at bounding box center [28, 503] width 10 height 5
click at [20, 319] on div at bounding box center [19, 317] width 6 height 6
click at [105, 417] on div "Eraser" at bounding box center [102, 503] width 16 height 5
click at [20, 417] on icon at bounding box center [19, 467] width 9 height 9
click at [33, 417] on div "Pen" at bounding box center [22, 503] width 32 height 13
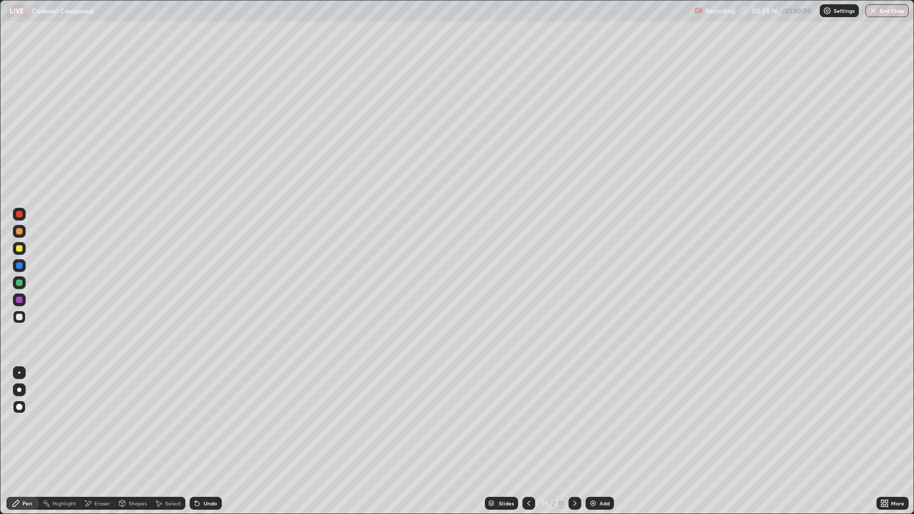
click at [21, 315] on div at bounding box center [19, 317] width 6 height 6
click at [138, 417] on div "Shapes" at bounding box center [138, 503] width 18 height 5
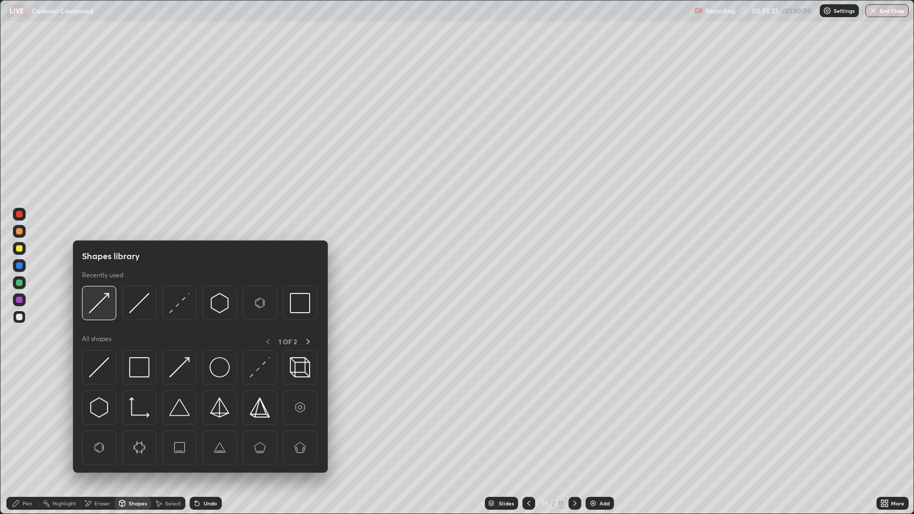
click at [109, 301] on img at bounding box center [99, 303] width 20 height 20
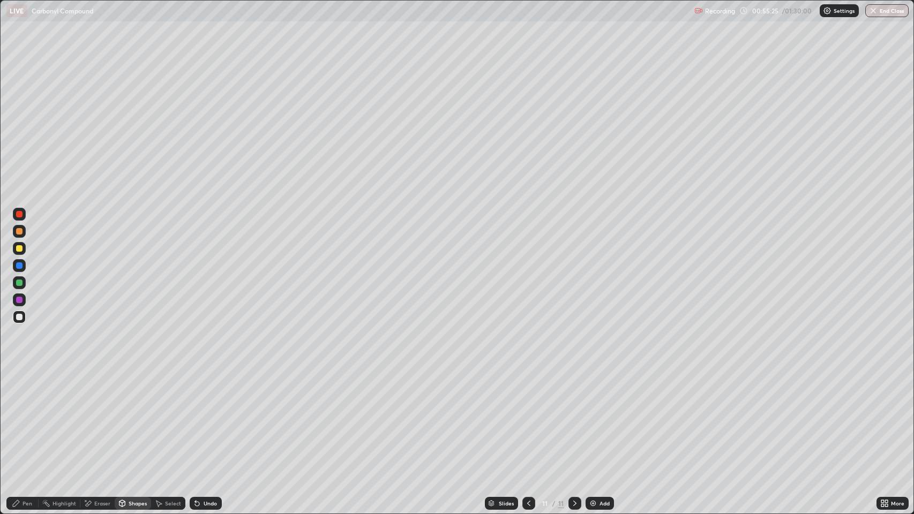
click at [20, 417] on icon at bounding box center [16, 503] width 9 height 9
click at [95, 417] on div "Eraser" at bounding box center [97, 503] width 34 height 13
click at [26, 417] on div "Pen" at bounding box center [28, 503] width 10 height 5
click at [19, 212] on div at bounding box center [19, 214] width 6 height 6
click at [21, 266] on div at bounding box center [19, 266] width 6 height 6
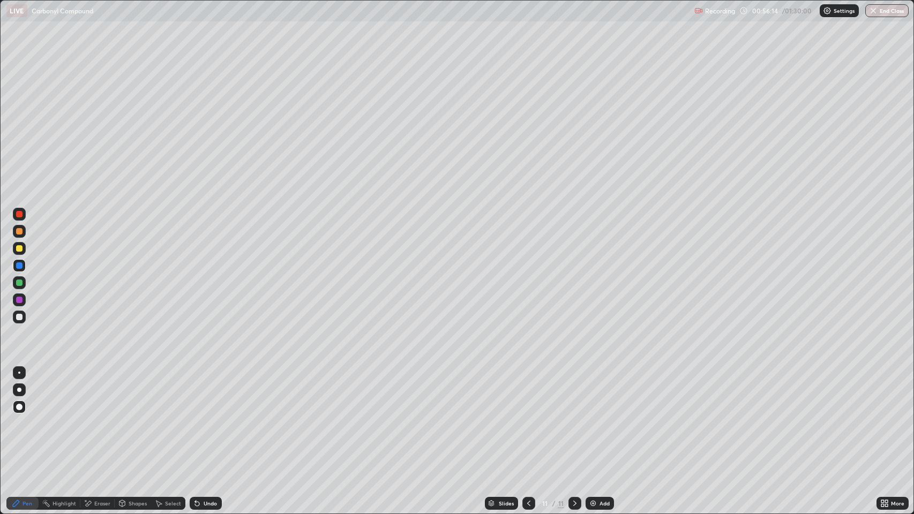
click at [19, 317] on div at bounding box center [19, 317] width 6 height 6
click at [19, 282] on div at bounding box center [19, 283] width 6 height 6
click at [18, 214] on div at bounding box center [19, 214] width 6 height 6
click at [21, 298] on div at bounding box center [19, 300] width 6 height 6
click at [134, 417] on div "Shapes" at bounding box center [138, 503] width 18 height 5
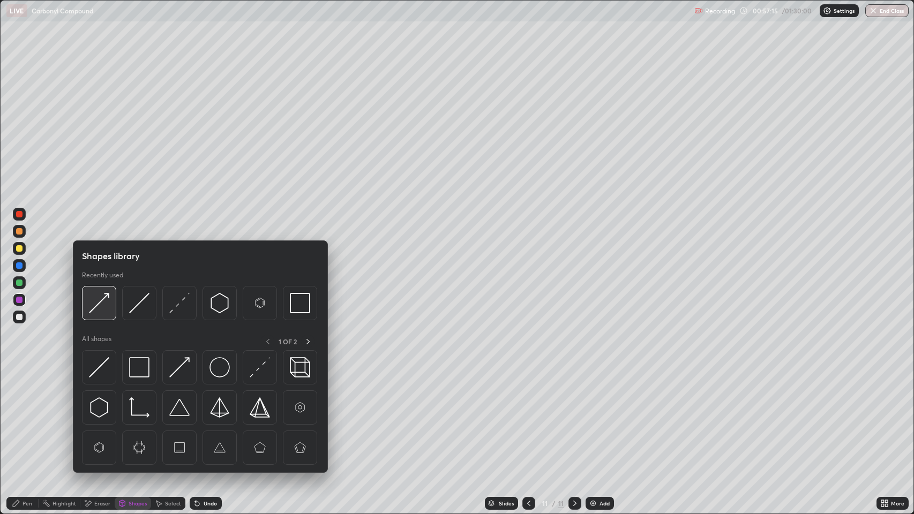
click at [104, 305] on img at bounding box center [99, 303] width 20 height 20
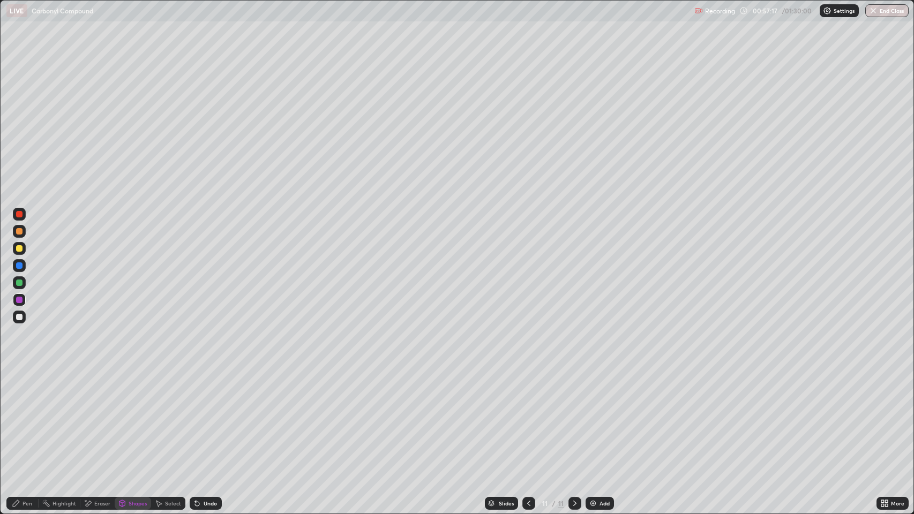
click at [25, 417] on div "Pen" at bounding box center [28, 503] width 10 height 5
click at [19, 317] on div at bounding box center [19, 317] width 6 height 6
click at [21, 317] on div at bounding box center [19, 317] width 6 height 6
click at [23, 417] on div "Pen" at bounding box center [28, 503] width 10 height 5
click at [19, 232] on div at bounding box center [19, 231] width 6 height 6
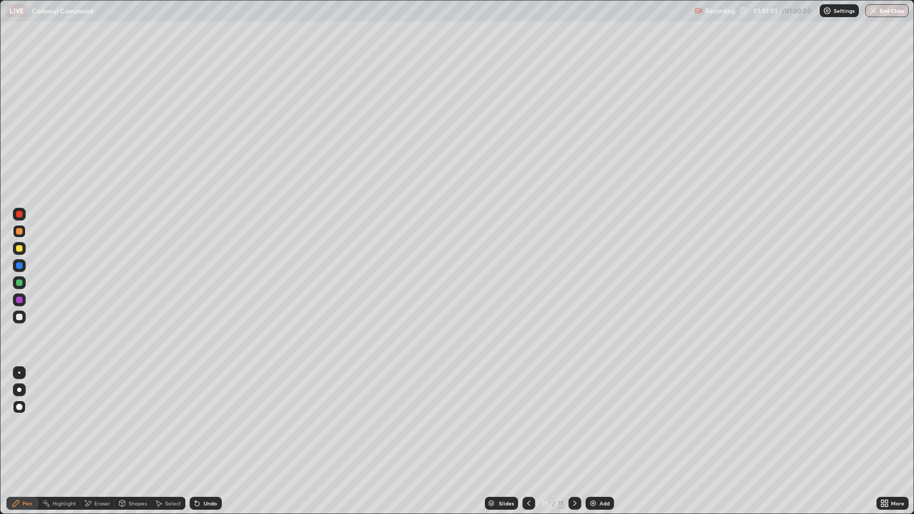
click at [19, 317] on div at bounding box center [19, 317] width 6 height 6
click at [21, 248] on div at bounding box center [19, 248] width 6 height 6
click at [26, 417] on div "Pen" at bounding box center [28, 503] width 10 height 5
click at [594, 417] on img at bounding box center [593, 503] width 9 height 9
click at [132, 417] on div "Shapes" at bounding box center [138, 503] width 18 height 5
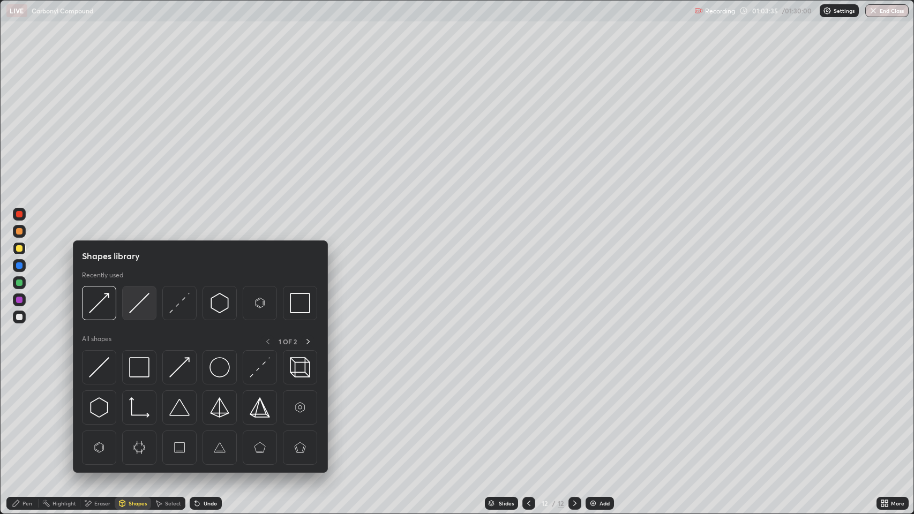
click at [139, 301] on img at bounding box center [139, 303] width 20 height 20
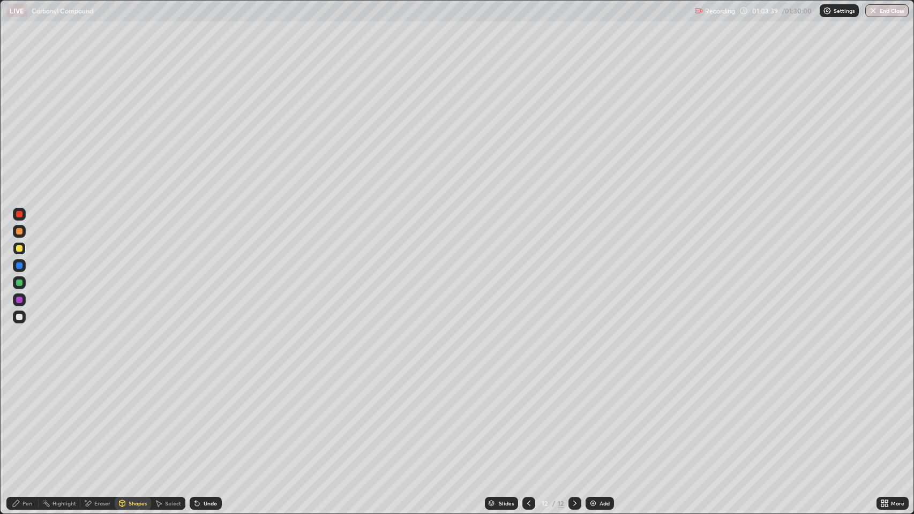
click at [213, 417] on div "Undo" at bounding box center [206, 503] width 32 height 13
click at [212, 417] on div "Undo" at bounding box center [210, 503] width 13 height 5
click at [211, 417] on div "Undo" at bounding box center [210, 503] width 13 height 5
click at [211, 417] on div "Undo" at bounding box center [206, 503] width 32 height 13
click at [209, 417] on div "Undo" at bounding box center [210, 503] width 13 height 5
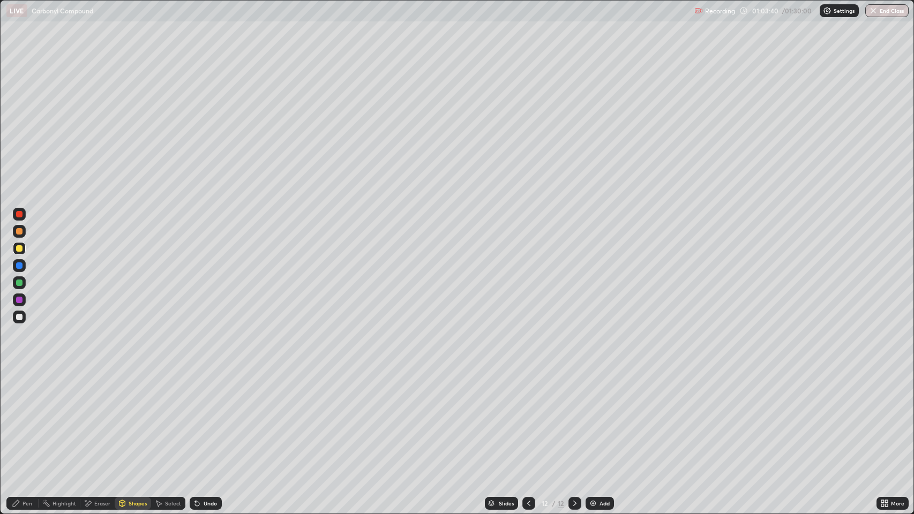
click at [209, 417] on div "Undo" at bounding box center [210, 503] width 13 height 5
click at [208, 417] on div "Undo" at bounding box center [210, 503] width 13 height 5
click at [27, 417] on div "Pen" at bounding box center [28, 503] width 10 height 5
click at [134, 417] on div "Shapes" at bounding box center [138, 503] width 18 height 5
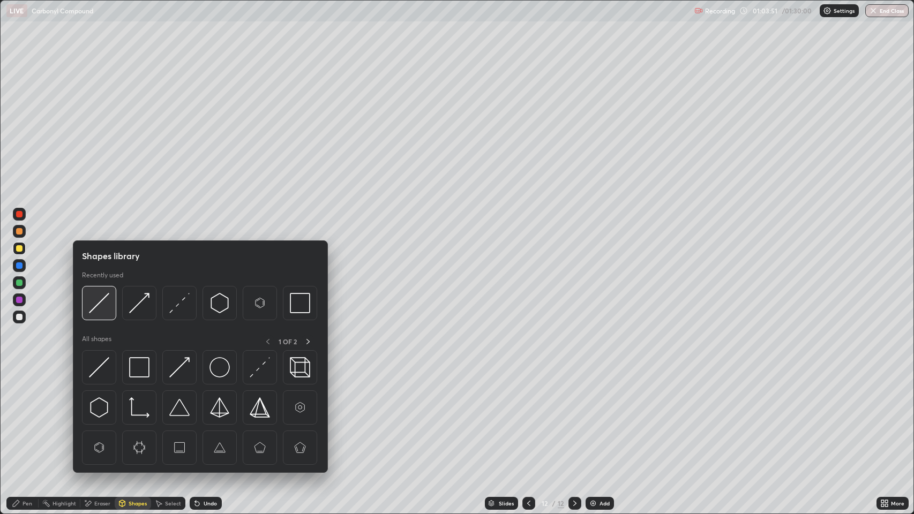
click at [101, 302] on img at bounding box center [99, 303] width 20 height 20
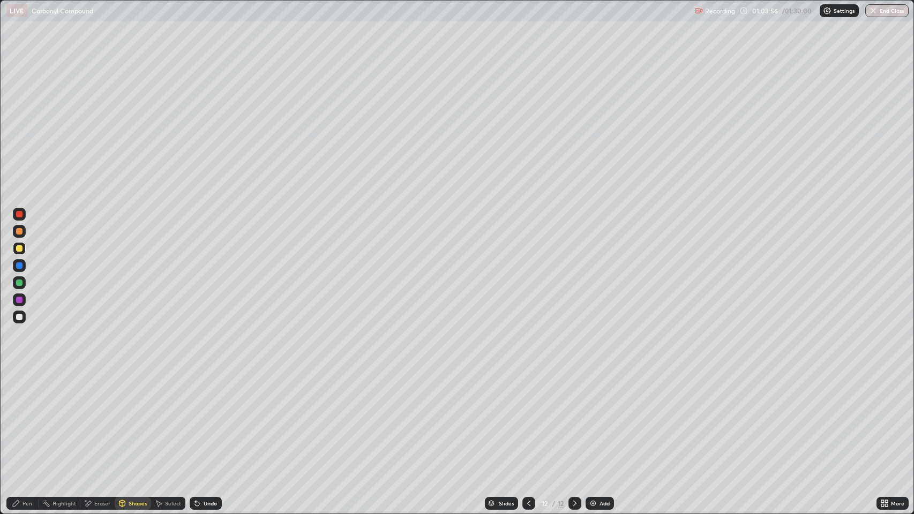
click at [137, 417] on div "Shapes" at bounding box center [138, 503] width 18 height 5
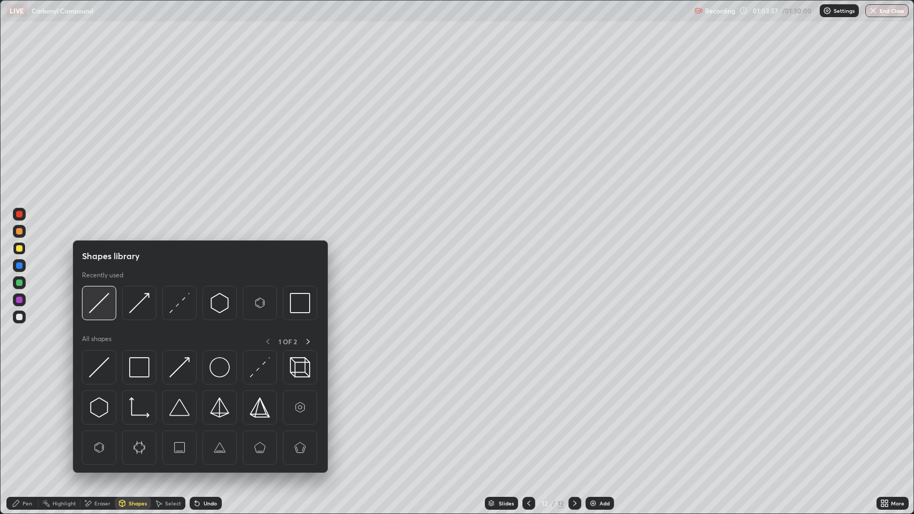
click at [101, 300] on img at bounding box center [99, 303] width 20 height 20
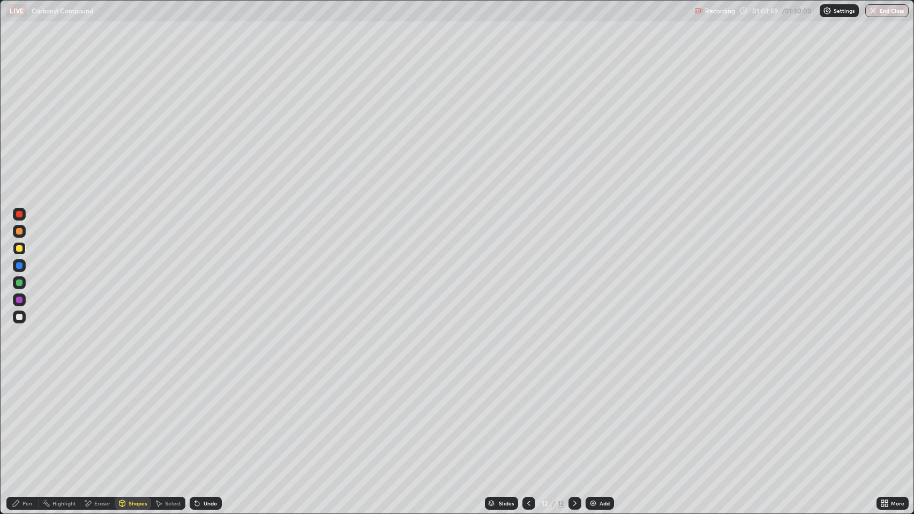
click at [28, 417] on div "Pen" at bounding box center [28, 503] width 10 height 5
click at [21, 317] on div at bounding box center [19, 317] width 6 height 6
click at [19, 317] on div at bounding box center [19, 317] width 6 height 6
click at [25, 417] on div "Pen" at bounding box center [28, 503] width 10 height 5
click at [28, 417] on div "Pen" at bounding box center [28, 503] width 10 height 5
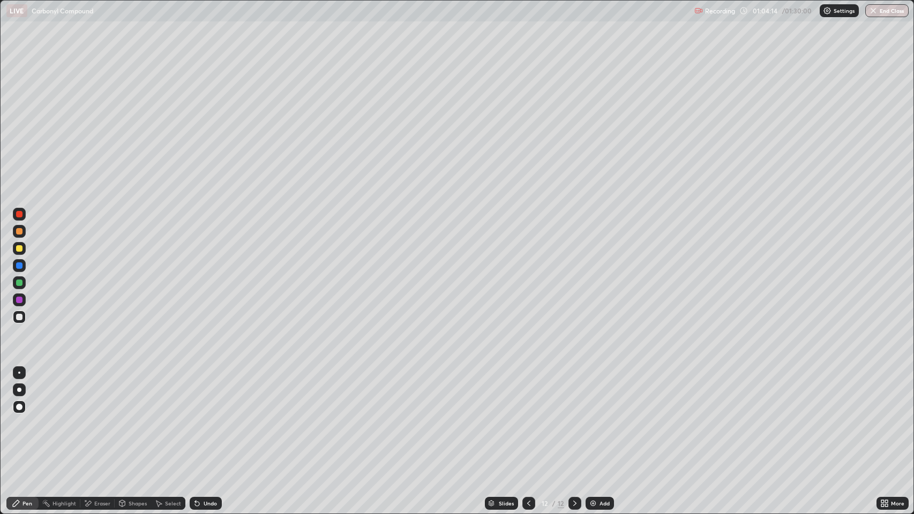
click at [17, 317] on div at bounding box center [19, 317] width 6 height 6
click at [136, 417] on div "Shapes" at bounding box center [138, 503] width 18 height 5
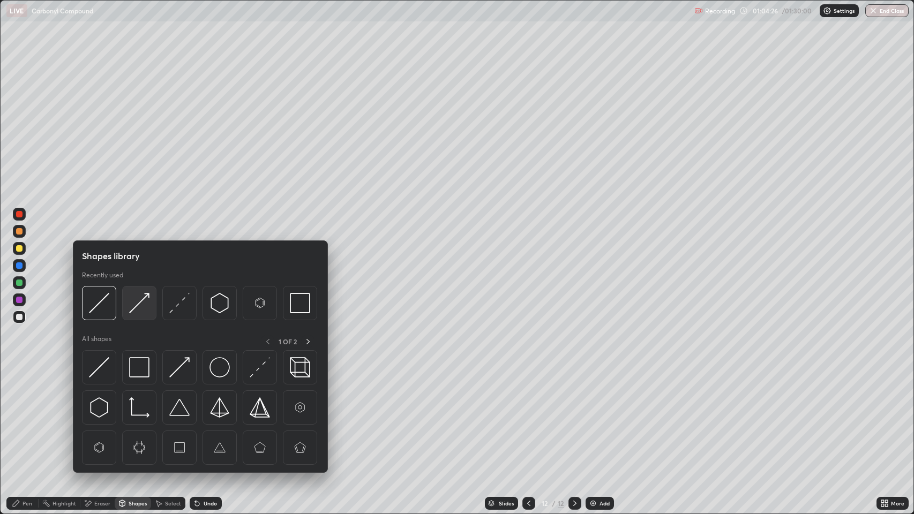
click at [138, 305] on img at bounding box center [139, 303] width 20 height 20
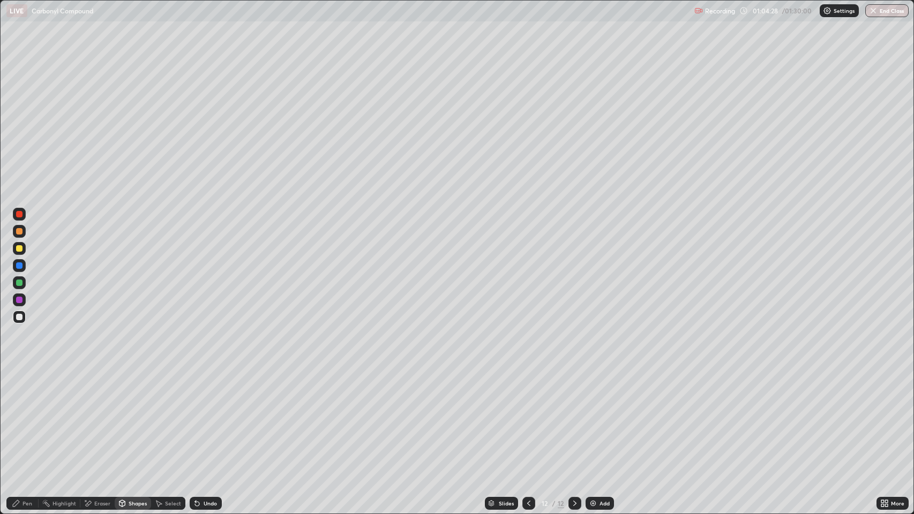
click at [25, 417] on div "Pen" at bounding box center [28, 503] width 10 height 5
click at [30, 417] on div "Pen" at bounding box center [28, 503] width 10 height 5
click at [21, 319] on div at bounding box center [19, 317] width 6 height 6
click at [20, 229] on div at bounding box center [19, 231] width 6 height 6
click at [18, 214] on div at bounding box center [19, 214] width 6 height 6
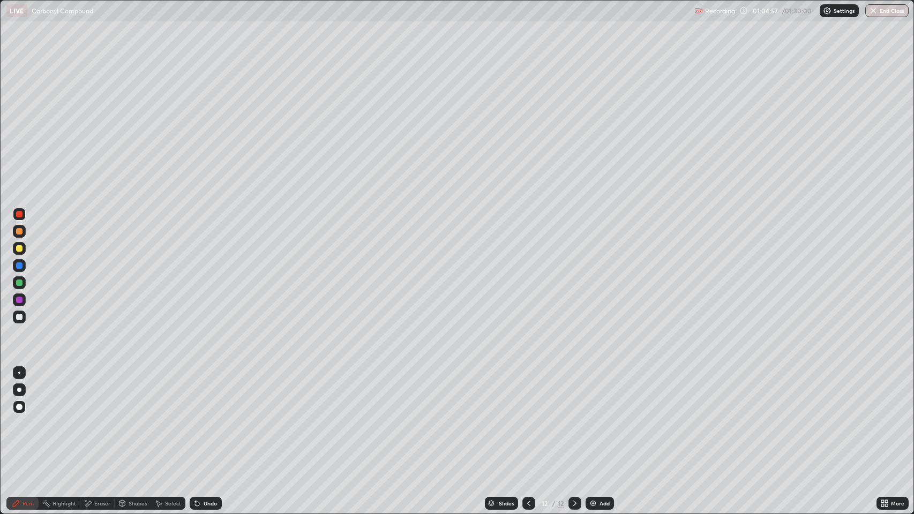
click at [21, 232] on div at bounding box center [19, 231] width 6 height 6
click at [22, 317] on div at bounding box center [19, 317] width 6 height 6
click at [19, 231] on div at bounding box center [19, 231] width 6 height 6
click at [137, 417] on div "Shapes" at bounding box center [138, 503] width 18 height 5
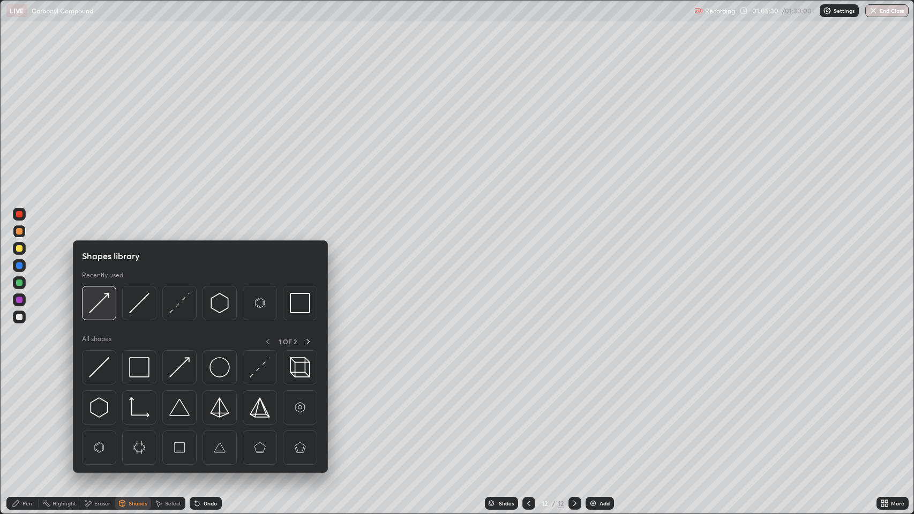
click at [107, 301] on img at bounding box center [99, 303] width 20 height 20
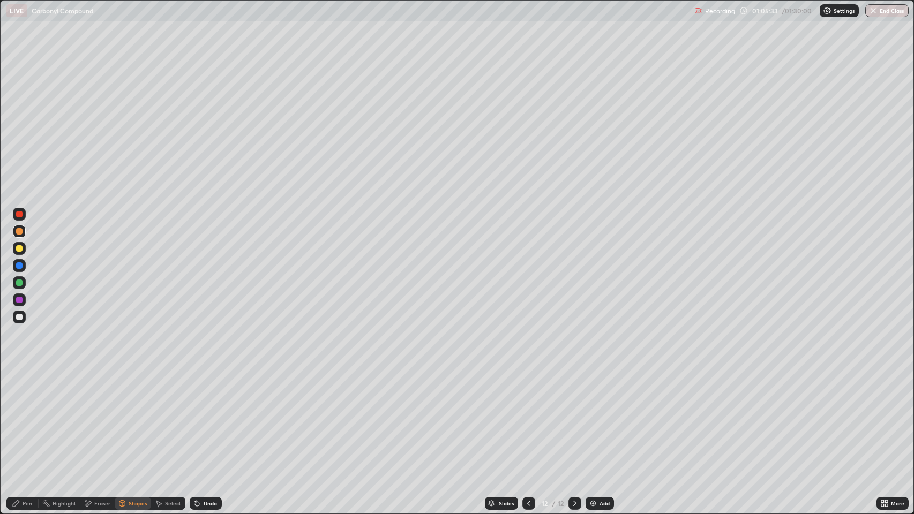
click at [21, 417] on div "Pen" at bounding box center [22, 503] width 32 height 13
click at [144, 417] on div "Shapes" at bounding box center [138, 503] width 18 height 5
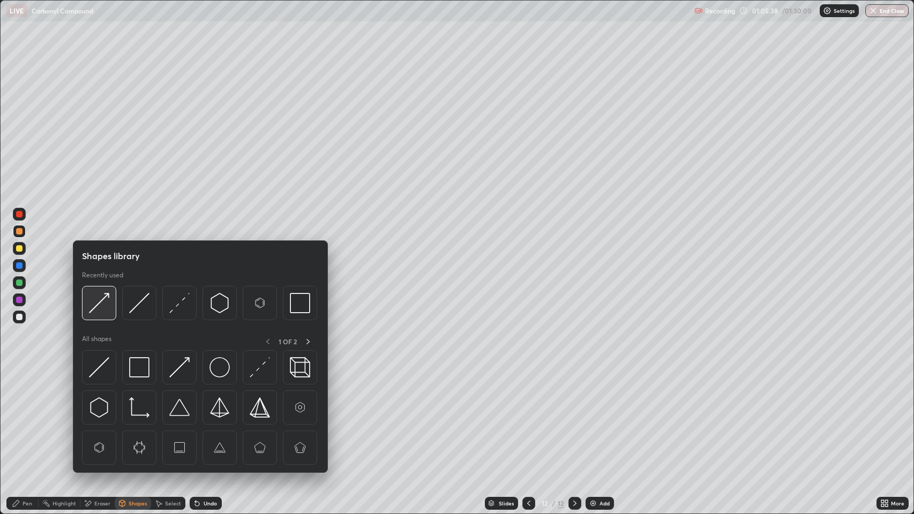
click at [103, 304] on img at bounding box center [99, 303] width 20 height 20
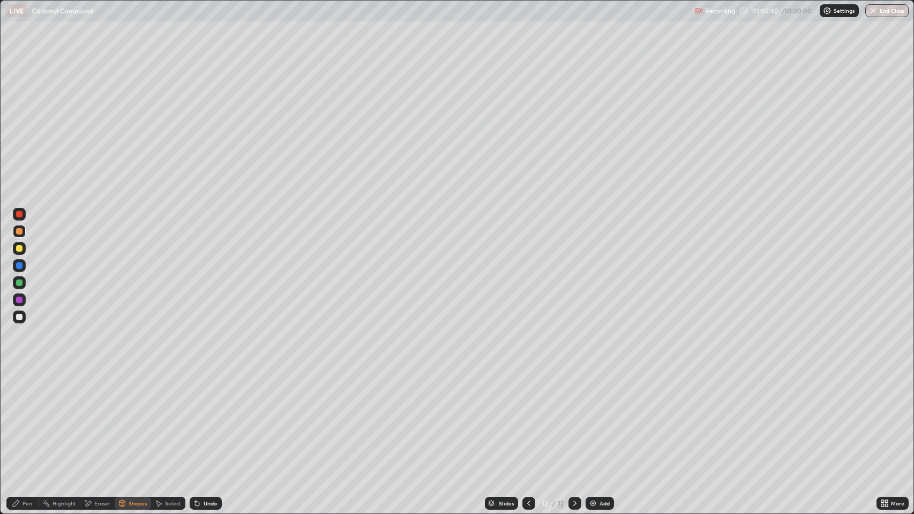
click at [30, 417] on div "Pen" at bounding box center [28, 503] width 10 height 5
click at [212, 417] on div "Undo" at bounding box center [210, 503] width 13 height 5
click at [207, 417] on div "Undo" at bounding box center [210, 503] width 13 height 5
click at [210, 417] on div "Undo" at bounding box center [210, 503] width 13 height 5
click at [16, 231] on div at bounding box center [19, 231] width 6 height 6
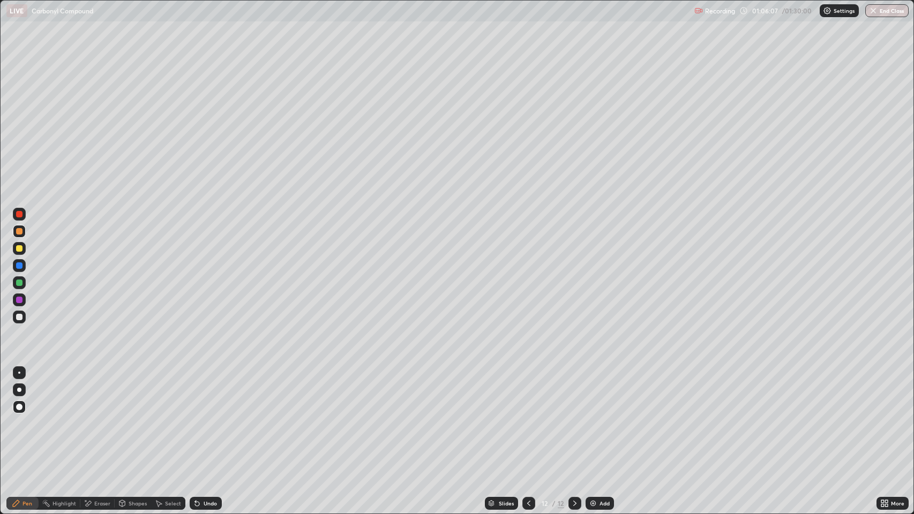
click at [20, 265] on div at bounding box center [19, 266] width 6 height 6
click at [16, 229] on div at bounding box center [19, 231] width 6 height 6
click at [21, 265] on div at bounding box center [19, 266] width 6 height 6
click at [18, 266] on div at bounding box center [19, 266] width 6 height 6
click at [20, 285] on div at bounding box center [19, 283] width 6 height 6
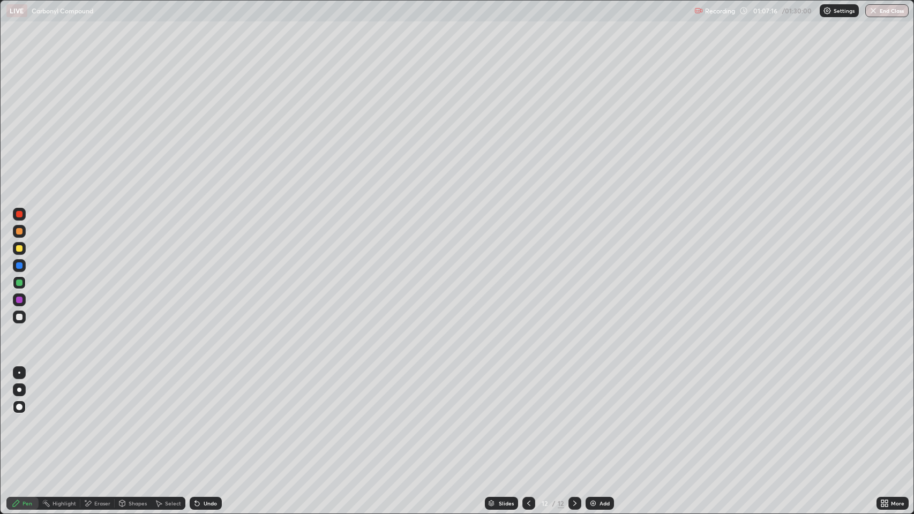
click at [19, 317] on div at bounding box center [19, 317] width 6 height 6
click at [19, 231] on div at bounding box center [19, 231] width 6 height 6
click at [19, 300] on div at bounding box center [19, 300] width 6 height 6
click at [19, 282] on div at bounding box center [19, 283] width 6 height 6
click at [17, 264] on div at bounding box center [19, 266] width 6 height 6
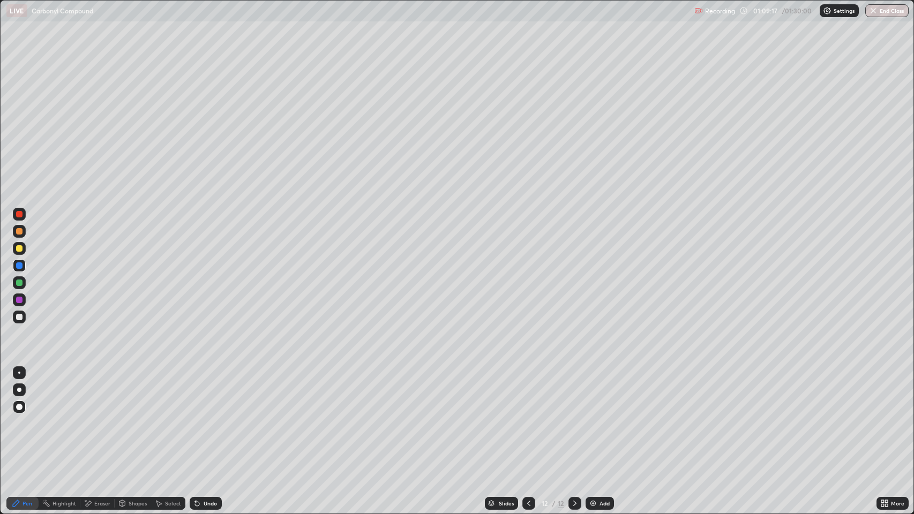
click at [17, 319] on div at bounding box center [19, 317] width 6 height 6
click at [18, 315] on div at bounding box center [19, 317] width 6 height 6
click at [19, 317] on div at bounding box center [19, 317] width 6 height 6
click at [25, 417] on div "Pen" at bounding box center [28, 503] width 10 height 5
click at [595, 417] on img at bounding box center [593, 503] width 9 height 9
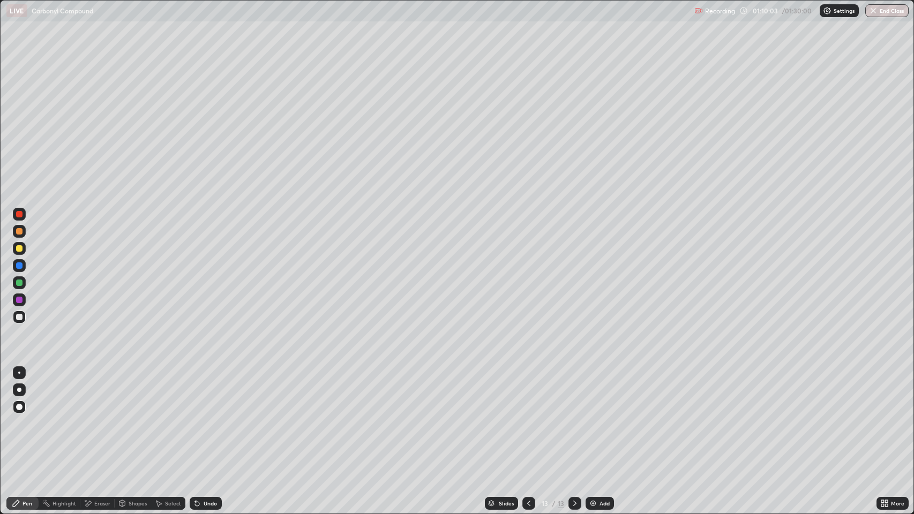
click at [138, 417] on div "Shapes" at bounding box center [138, 503] width 18 height 5
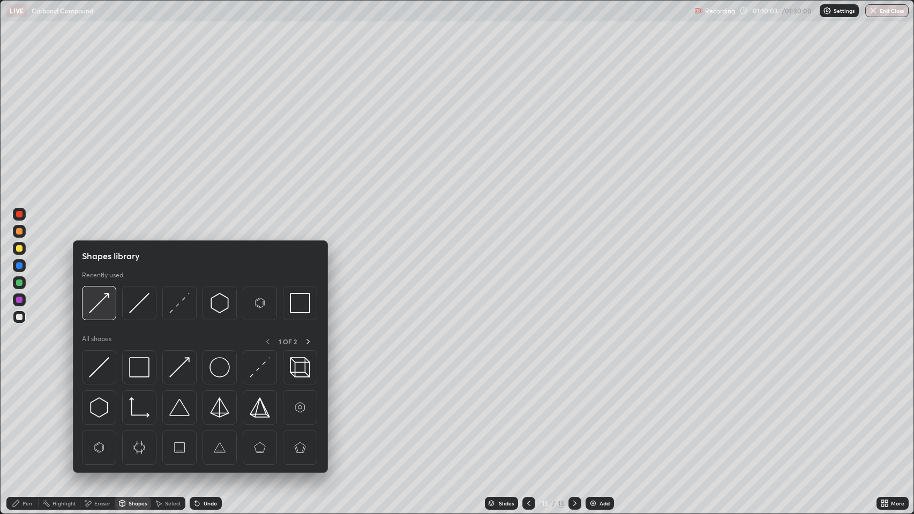
click at [104, 298] on img at bounding box center [99, 303] width 20 height 20
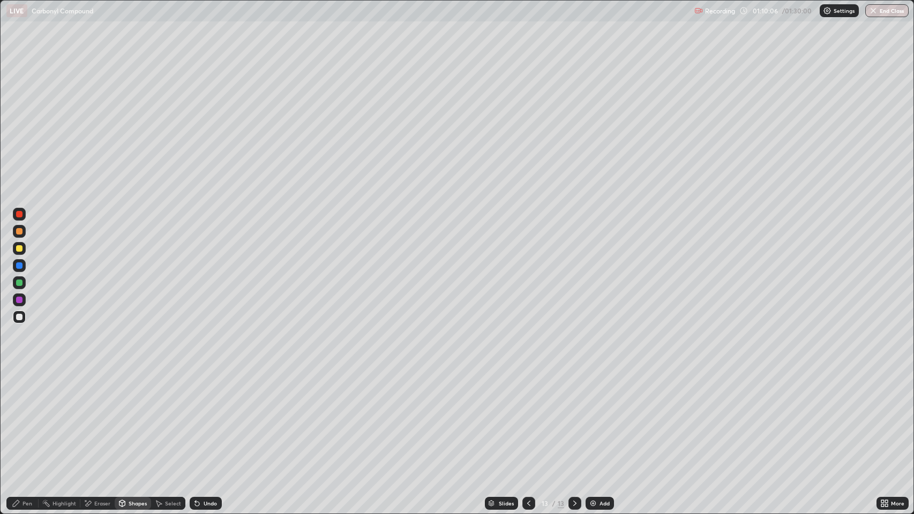
click at [26, 417] on div "Pen" at bounding box center [28, 503] width 10 height 5
click at [18, 228] on div at bounding box center [19, 231] width 6 height 6
click at [19, 248] on div at bounding box center [19, 248] width 6 height 6
click at [20, 263] on div at bounding box center [19, 266] width 6 height 6
click at [22, 317] on div at bounding box center [19, 317] width 6 height 6
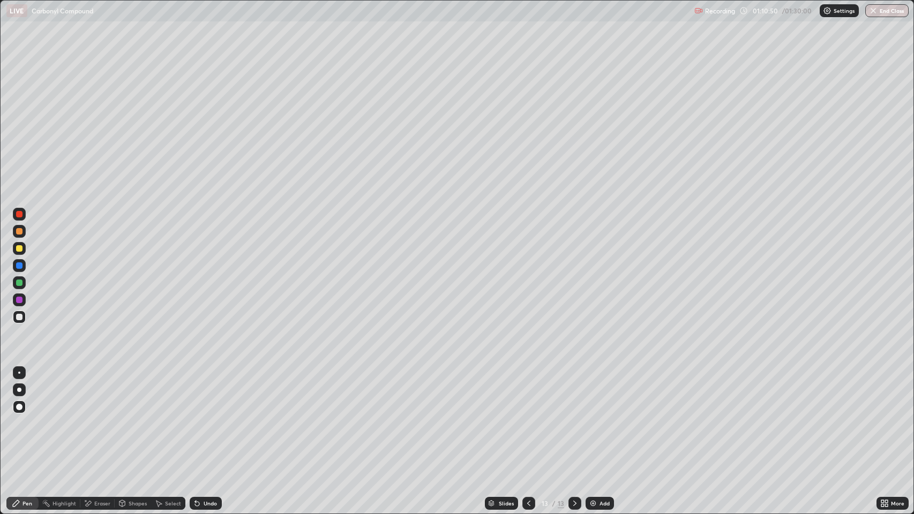
click at [19, 264] on div at bounding box center [19, 266] width 6 height 6
click at [21, 231] on div at bounding box center [19, 231] width 6 height 6
click at [19, 213] on div at bounding box center [19, 214] width 6 height 6
click at [17, 314] on div at bounding box center [19, 317] width 6 height 6
click at [527, 417] on icon at bounding box center [528, 503] width 3 height 5
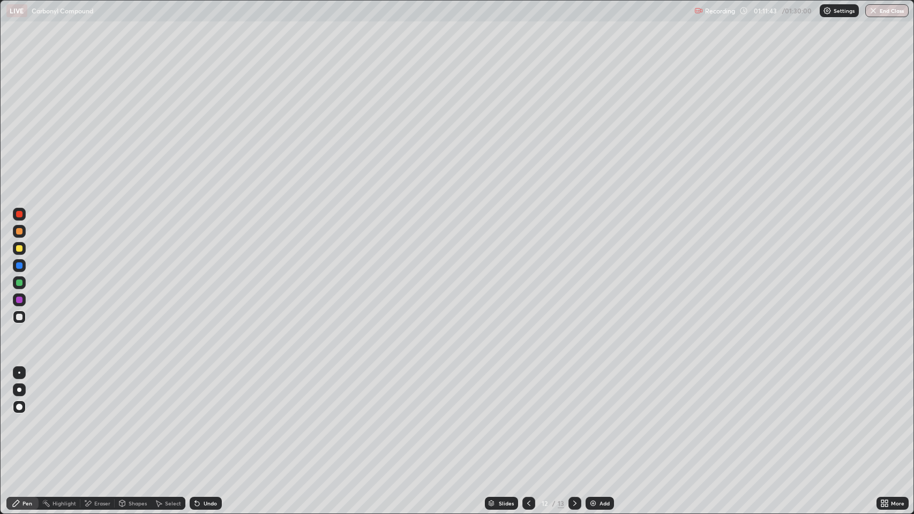
click at [574, 417] on icon at bounding box center [575, 503] width 9 height 9
click at [211, 417] on div "Undo" at bounding box center [210, 503] width 13 height 5
click at [210, 417] on div "Undo" at bounding box center [210, 503] width 13 height 5
click at [214, 417] on div "Undo" at bounding box center [206, 503] width 32 height 13
click at [210, 417] on div "Undo" at bounding box center [206, 503] width 32 height 13
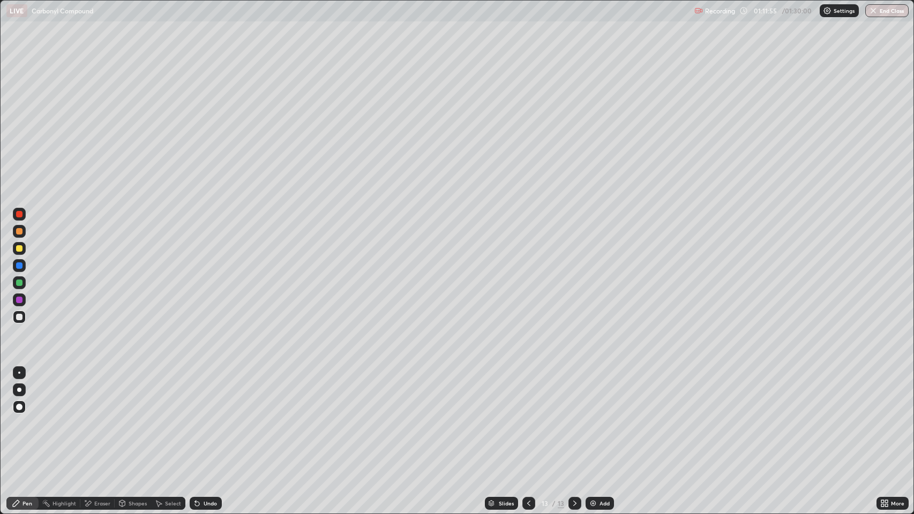
click at [136, 417] on div "Shapes" at bounding box center [138, 503] width 18 height 5
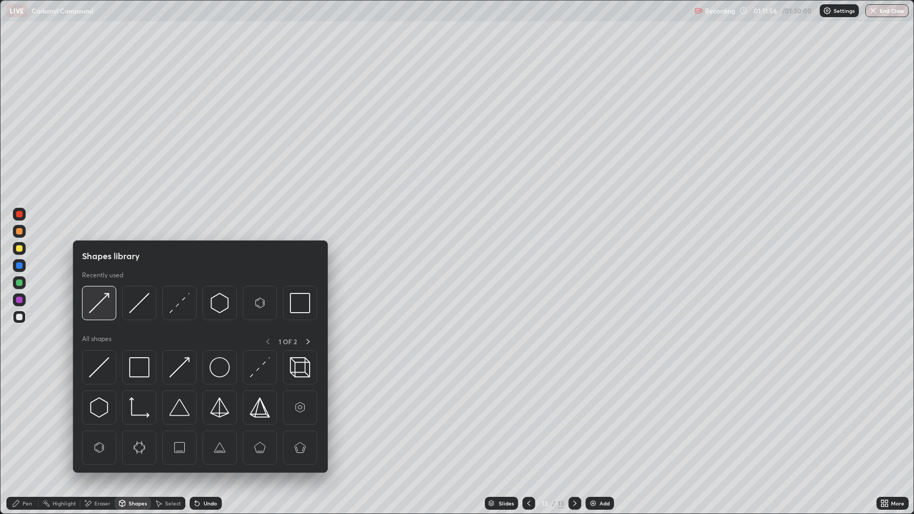
click at [101, 302] on img at bounding box center [99, 303] width 20 height 20
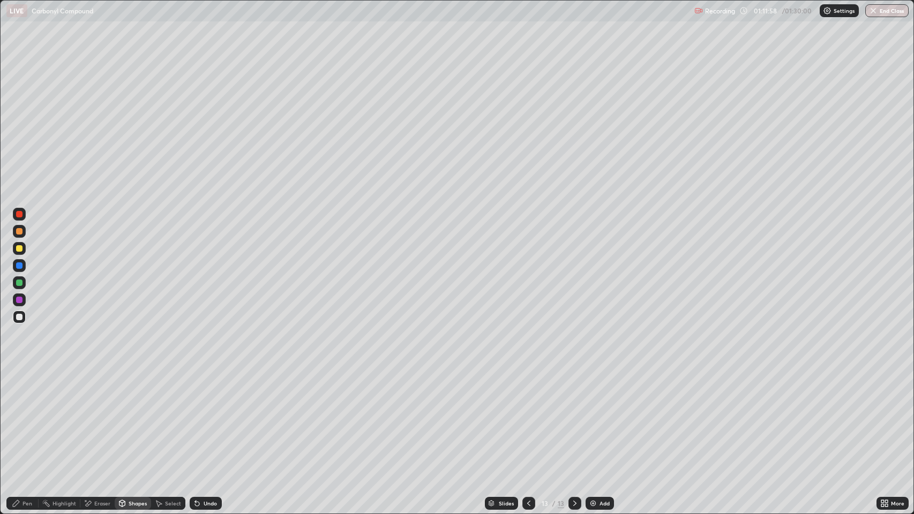
click at [26, 417] on div "Pen" at bounding box center [28, 503] width 10 height 5
click at [19, 214] on div at bounding box center [19, 214] width 6 height 6
click at [21, 315] on div at bounding box center [19, 317] width 6 height 6
click at [31, 417] on div "Pen" at bounding box center [28, 503] width 10 height 5
click at [26, 417] on div "Pen" at bounding box center [28, 503] width 10 height 5
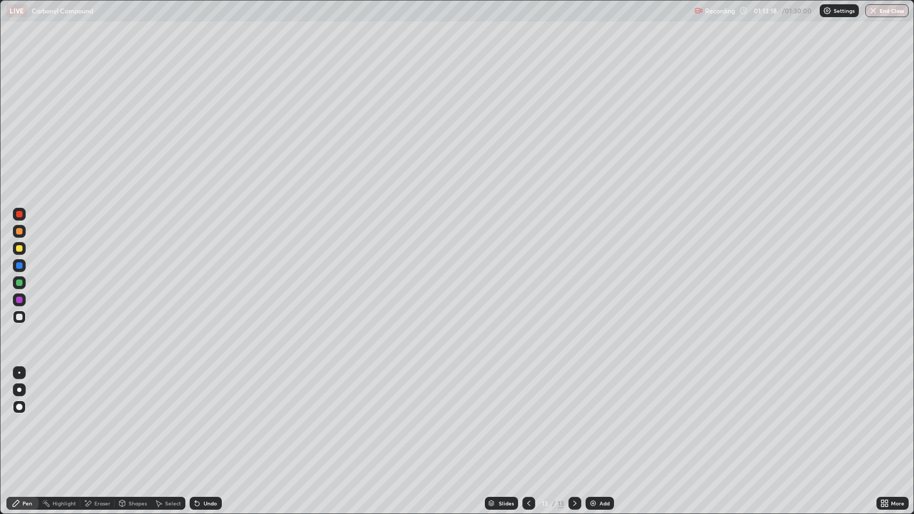
click at [527, 417] on icon at bounding box center [529, 503] width 9 height 9
click at [18, 231] on div at bounding box center [19, 231] width 6 height 6
click at [19, 317] on div at bounding box center [19, 317] width 6 height 6
click at [572, 417] on icon at bounding box center [575, 503] width 9 height 9
click at [19, 317] on div at bounding box center [19, 317] width 6 height 6
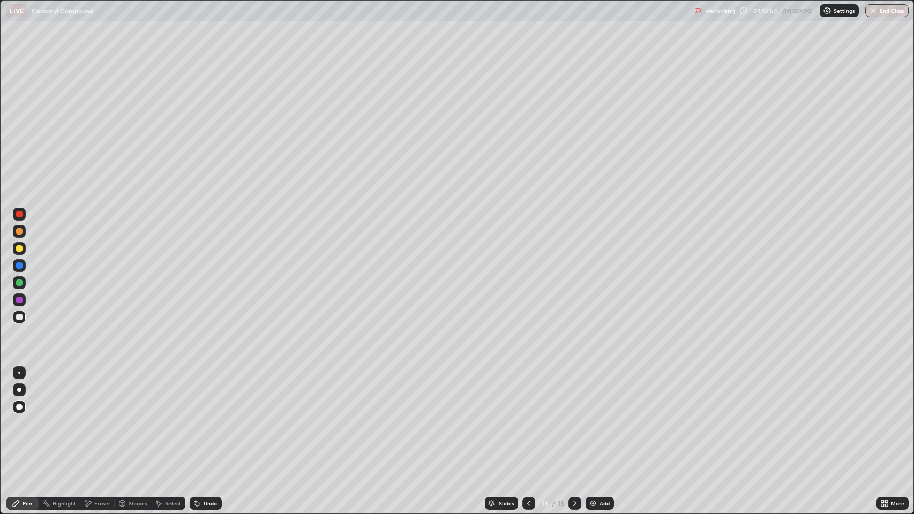
click at [17, 417] on icon at bounding box center [16, 503] width 6 height 6
click at [19, 300] on div at bounding box center [19, 300] width 6 height 6
click at [18, 317] on div at bounding box center [19, 317] width 6 height 6
click at [22, 266] on div at bounding box center [19, 266] width 6 height 6
click at [18, 315] on div at bounding box center [19, 317] width 6 height 6
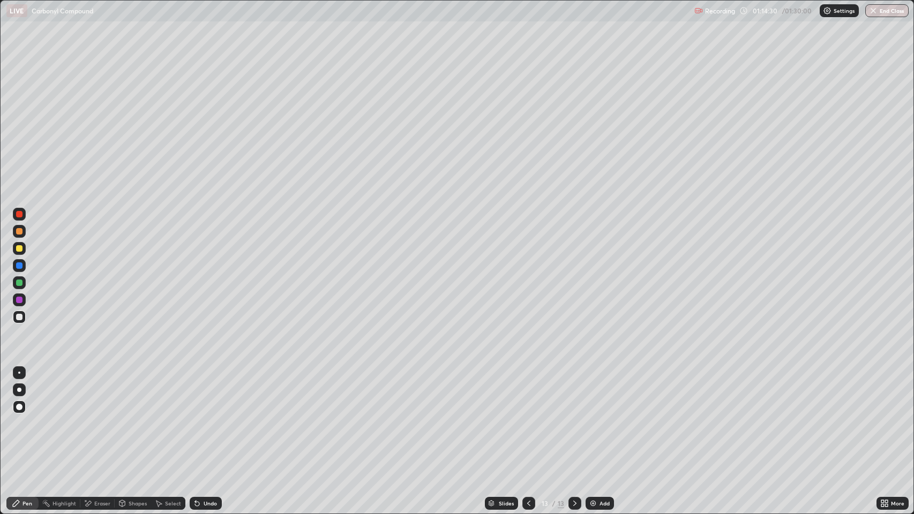
click at [20, 285] on div at bounding box center [19, 283] width 6 height 6
click at [220, 417] on div "Undo" at bounding box center [206, 503] width 32 height 13
click at [216, 417] on div "Undo" at bounding box center [210, 503] width 13 height 5
click at [19, 317] on div at bounding box center [19, 317] width 6 height 6
click at [135, 417] on div "Shapes" at bounding box center [138, 503] width 18 height 5
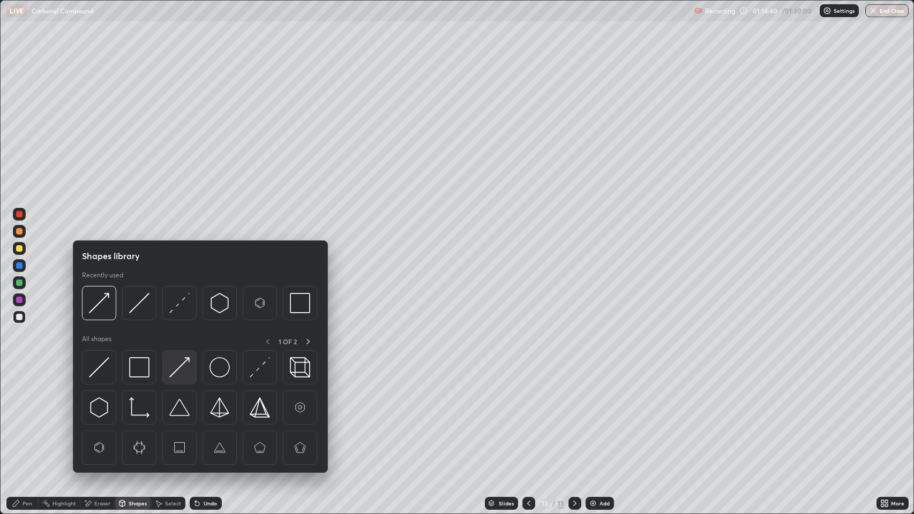
click at [174, 369] on img at bounding box center [179, 367] width 20 height 20
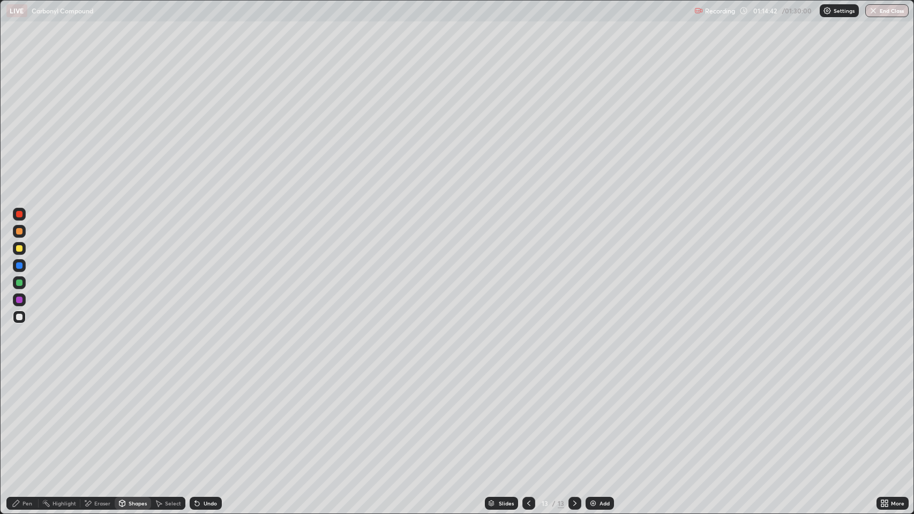
click at [26, 417] on div "Pen" at bounding box center [28, 503] width 10 height 5
click at [19, 314] on div at bounding box center [19, 317] width 6 height 6
click at [17, 229] on div at bounding box center [19, 231] width 6 height 6
click at [19, 231] on div at bounding box center [19, 231] width 6 height 6
click at [21, 250] on div at bounding box center [19, 248] width 6 height 6
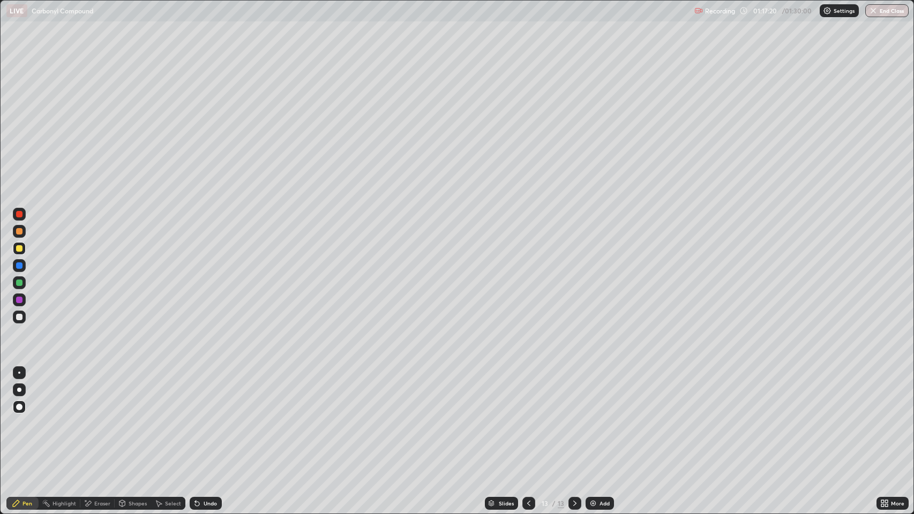
click at [19, 317] on div at bounding box center [19, 317] width 6 height 6
click at [43, 417] on circle at bounding box center [42, 502] width 1 height 1
click at [16, 417] on icon at bounding box center [16, 503] width 6 height 6
click at [18, 317] on div at bounding box center [19, 317] width 6 height 6
click at [600, 417] on div "Add" at bounding box center [605, 503] width 10 height 5
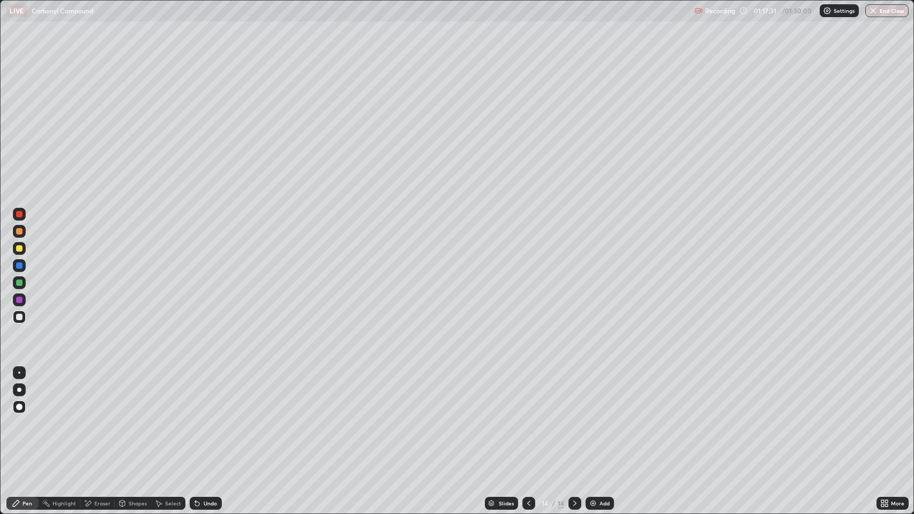
click at [16, 417] on icon at bounding box center [16, 503] width 6 height 6
click at [207, 417] on div "Undo" at bounding box center [210, 503] width 13 height 5
click at [208, 417] on div "Undo" at bounding box center [210, 503] width 13 height 5
click at [210, 417] on div "Undo" at bounding box center [210, 503] width 13 height 5
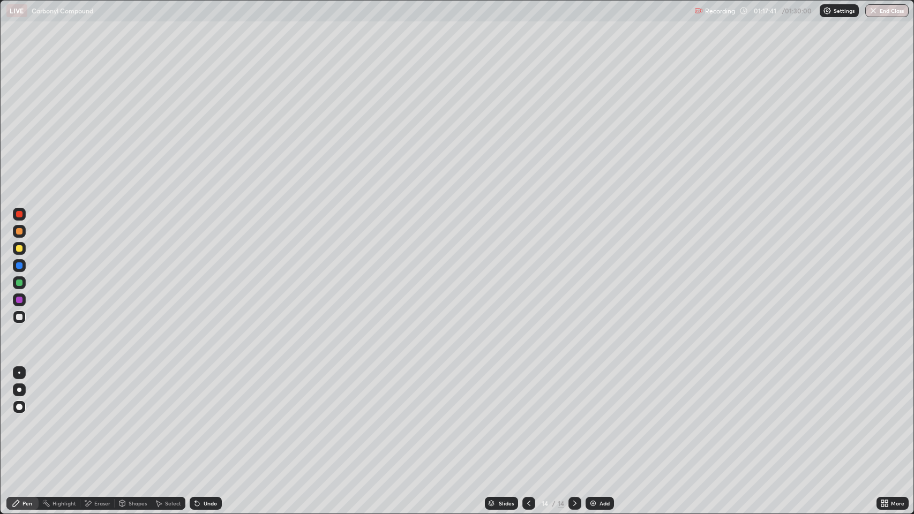
click at [135, 417] on div "Shapes" at bounding box center [138, 503] width 18 height 5
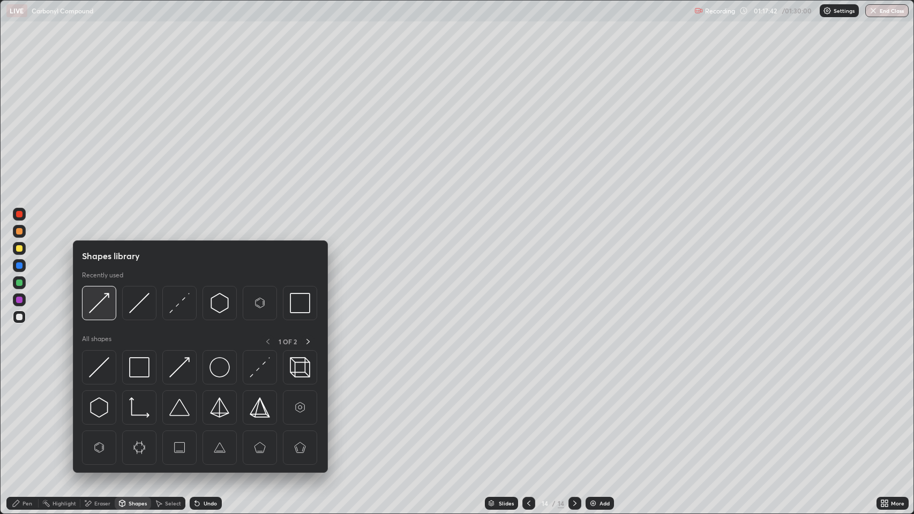
click at [107, 297] on img at bounding box center [99, 303] width 20 height 20
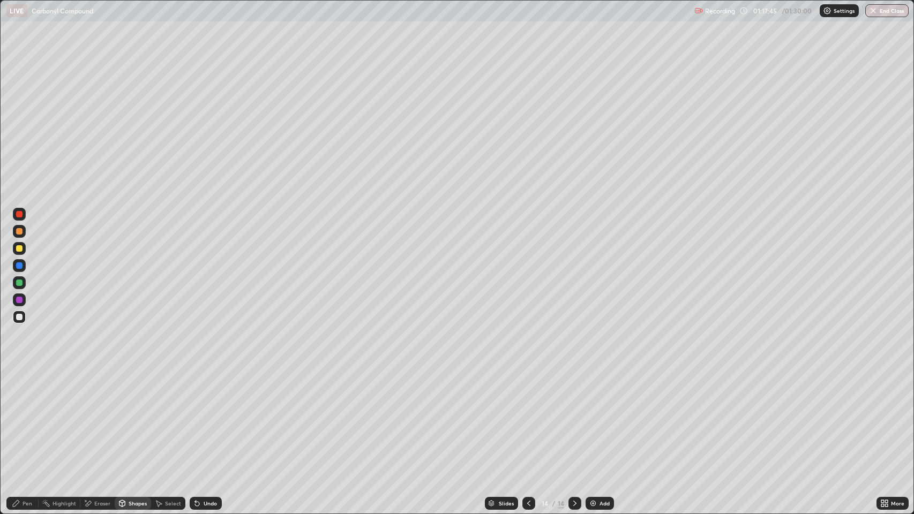
click at [26, 417] on div "Pen" at bounding box center [28, 503] width 10 height 5
click at [19, 231] on div at bounding box center [19, 231] width 6 height 6
click at [19, 316] on div at bounding box center [19, 317] width 6 height 6
click at [104, 417] on div "Eraser" at bounding box center [102, 503] width 16 height 5
click at [27, 417] on div "Pen" at bounding box center [28, 503] width 10 height 5
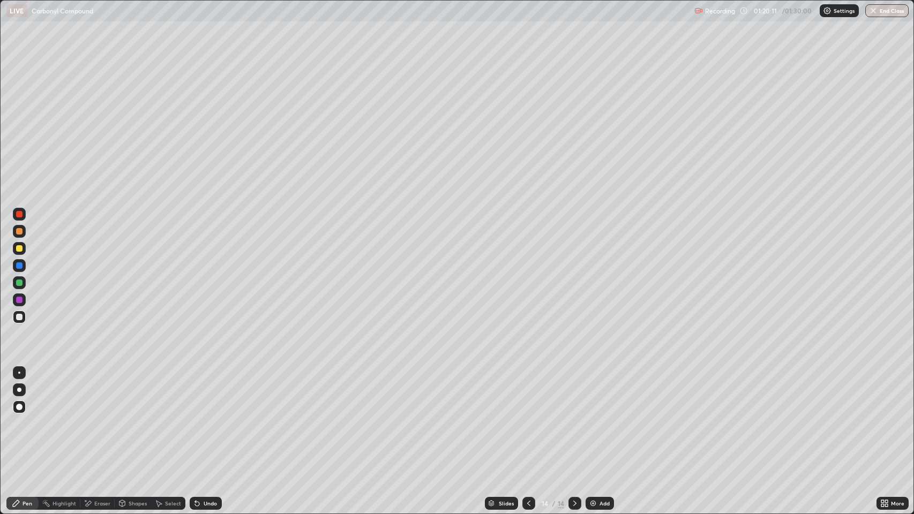
click at [19, 231] on div at bounding box center [19, 231] width 6 height 6
click at [19, 314] on div at bounding box center [19, 317] width 6 height 6
click at [23, 417] on div "Pen" at bounding box center [28, 503] width 10 height 5
click at [19, 214] on div at bounding box center [19, 214] width 6 height 6
click at [19, 317] on div at bounding box center [19, 317] width 6 height 6
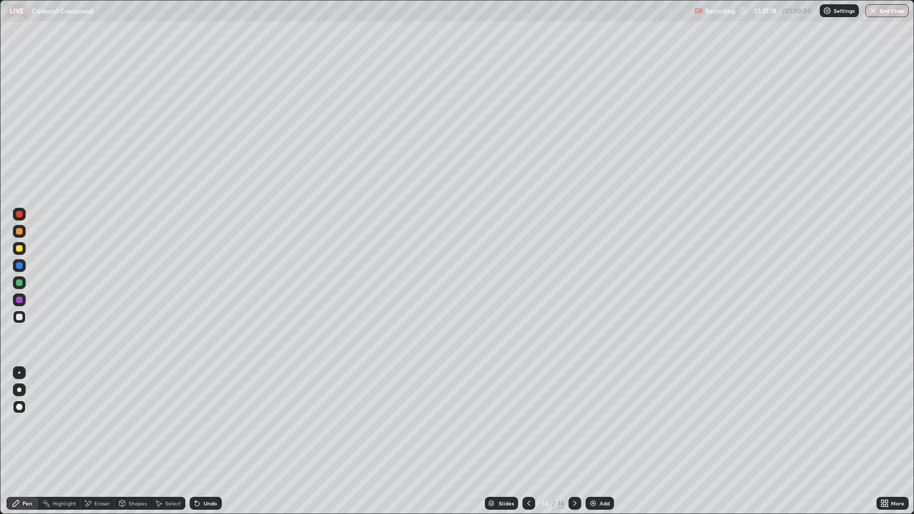
click at [19, 230] on div at bounding box center [19, 231] width 6 height 6
click at [16, 315] on div at bounding box center [19, 317] width 6 height 6
click at [880, 12] on button "End Class" at bounding box center [886, 10] width 43 height 13
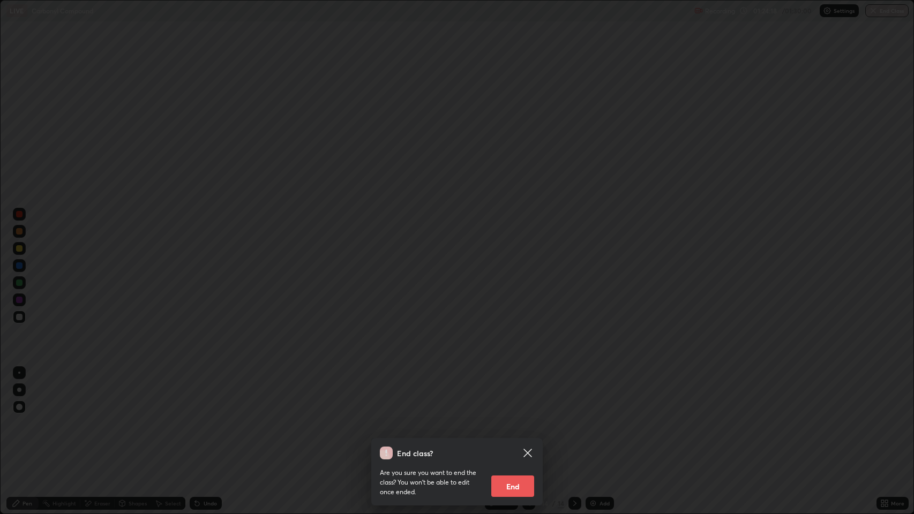
click at [519, 417] on button "End" at bounding box center [512, 486] width 43 height 21
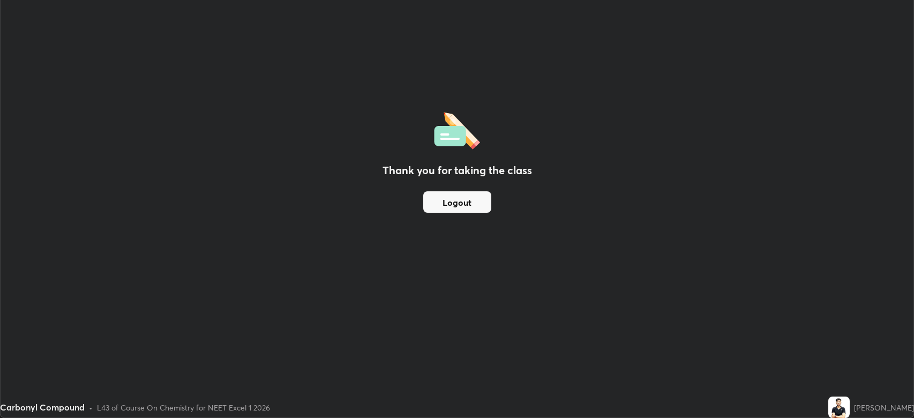
scroll to position [53161, 52664]
